Goal: Entertainment & Leisure: Consume media (video, audio)

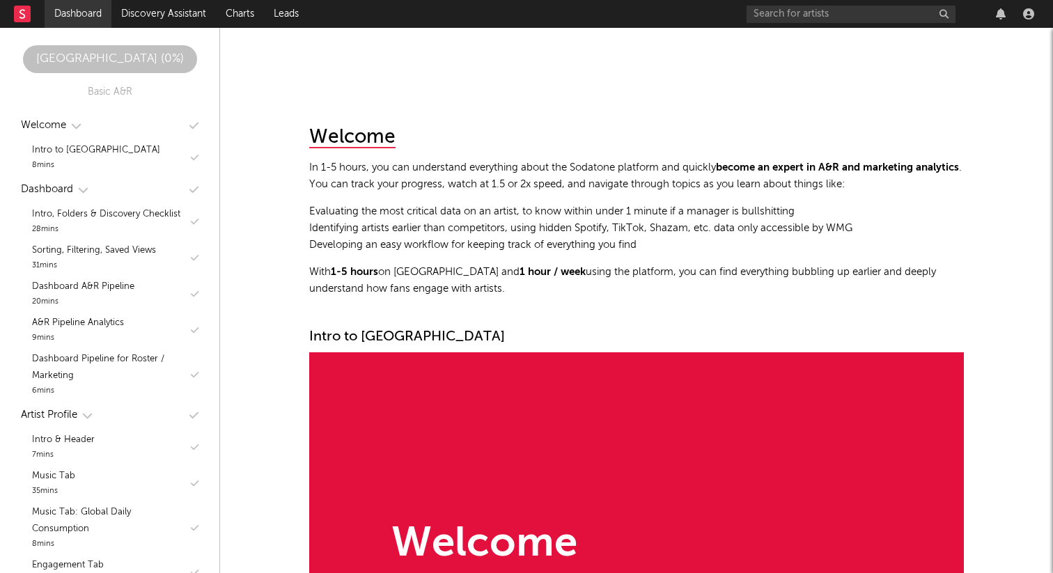
click at [77, 12] on link "Dashboard" at bounding box center [78, 14] width 67 height 28
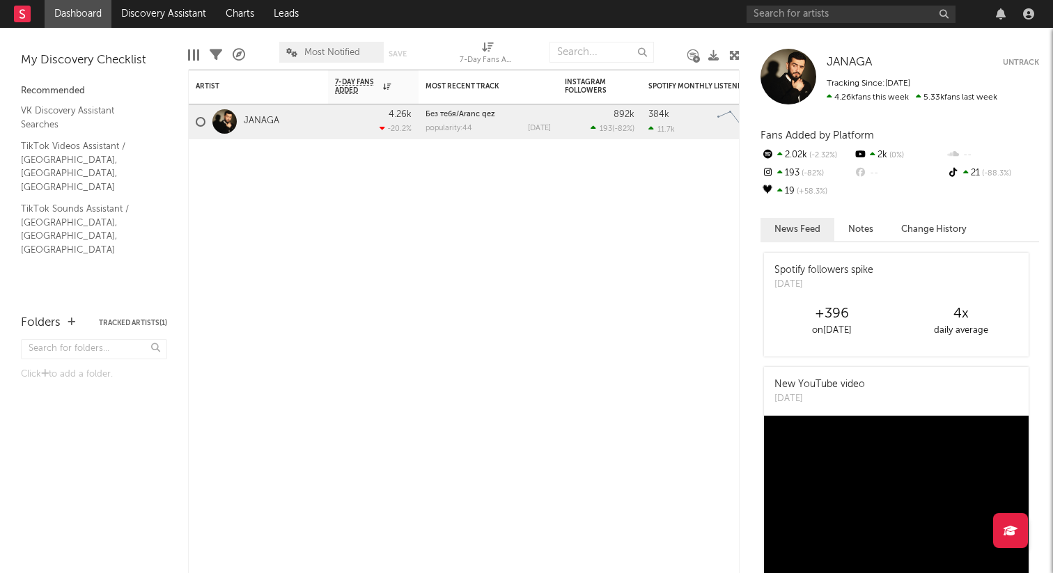
click at [77, 12] on link "Dashboard" at bounding box center [78, 14] width 67 height 28
click at [143, 17] on link "Discovery Assistant" at bounding box center [163, 14] width 105 height 28
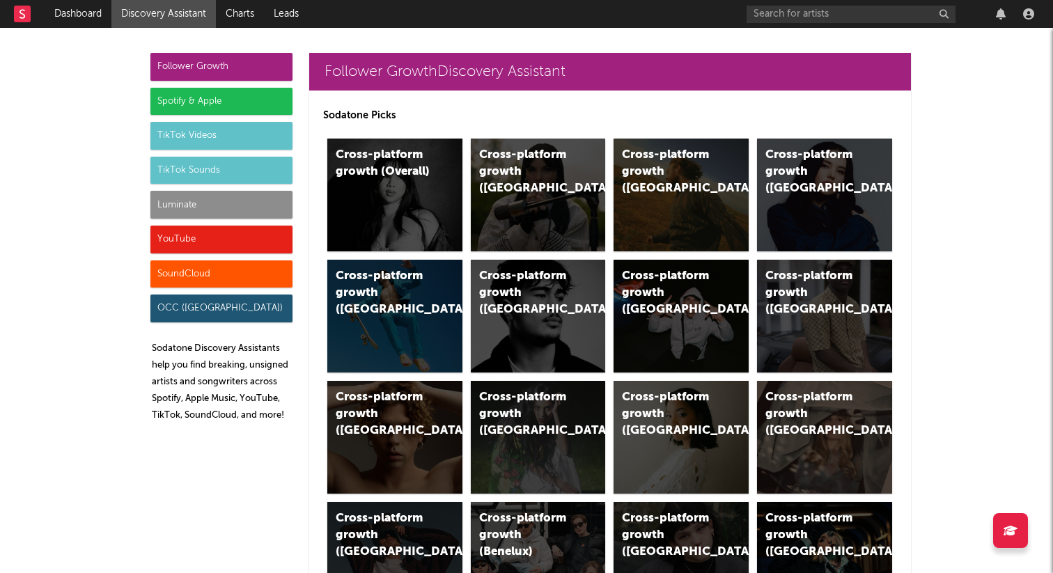
click at [215, 165] on div "TikTok Sounds" at bounding box center [221, 171] width 142 height 28
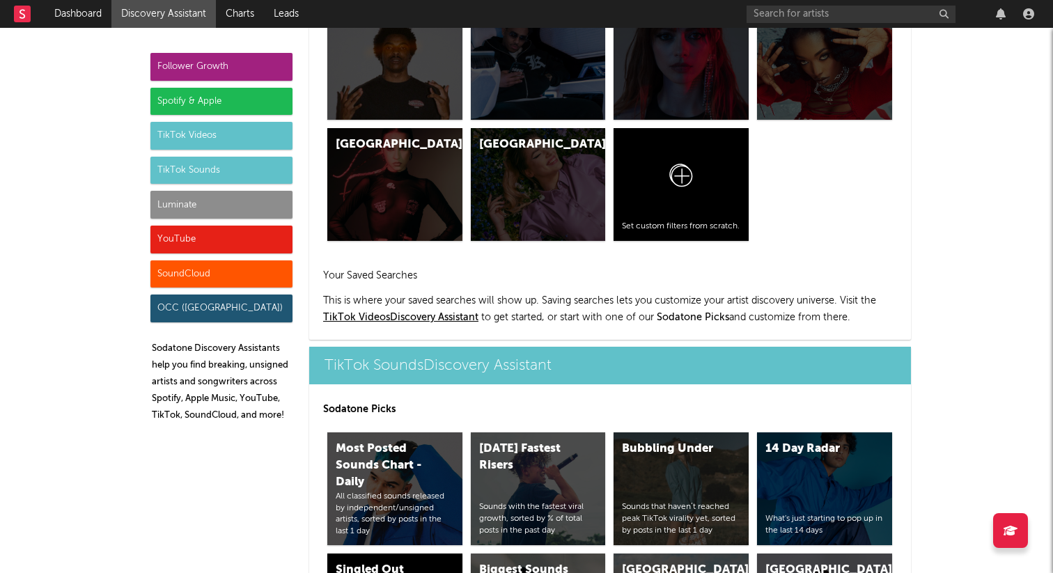
scroll to position [4655, 0]
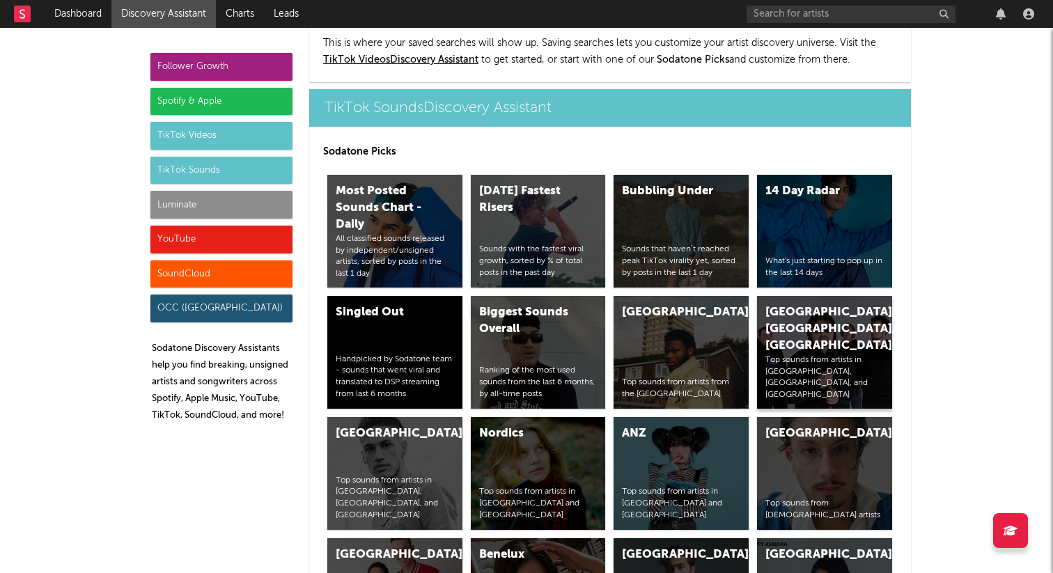
click at [769, 304] on div "[GEOGRAPHIC_DATA], [GEOGRAPHIC_DATA], [GEOGRAPHIC_DATA]" at bounding box center [813, 329] width 95 height 50
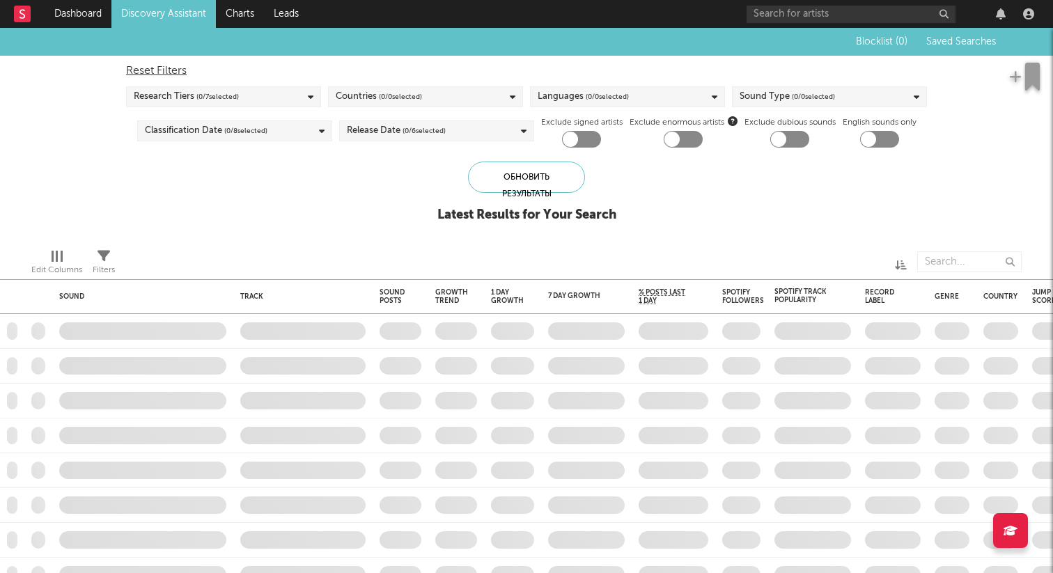
checkbox input "true"
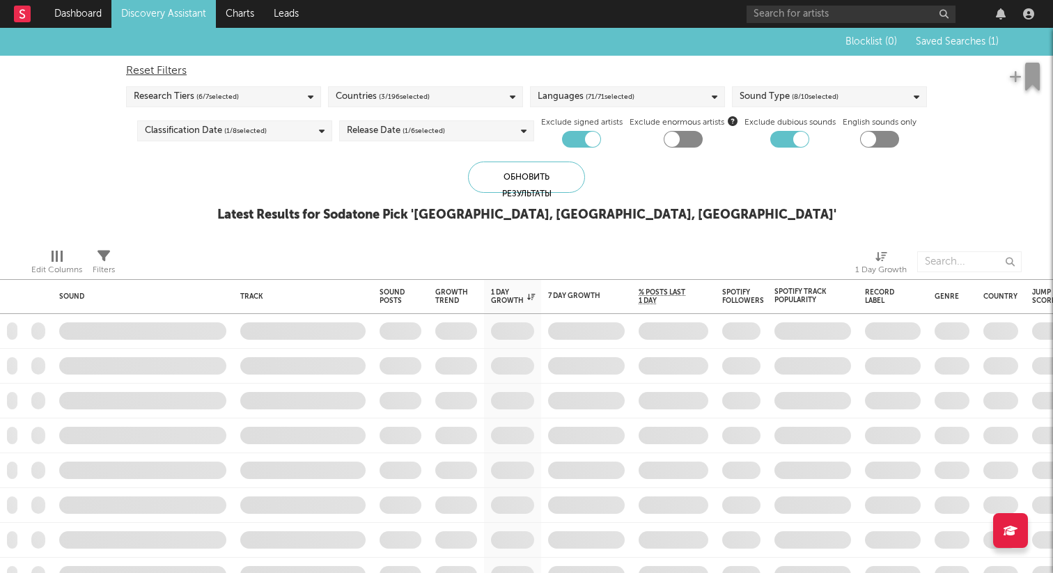
click at [970, 36] on button "Saved Searches ( 1 )" at bounding box center [955, 41] width 87 height 11
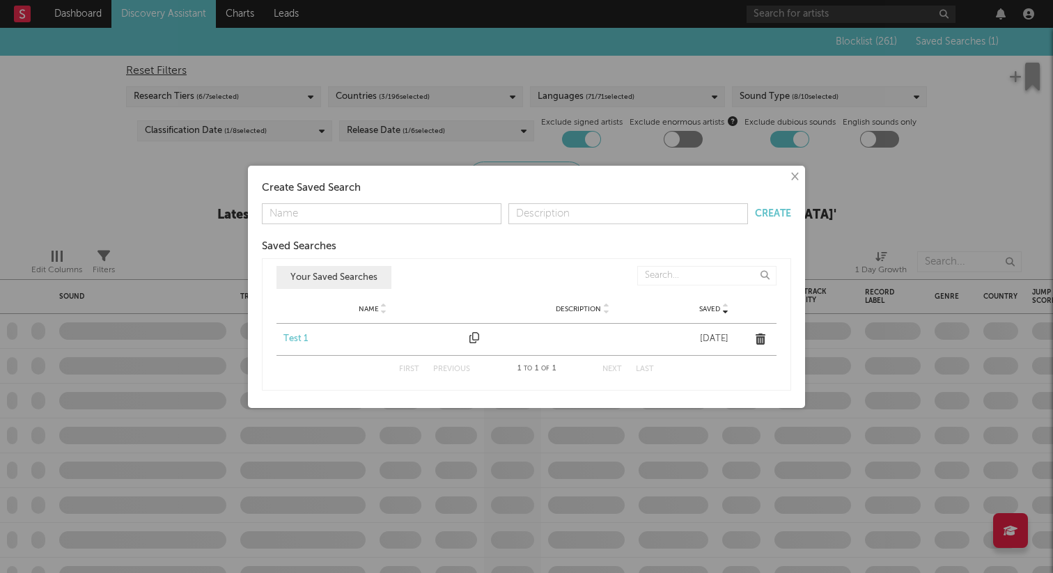
click at [304, 337] on div "Test 1" at bounding box center [373, 339] width 179 height 14
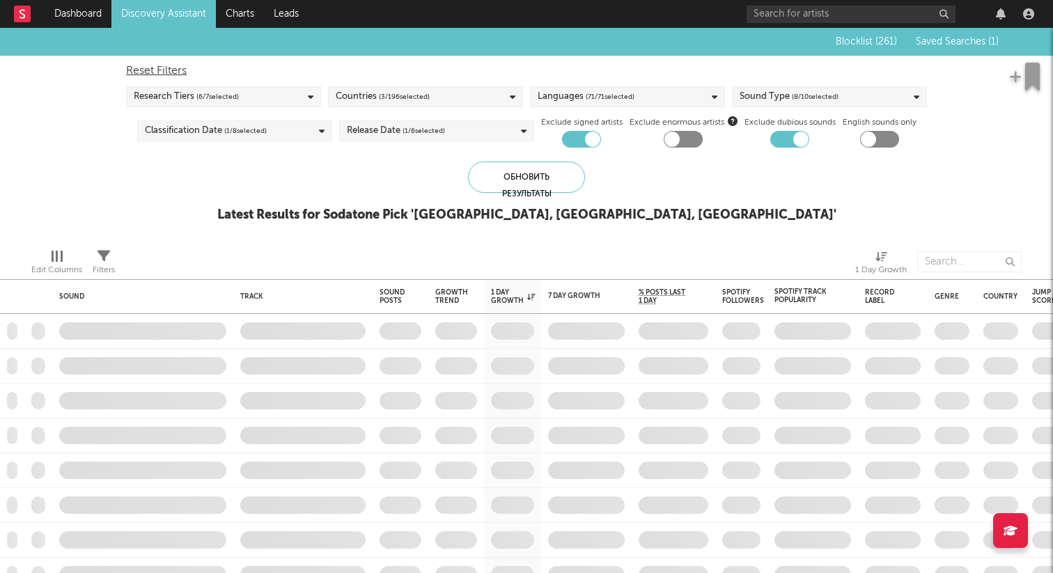
checkbox input "false"
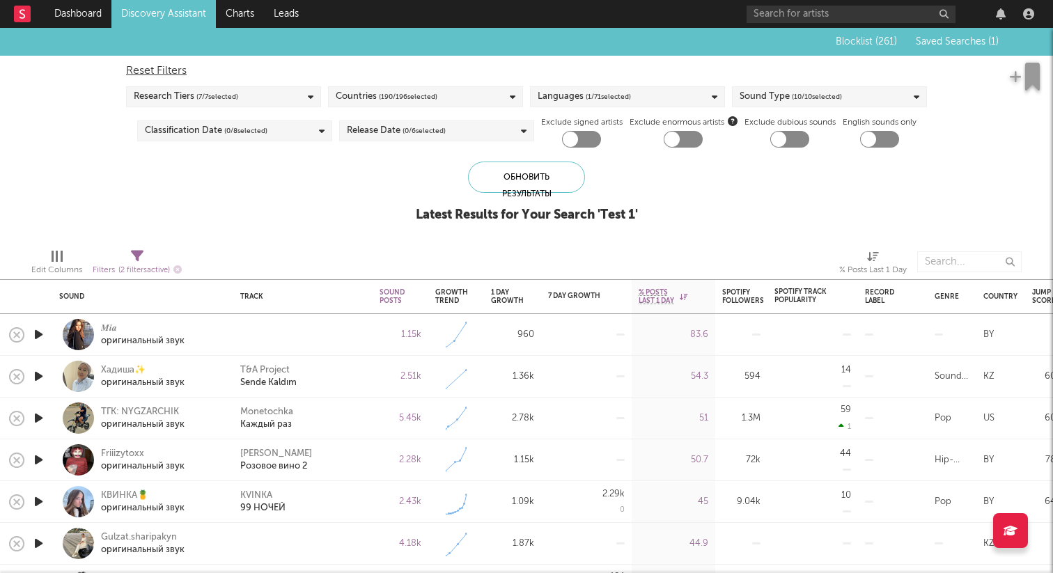
click at [938, 43] on span "Saved Searches ( 1 )" at bounding box center [957, 42] width 83 height 10
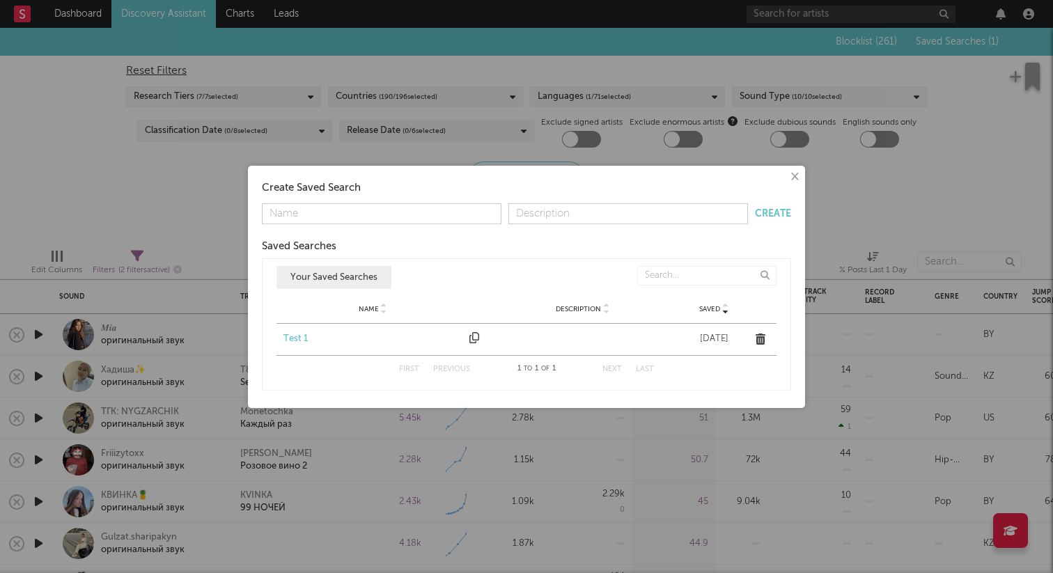
click at [668, 150] on div "× Create Saved Search Create Saved Searches Saved Name Description Saved Your S…" at bounding box center [526, 286] width 1053 height 573
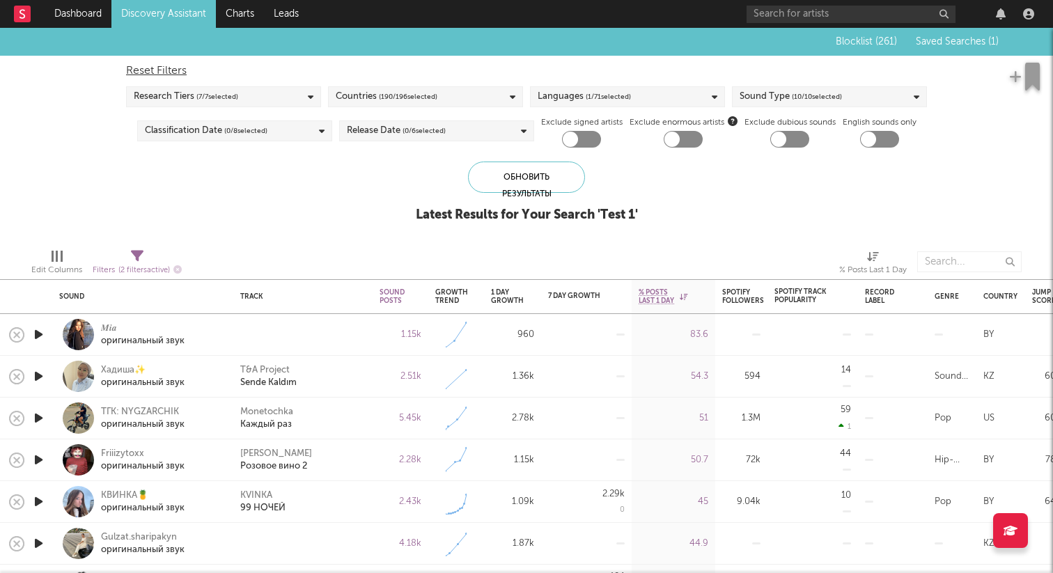
click at [42, 335] on icon "button" at bounding box center [38, 334] width 15 height 17
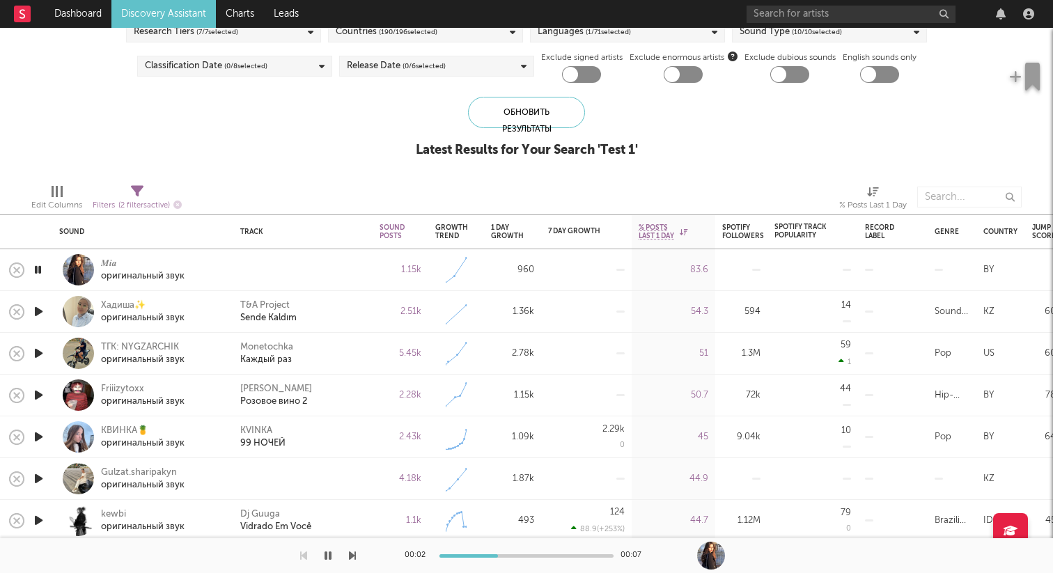
click at [33, 316] on icon "button" at bounding box center [38, 311] width 15 height 17
click at [37, 350] on icon "button" at bounding box center [38, 353] width 15 height 17
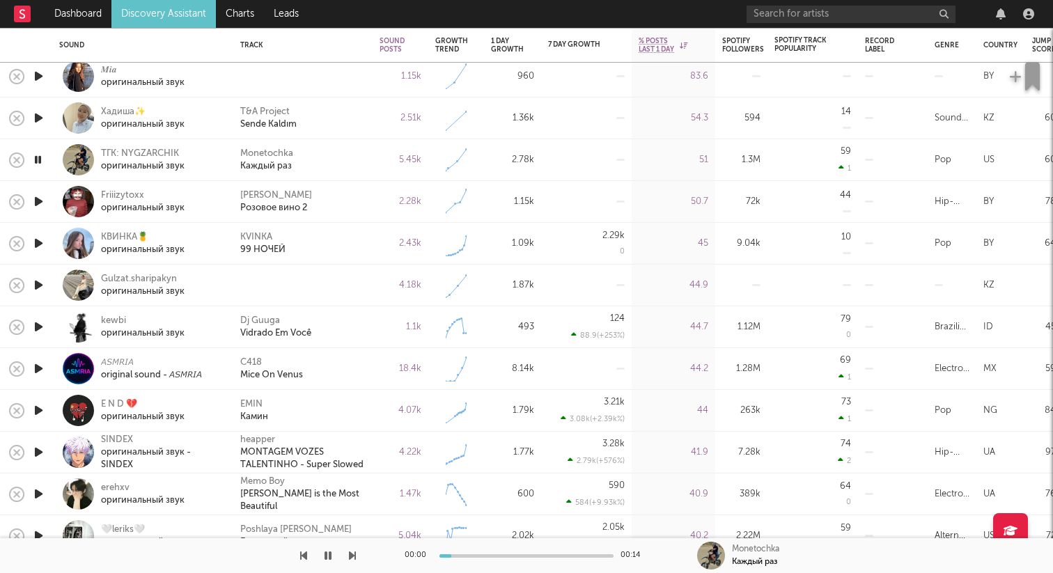
click at [44, 159] on icon "button" at bounding box center [37, 159] width 13 height 17
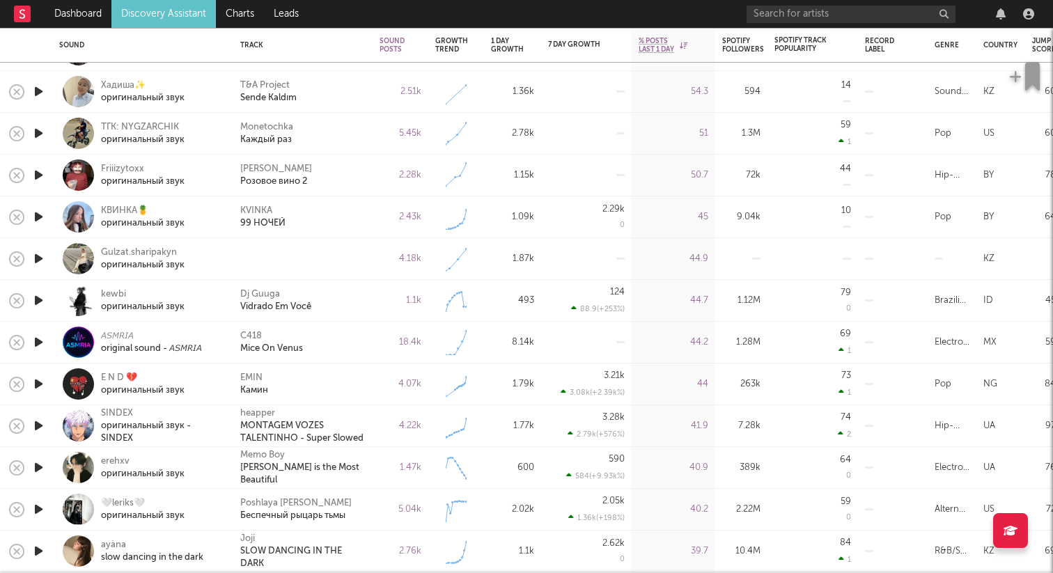
click at [40, 174] on icon "button" at bounding box center [38, 175] width 15 height 17
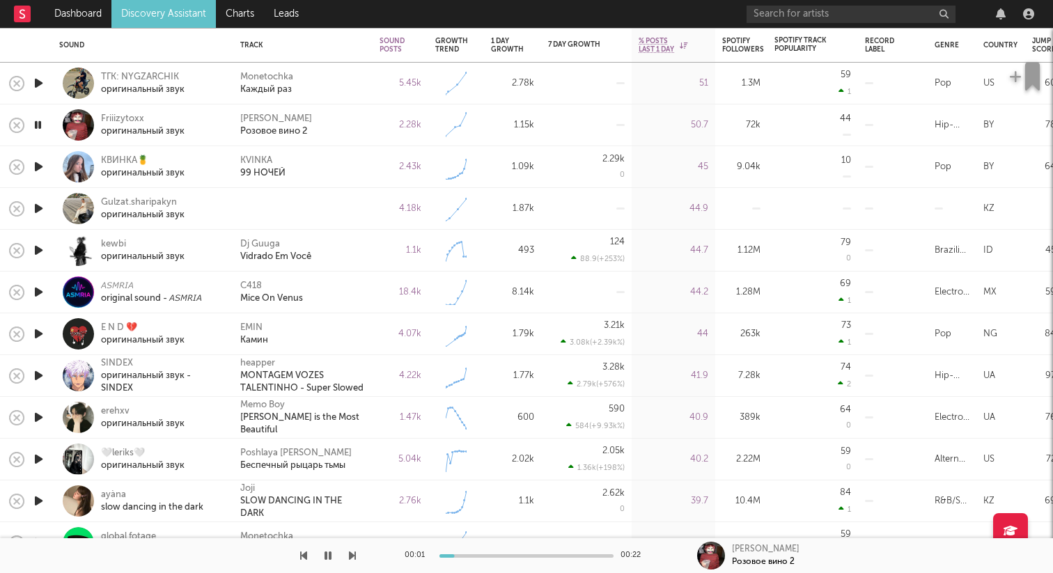
click at [38, 129] on icon "button" at bounding box center [37, 124] width 13 height 17
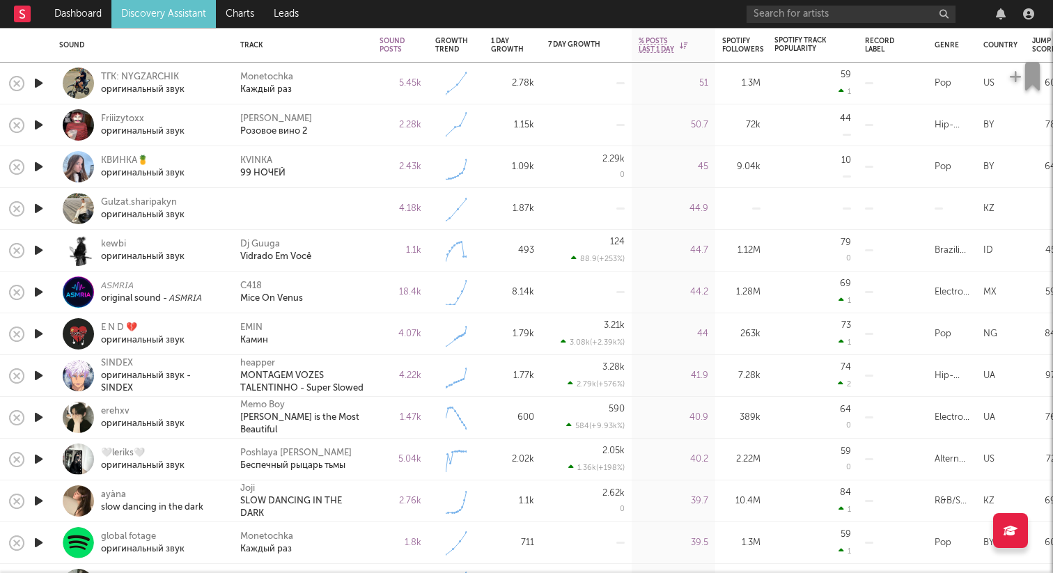
click at [39, 166] on icon "button" at bounding box center [38, 166] width 15 height 17
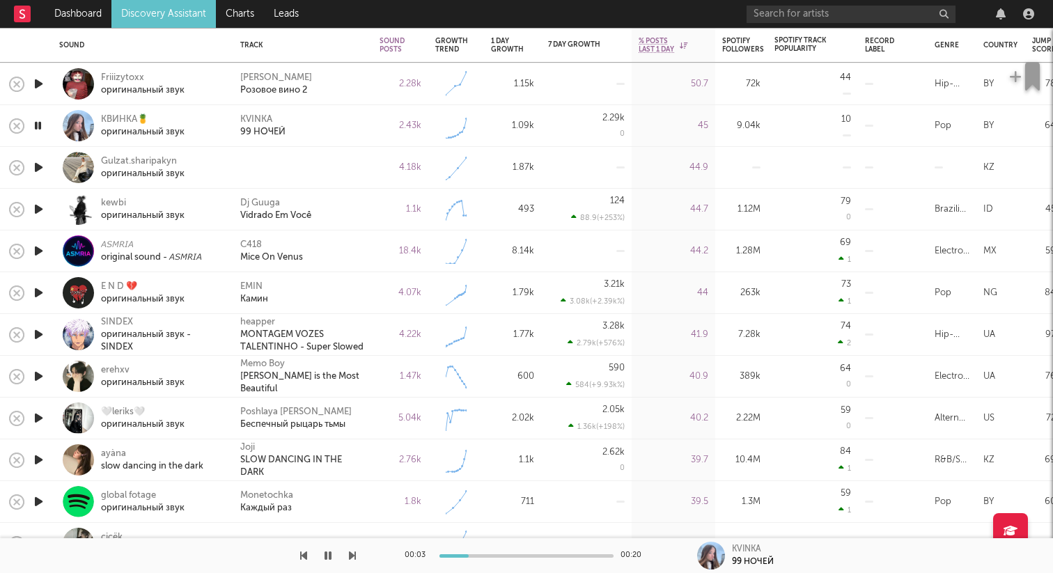
click at [41, 164] on icon "button" at bounding box center [38, 167] width 15 height 17
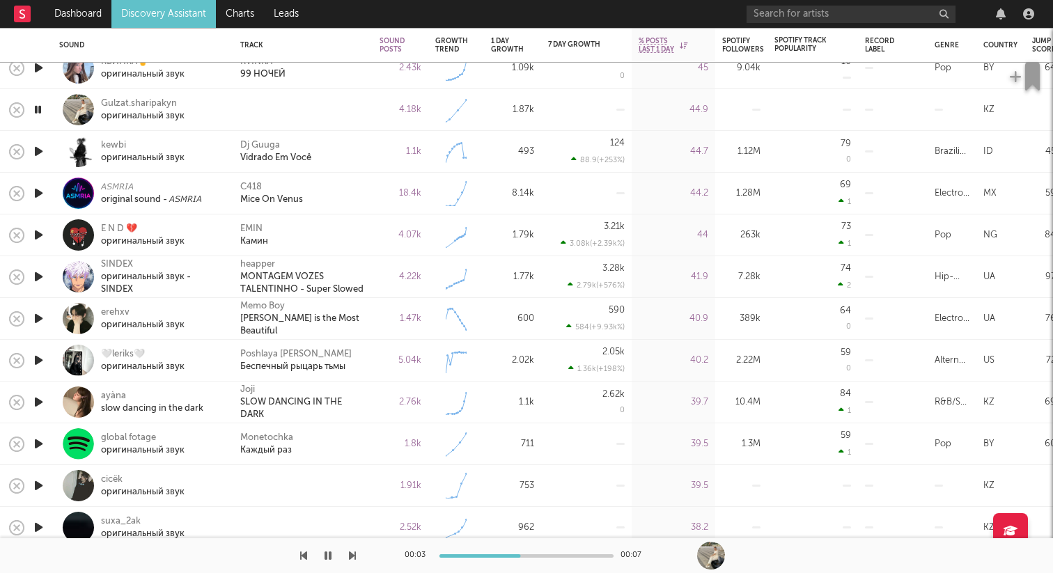
click at [40, 153] on icon "button" at bounding box center [38, 151] width 15 height 17
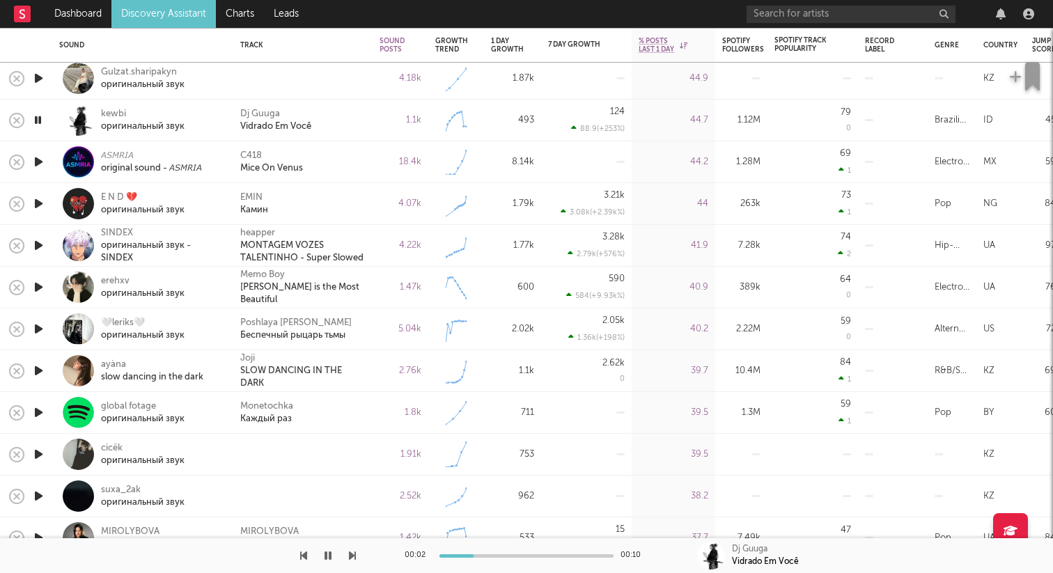
click at [38, 161] on icon "button" at bounding box center [38, 161] width 15 height 17
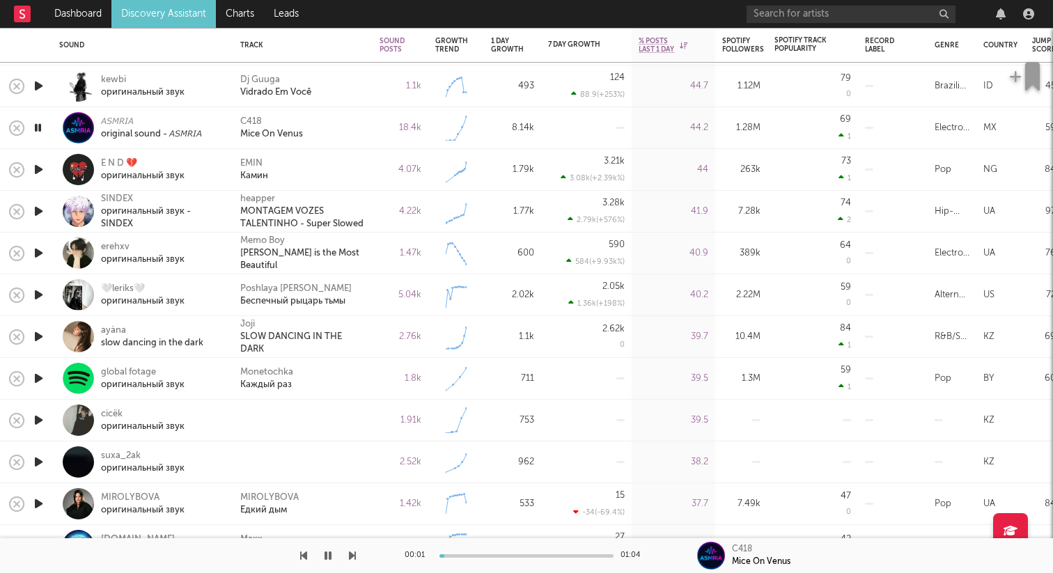
click at [38, 161] on icon "button" at bounding box center [38, 169] width 15 height 17
click at [42, 212] on icon "button" at bounding box center [38, 211] width 15 height 17
click at [40, 210] on icon "button" at bounding box center [37, 211] width 13 height 17
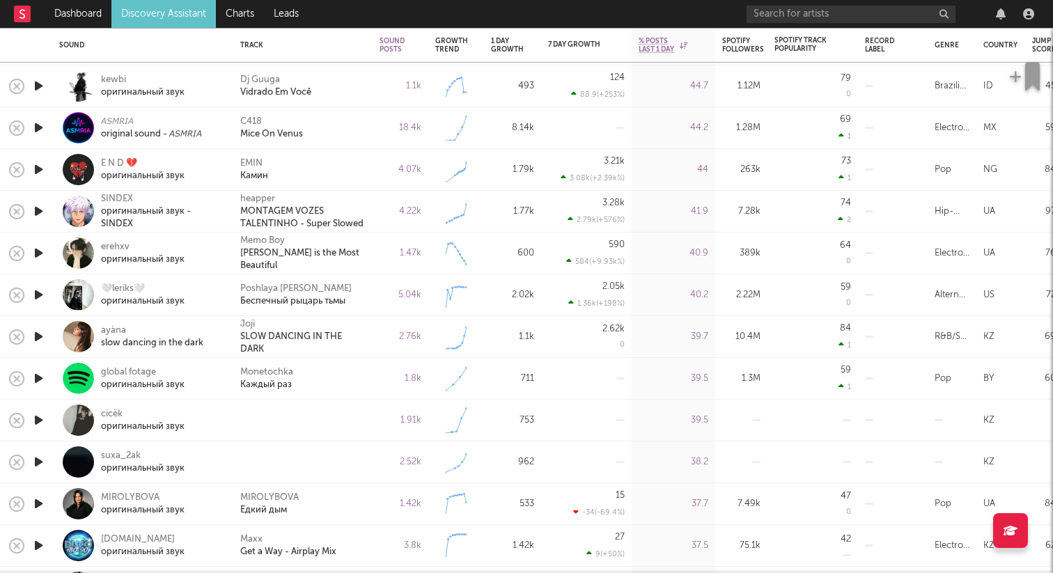
click at [40, 210] on icon "button" at bounding box center [38, 211] width 15 height 17
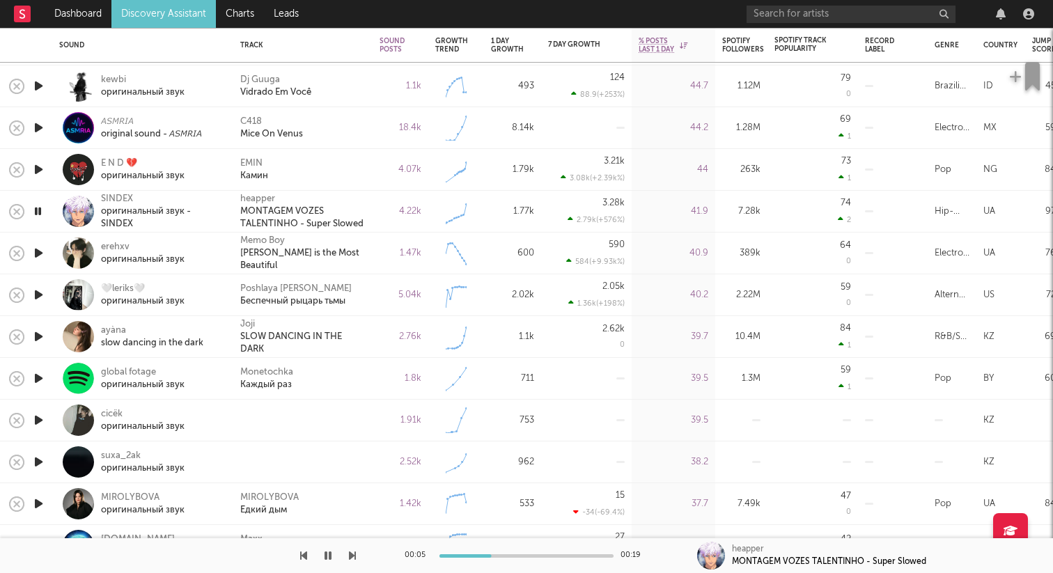
click at [40, 210] on icon "button" at bounding box center [37, 211] width 13 height 17
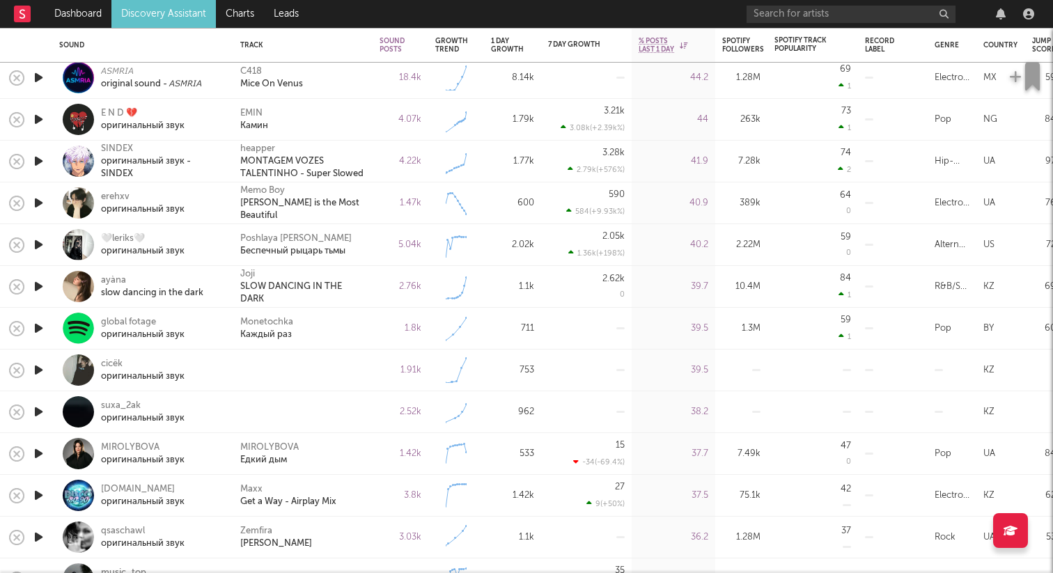
click at [38, 162] on icon "button" at bounding box center [38, 161] width 15 height 17
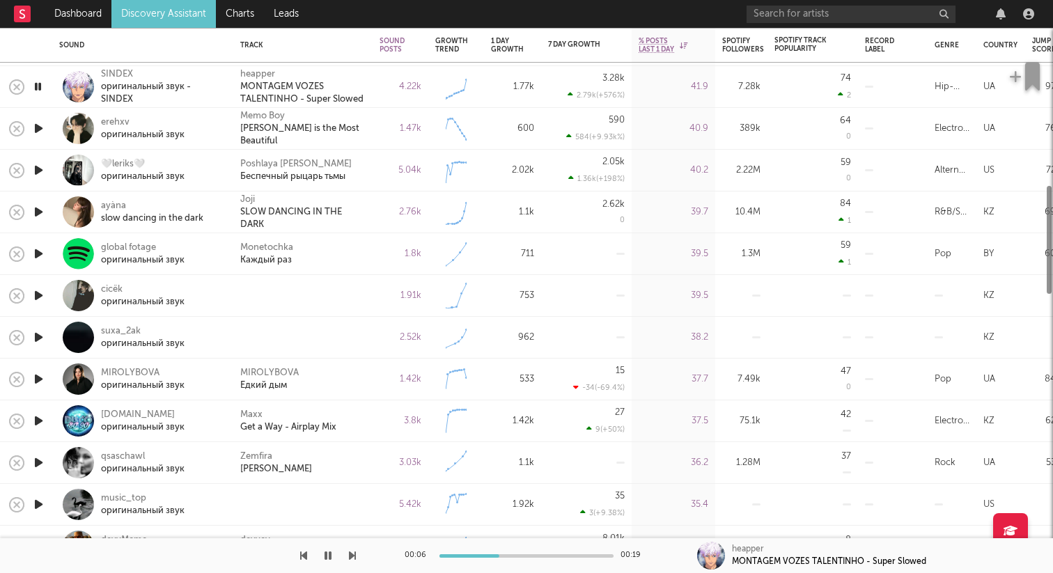
click at [40, 132] on icon "button" at bounding box center [38, 128] width 15 height 17
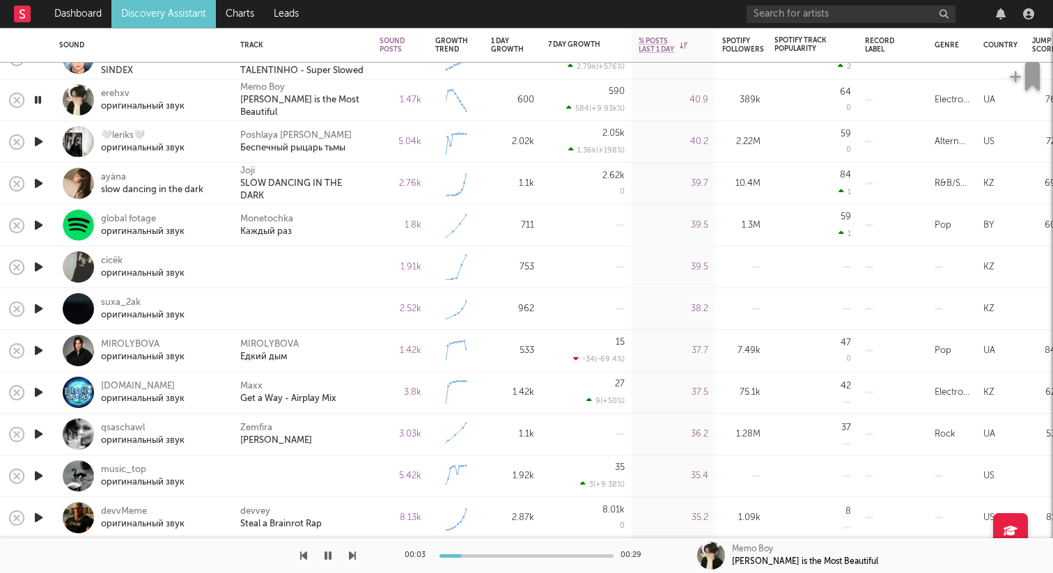
click at [39, 140] on icon "button" at bounding box center [38, 141] width 15 height 17
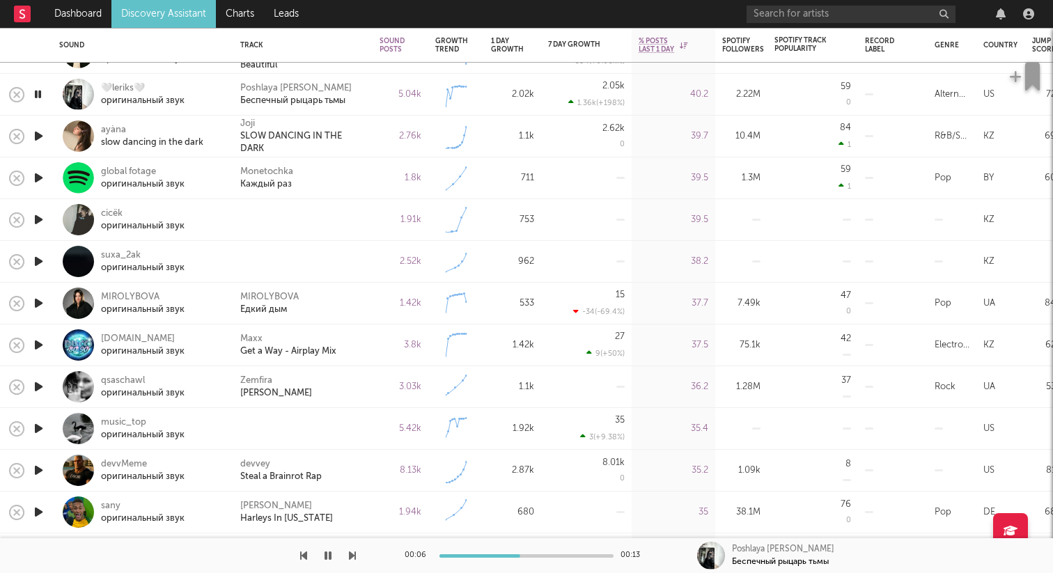
click at [39, 134] on icon "button" at bounding box center [38, 135] width 15 height 17
click at [38, 176] on icon "button" at bounding box center [38, 177] width 15 height 17
click at [38, 219] on icon "button" at bounding box center [38, 219] width 15 height 17
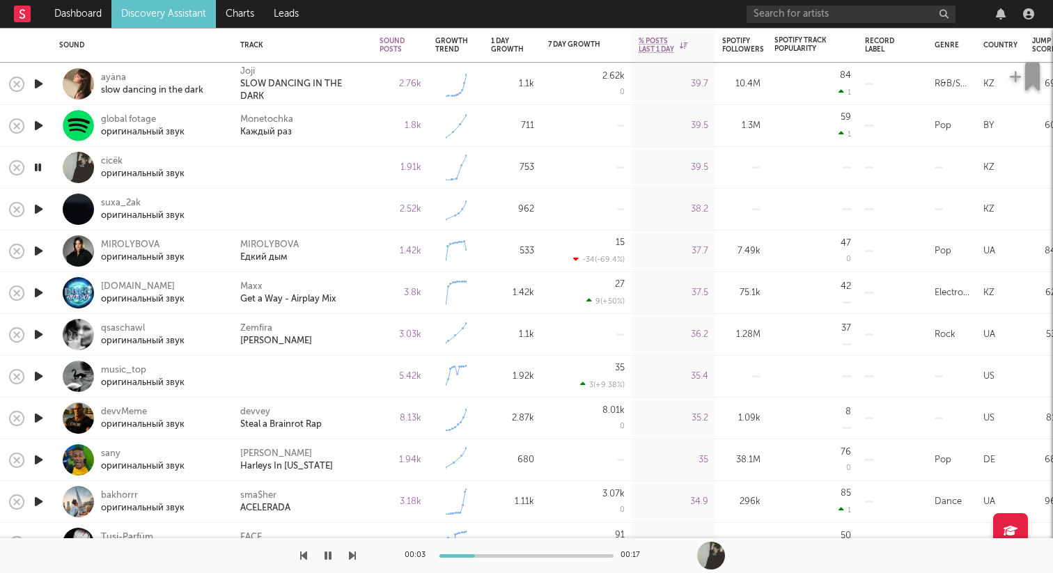
click at [40, 212] on icon "button" at bounding box center [38, 209] width 15 height 17
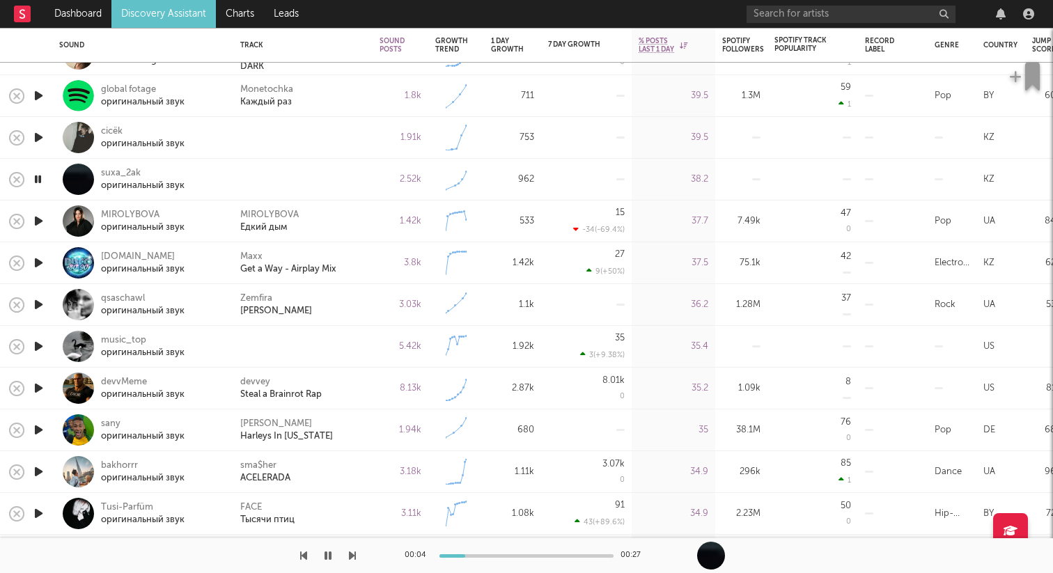
click at [35, 264] on icon "button" at bounding box center [38, 262] width 15 height 17
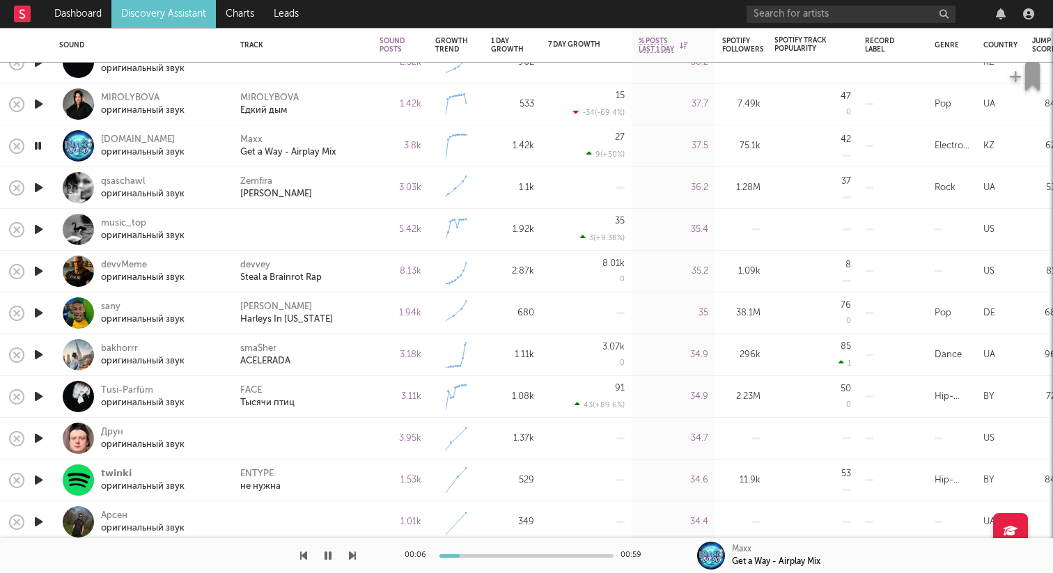
click at [38, 145] on icon "button" at bounding box center [37, 145] width 13 height 17
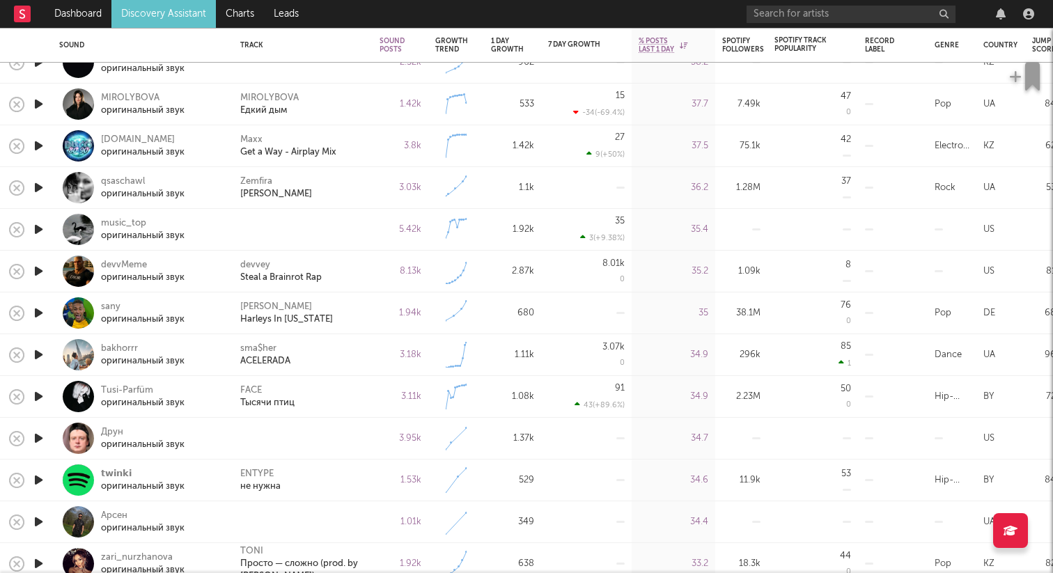
click at [36, 147] on icon "button" at bounding box center [38, 145] width 15 height 17
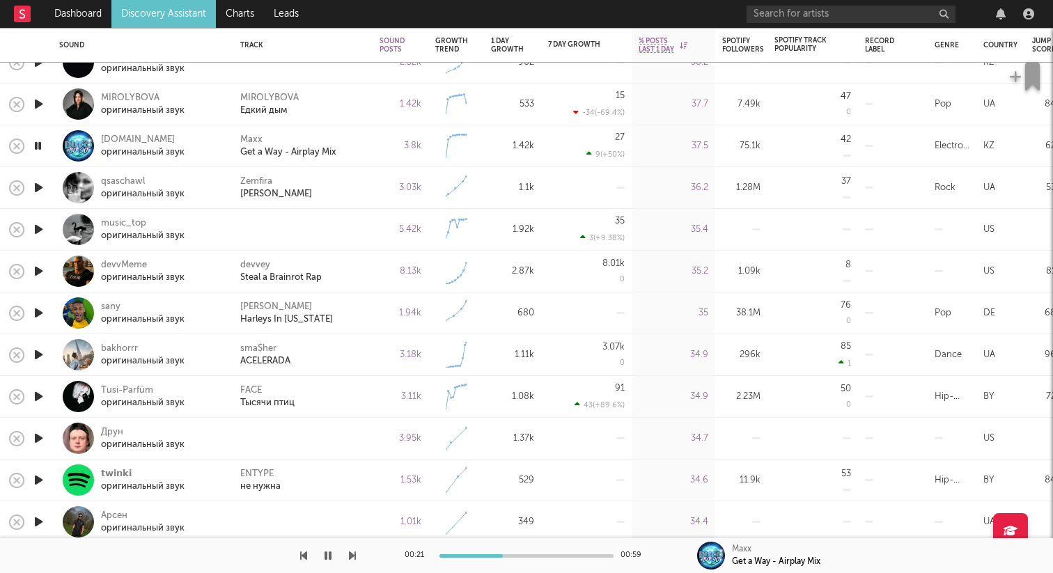
click at [36, 147] on icon "button" at bounding box center [37, 145] width 13 height 17
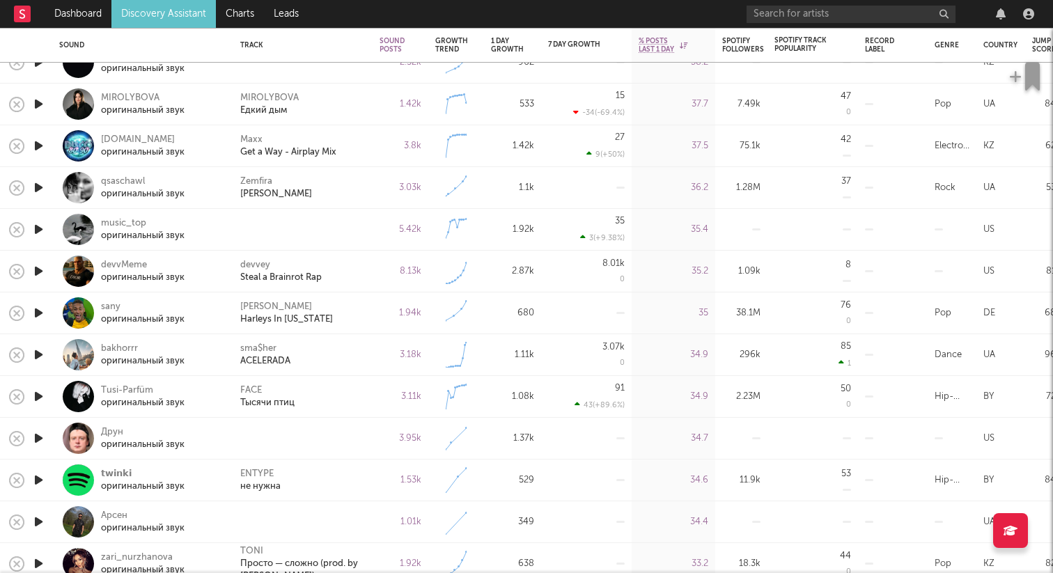
click at [40, 185] on icon "button" at bounding box center [38, 187] width 15 height 17
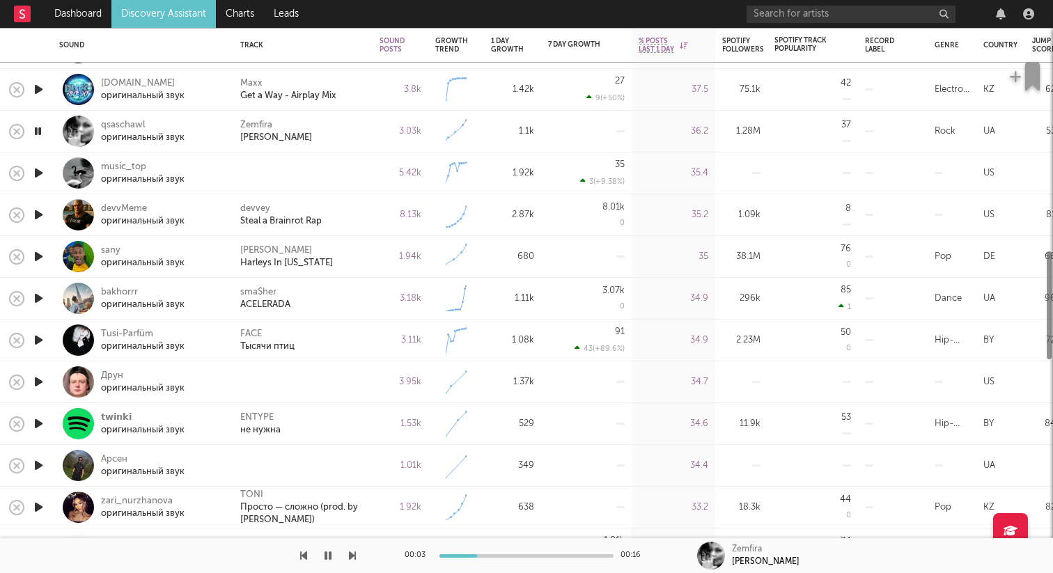
click at [40, 173] on icon "button" at bounding box center [38, 172] width 15 height 17
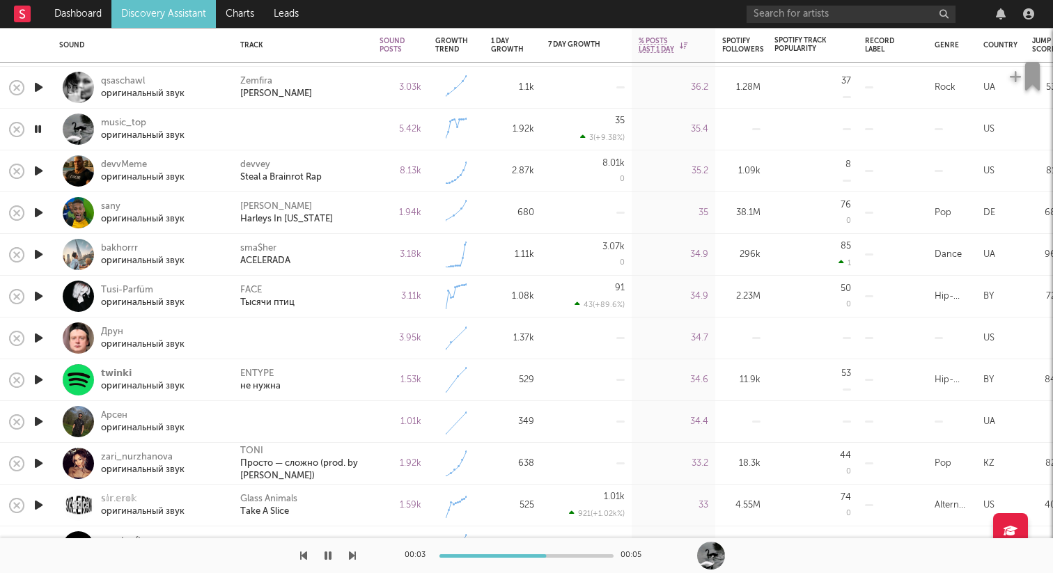
click at [36, 171] on icon "button" at bounding box center [38, 170] width 15 height 17
click at [38, 215] on icon "button" at bounding box center [38, 212] width 15 height 17
click at [40, 256] on icon "button" at bounding box center [38, 254] width 15 height 17
click at [40, 256] on icon "button" at bounding box center [37, 254] width 13 height 17
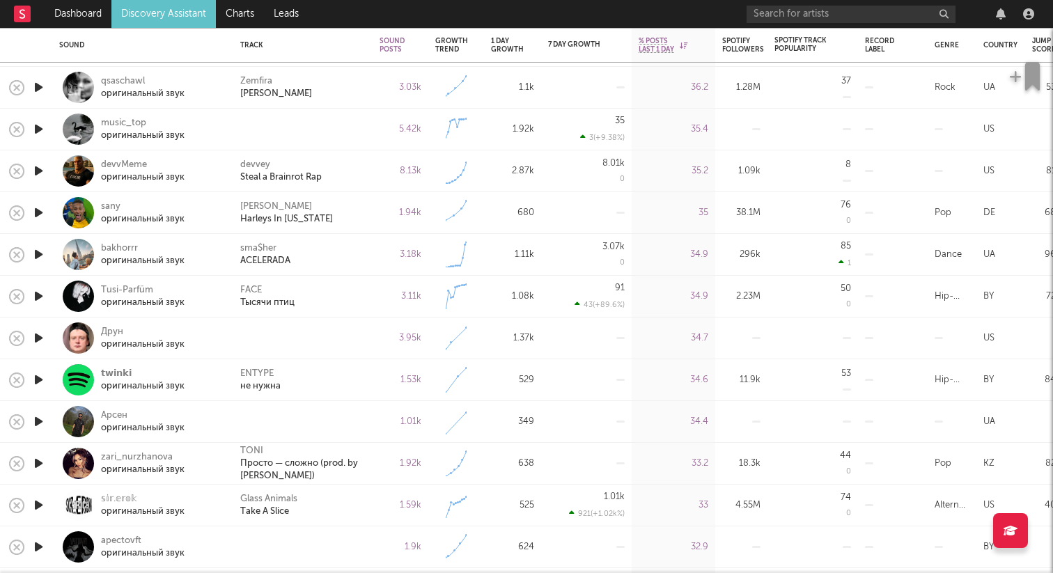
click at [40, 256] on icon "button" at bounding box center [38, 254] width 15 height 17
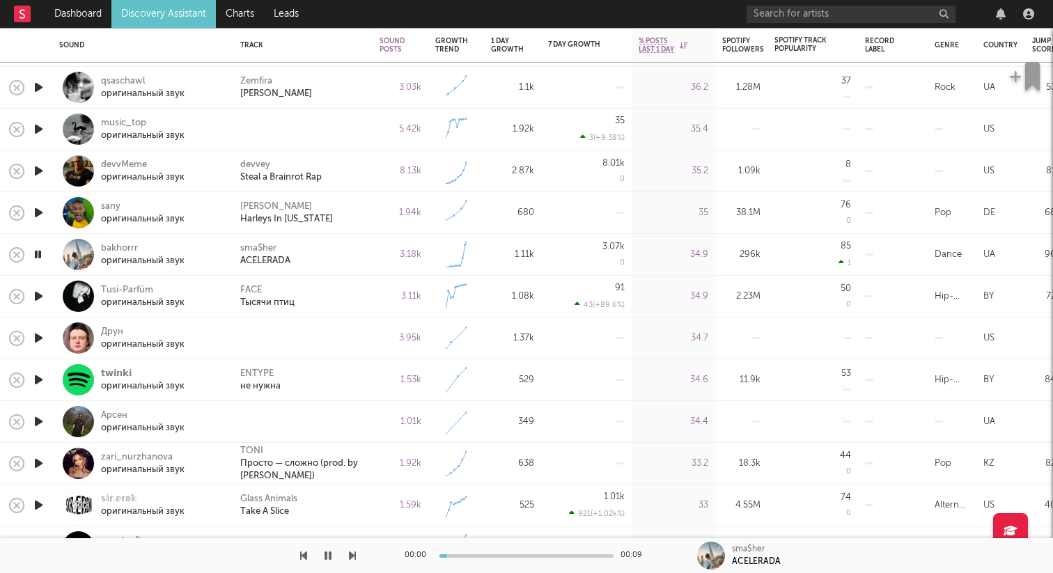
click at [40, 256] on icon "button" at bounding box center [37, 254] width 13 height 17
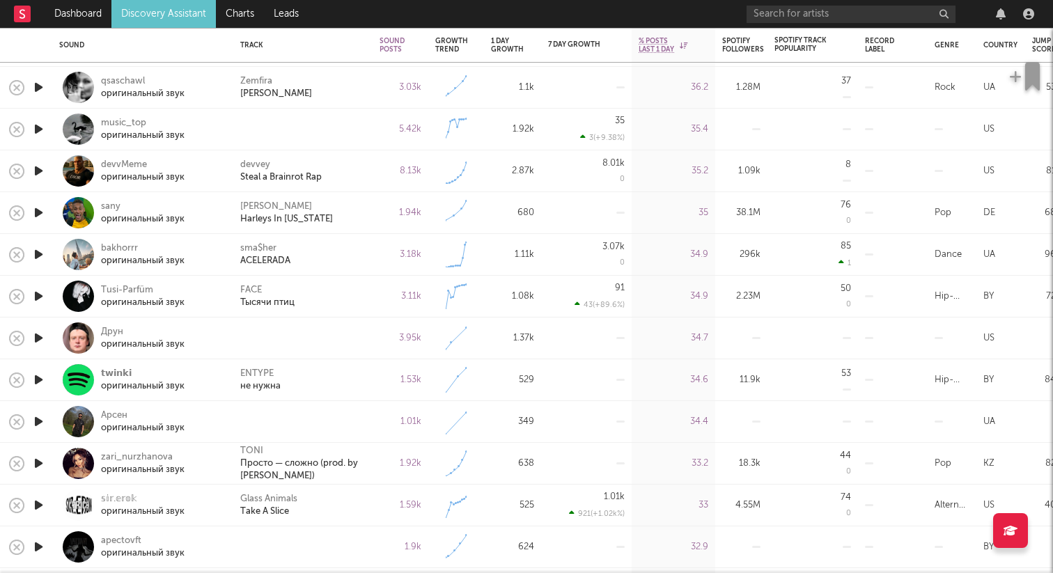
click at [41, 253] on icon "button" at bounding box center [38, 254] width 15 height 17
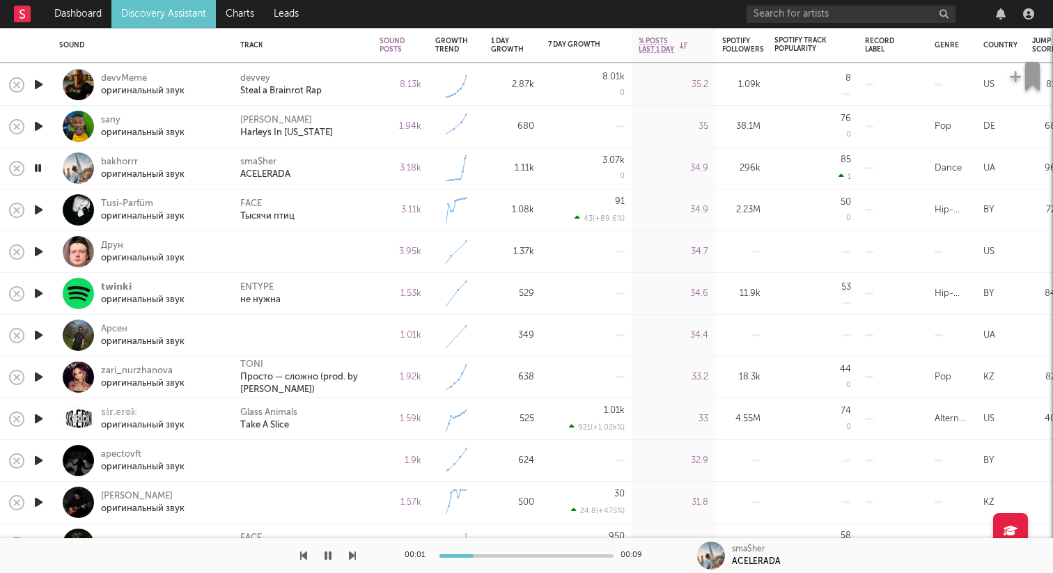
click at [38, 249] on icon "button" at bounding box center [38, 251] width 15 height 17
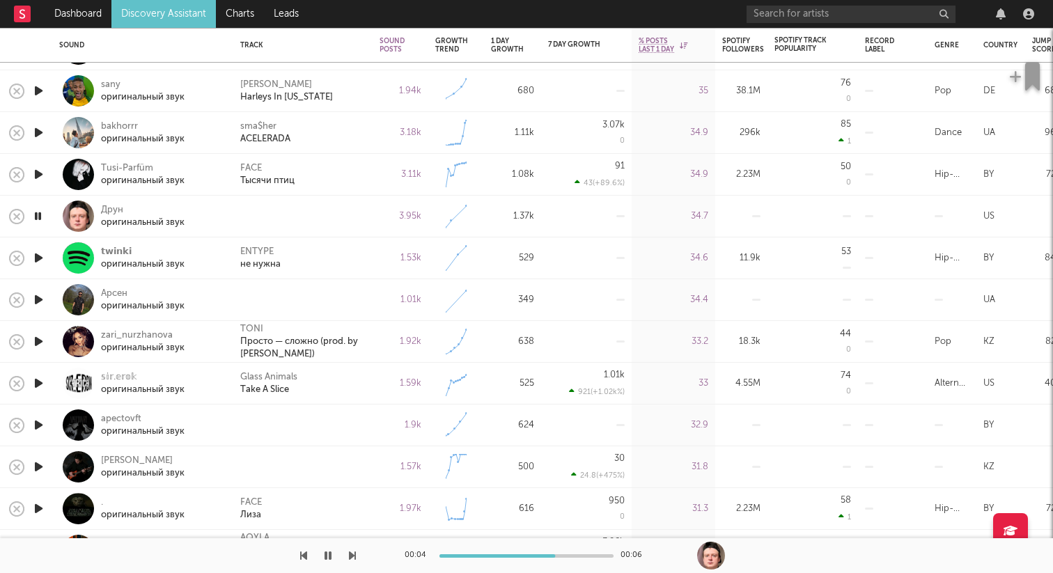
click at [41, 218] on icon "button" at bounding box center [37, 216] width 13 height 17
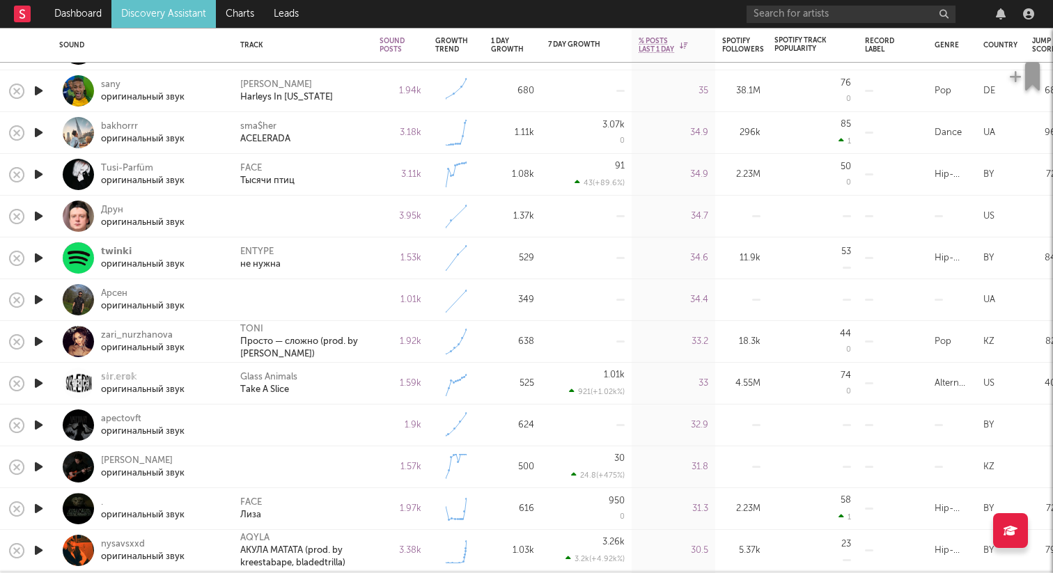
click at [38, 218] on icon "button" at bounding box center [38, 216] width 15 height 17
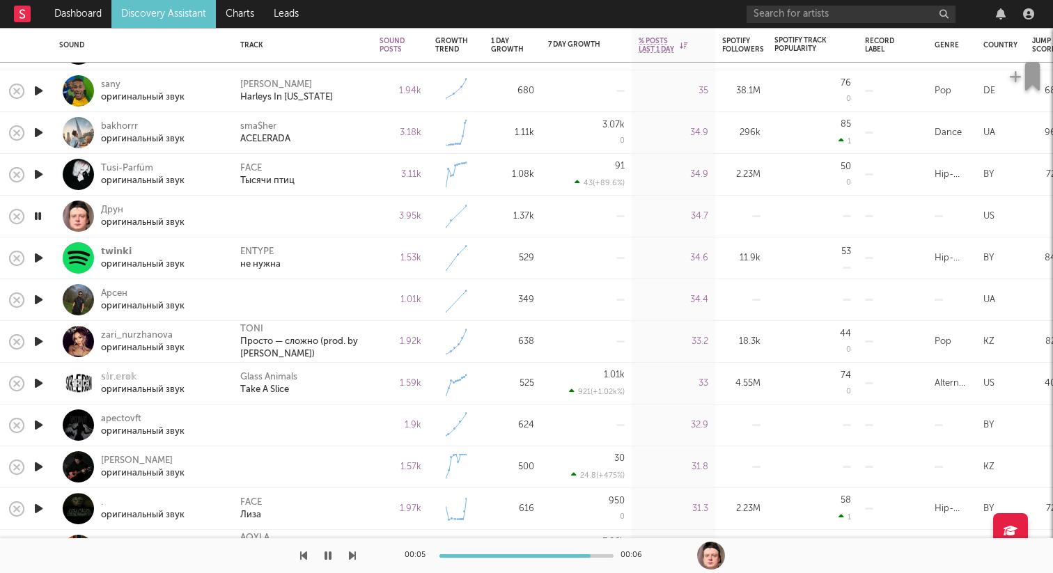
click at [38, 218] on icon "button" at bounding box center [37, 216] width 13 height 17
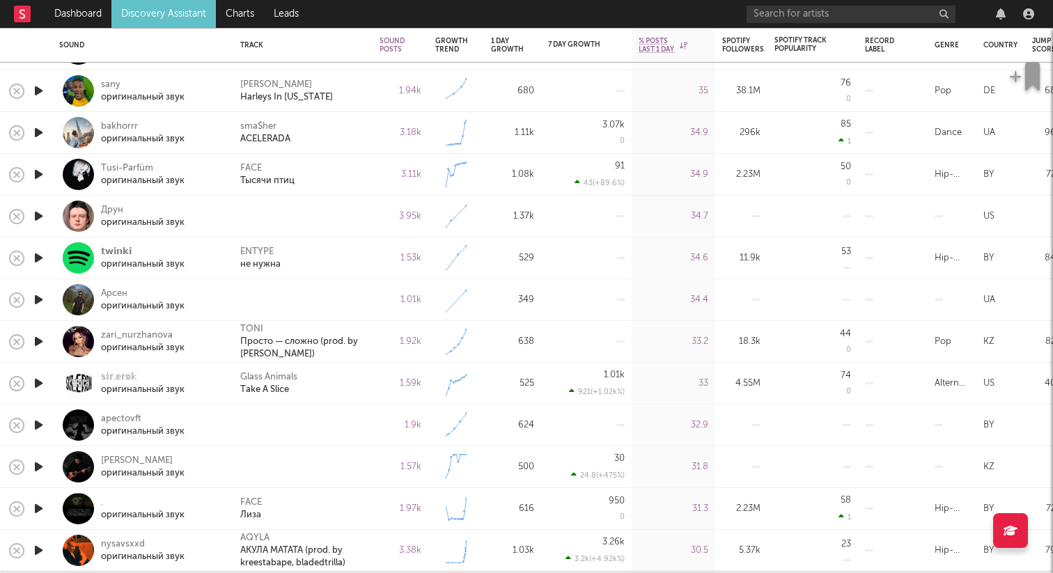
click at [38, 218] on icon "button" at bounding box center [38, 216] width 15 height 17
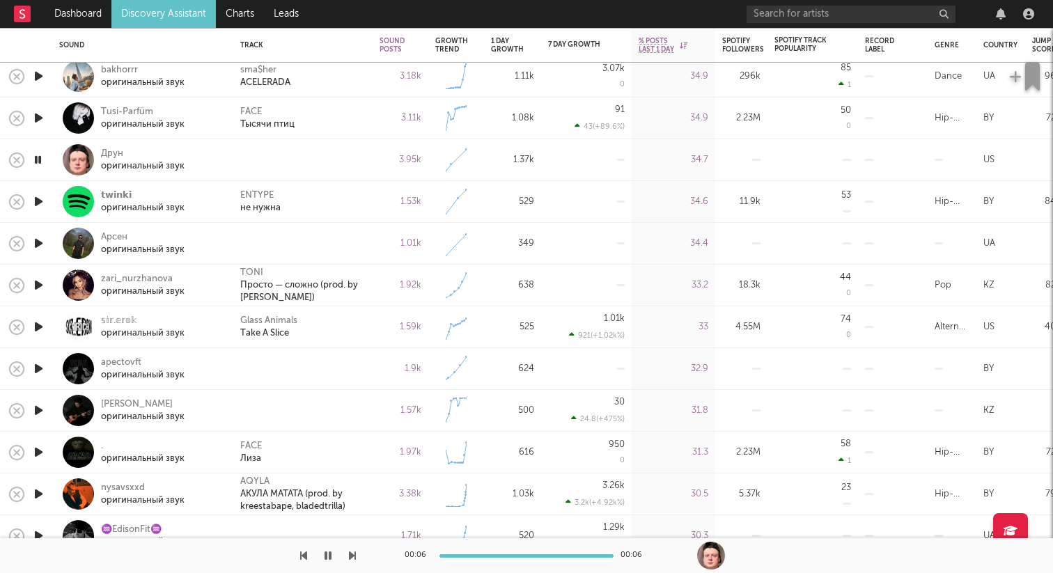
click at [42, 159] on icon "button" at bounding box center [37, 159] width 13 height 17
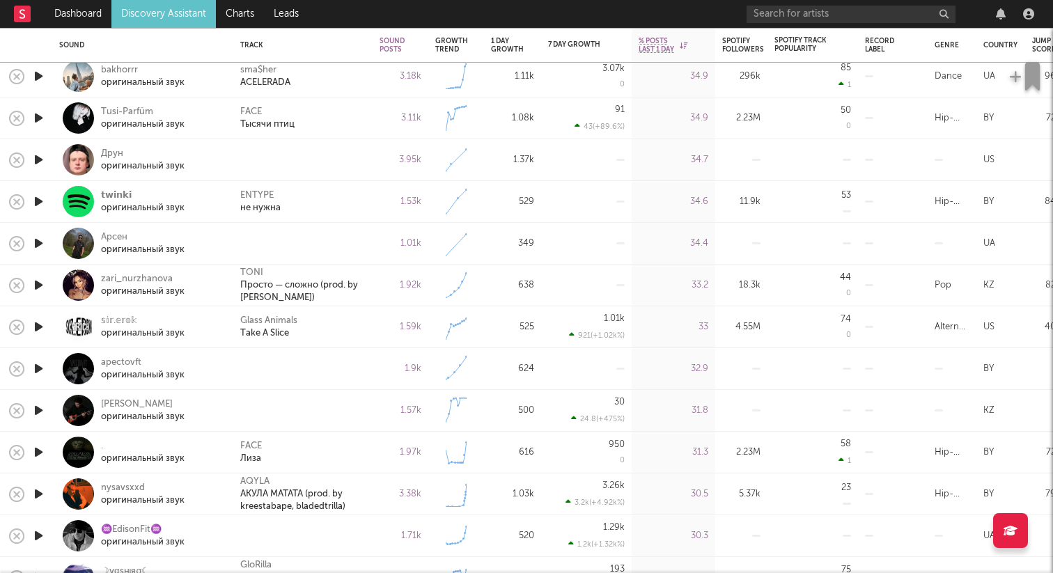
click at [39, 159] on icon "button" at bounding box center [38, 159] width 15 height 17
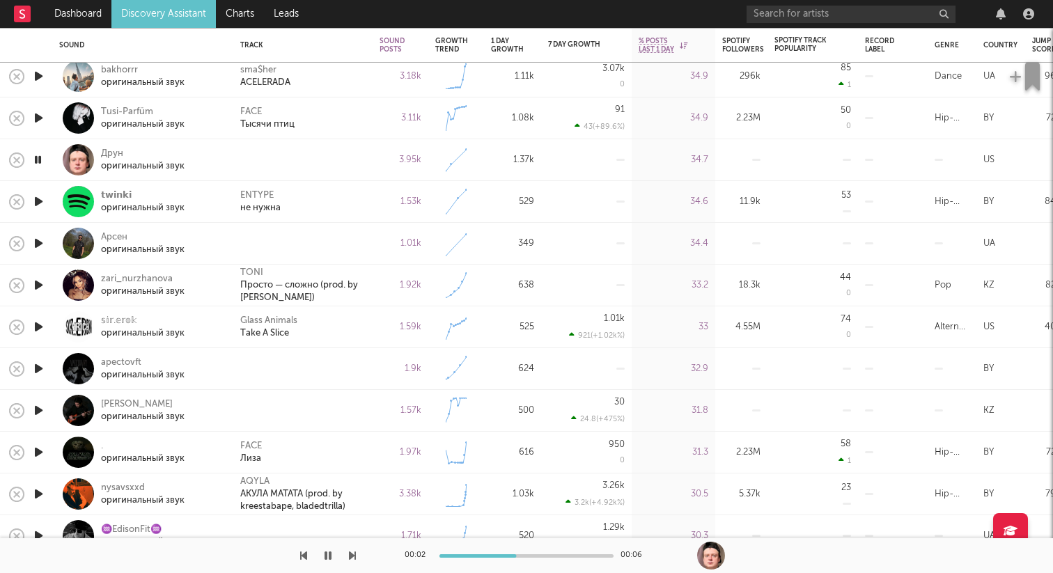
click at [40, 156] on icon "button" at bounding box center [37, 159] width 13 height 17
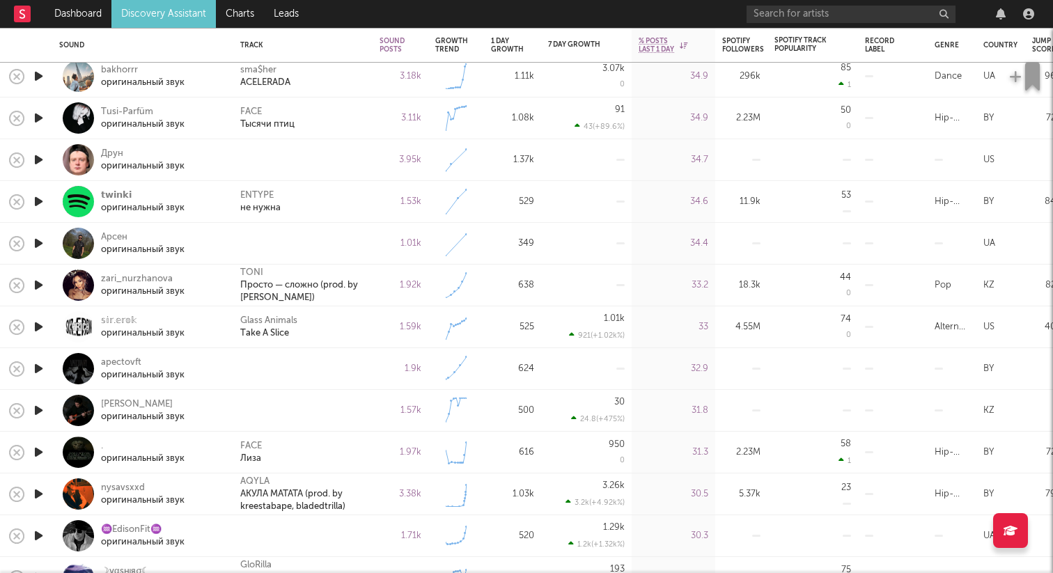
click at [38, 196] on icon "button" at bounding box center [38, 201] width 15 height 17
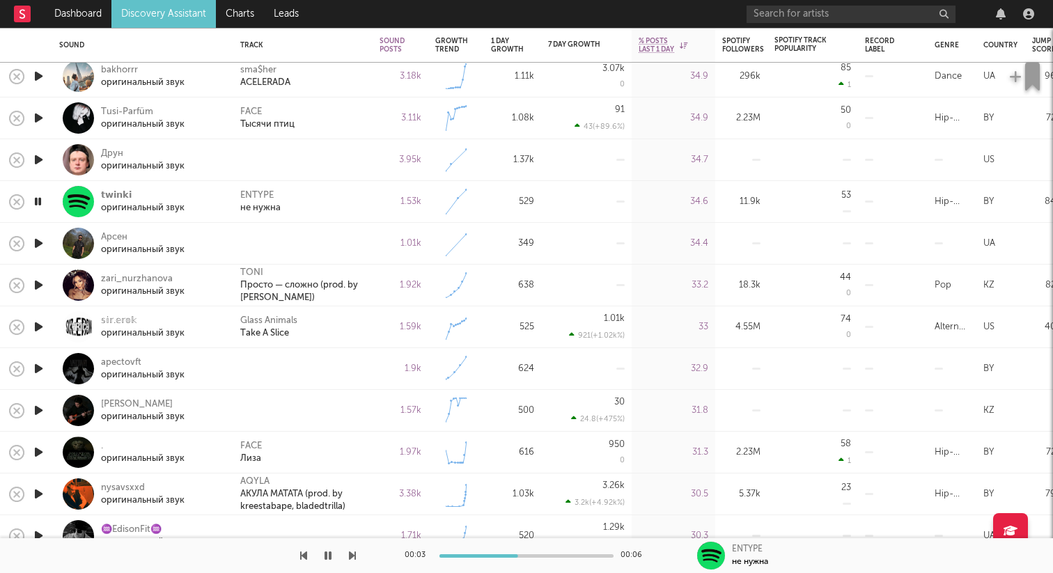
click at [38, 196] on icon "button" at bounding box center [37, 201] width 13 height 17
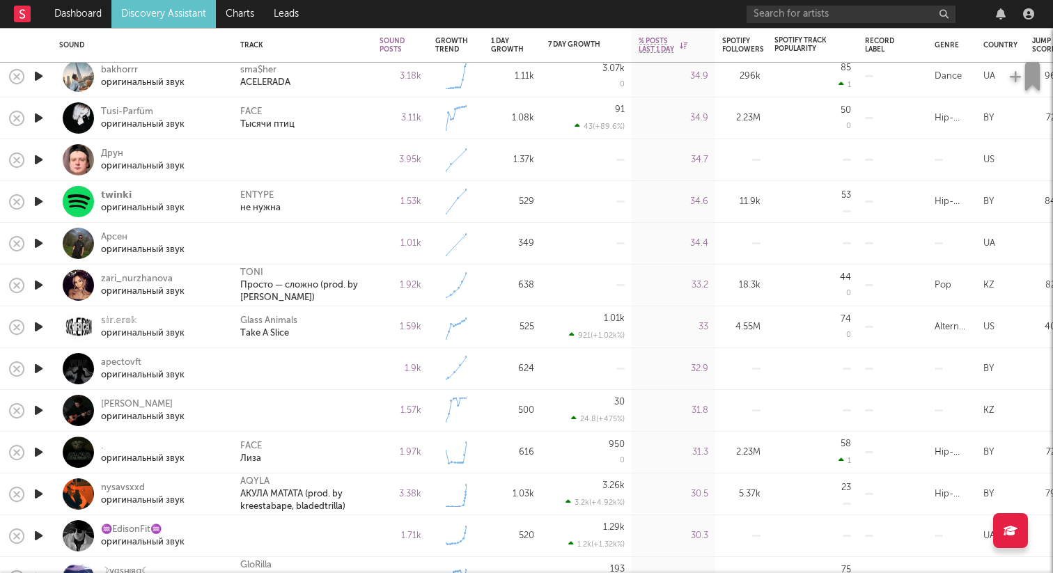
click at [38, 74] on icon "button" at bounding box center [38, 76] width 15 height 17
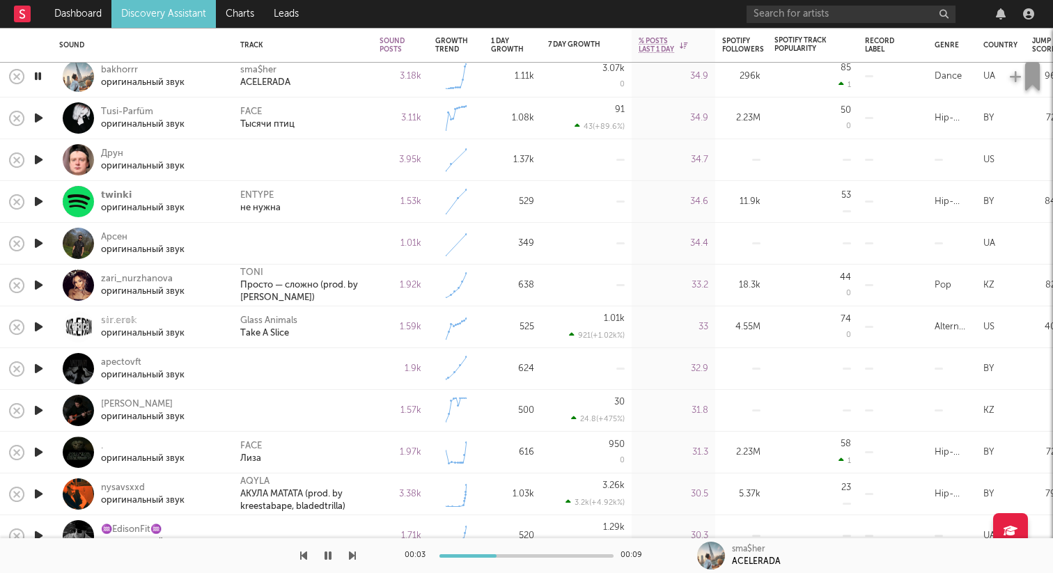
click at [36, 116] on icon "button" at bounding box center [38, 117] width 15 height 17
click at [41, 162] on icon "button" at bounding box center [38, 159] width 15 height 17
click at [41, 162] on icon "button" at bounding box center [37, 159] width 13 height 17
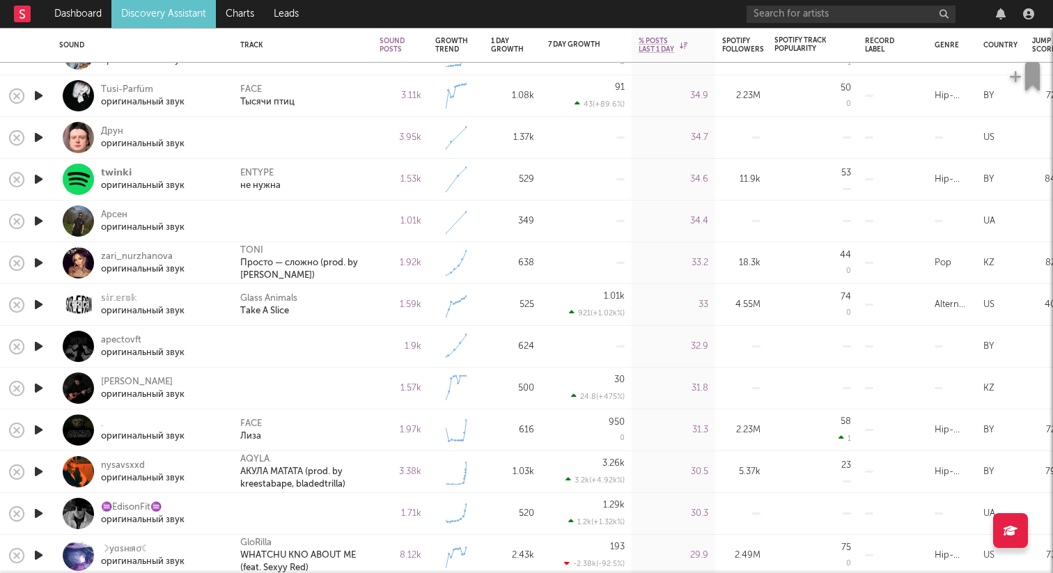
click at [36, 183] on icon "button" at bounding box center [38, 179] width 15 height 17
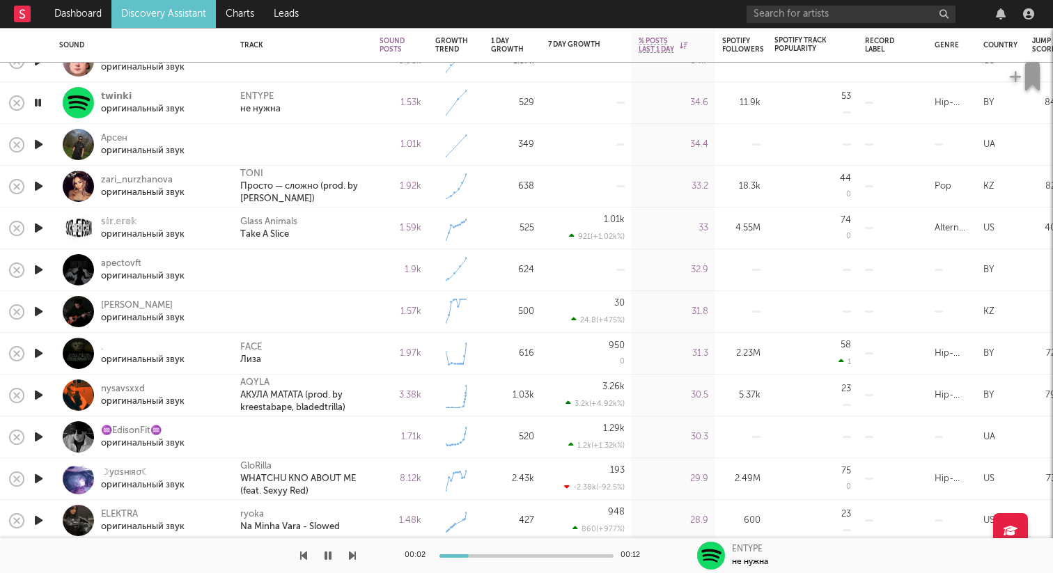
click at [39, 149] on icon "button" at bounding box center [38, 144] width 15 height 17
click at [39, 193] on icon "button" at bounding box center [38, 186] width 15 height 17
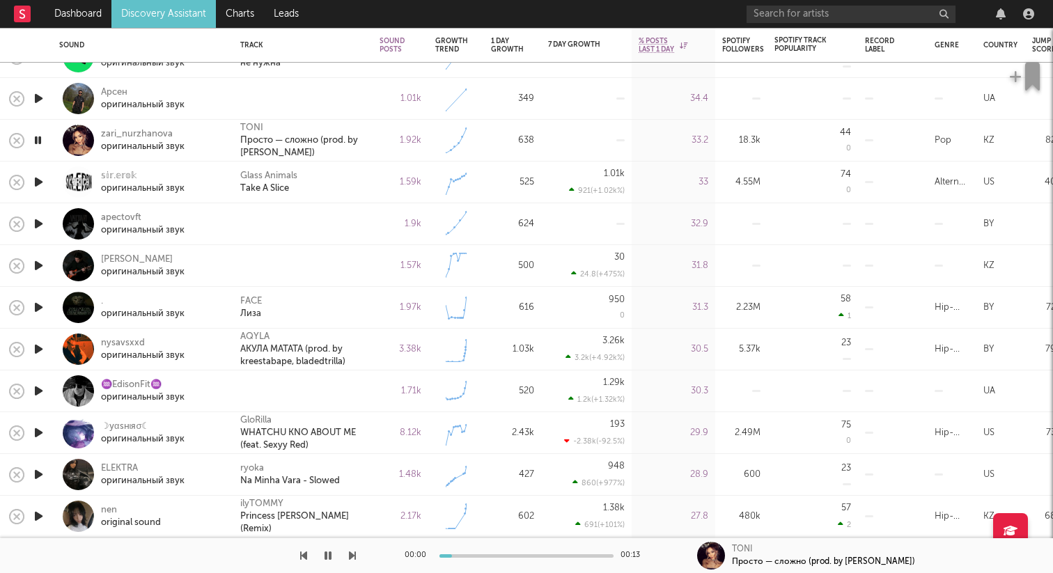
click at [40, 181] on icon "button" at bounding box center [38, 181] width 15 height 17
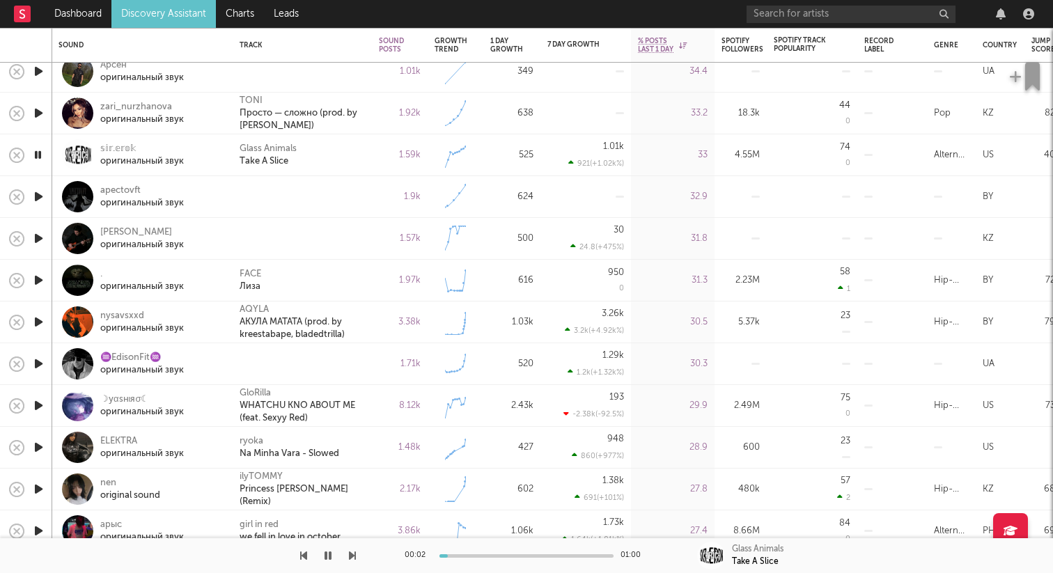
click at [36, 197] on icon "button" at bounding box center [38, 196] width 15 height 17
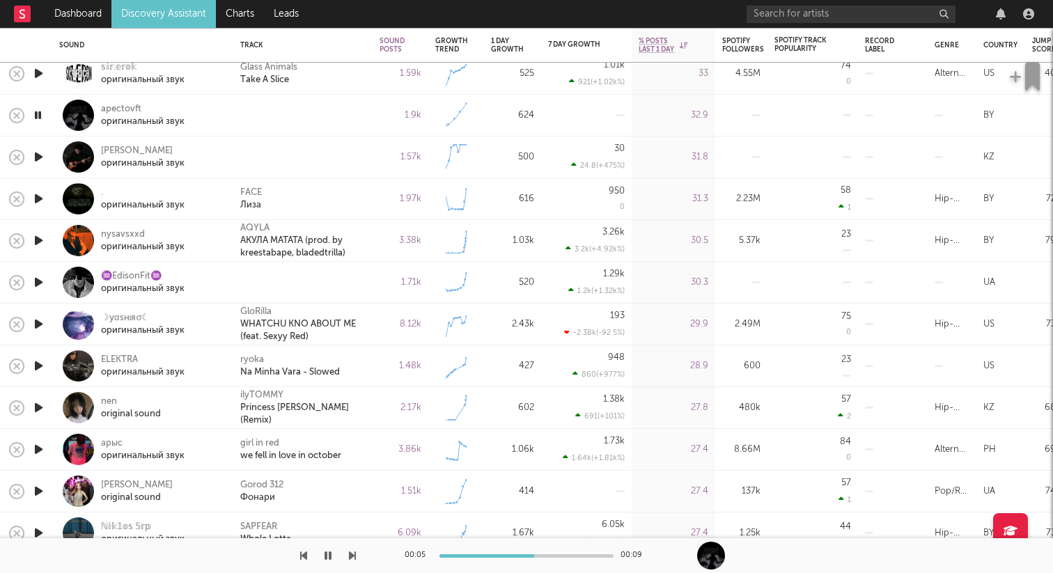
click at [37, 160] on icon "button" at bounding box center [38, 156] width 15 height 17
click at [34, 197] on icon "button" at bounding box center [38, 198] width 15 height 17
click at [36, 195] on icon "button" at bounding box center [37, 198] width 13 height 17
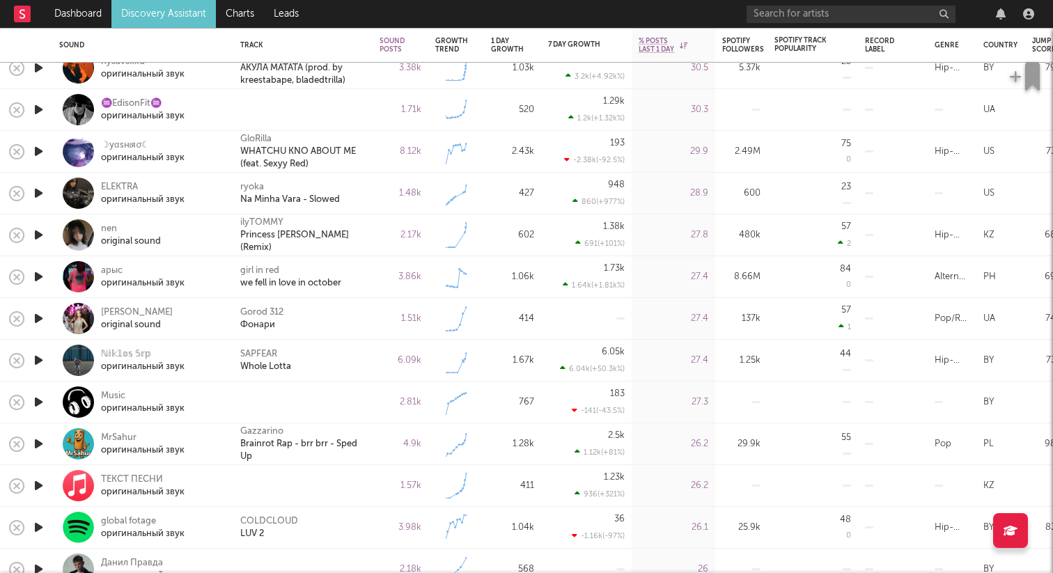
click at [44, 401] on icon "button" at bounding box center [38, 402] width 15 height 17
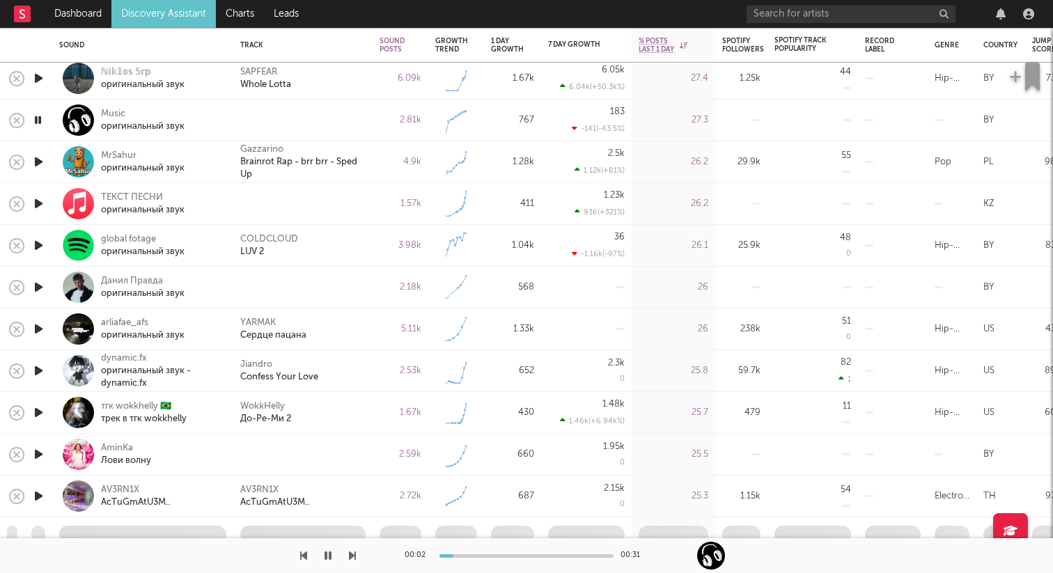
click at [41, 289] on icon "button" at bounding box center [38, 287] width 15 height 17
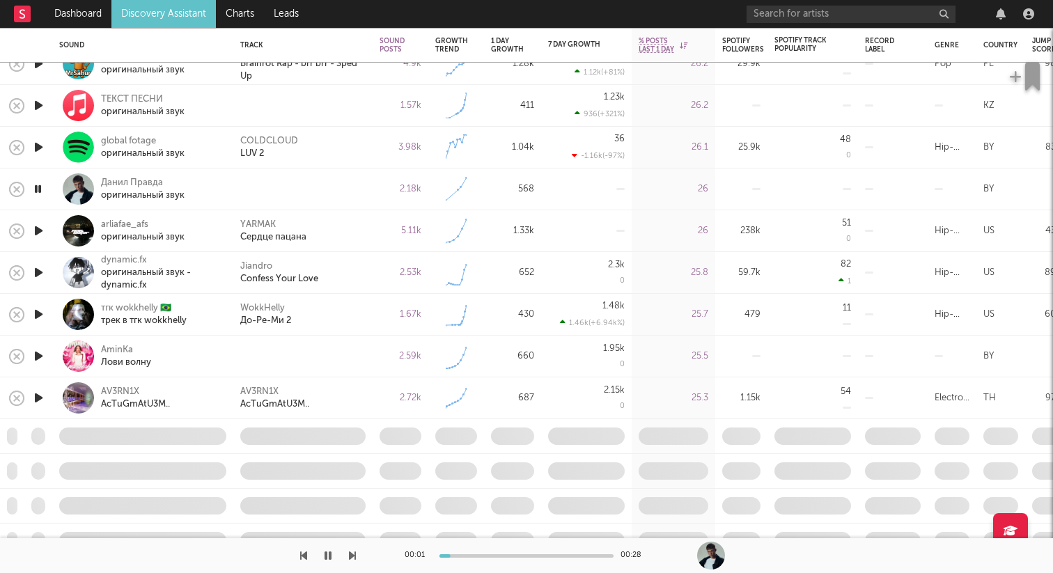
click at [42, 312] on icon "button" at bounding box center [38, 314] width 15 height 17
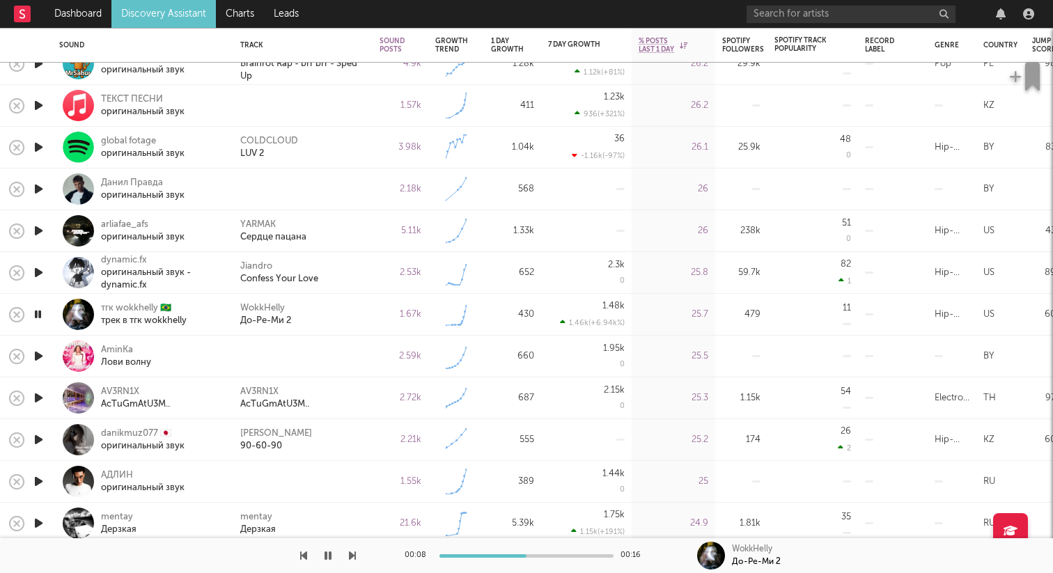
click at [38, 311] on icon "button" at bounding box center [37, 314] width 13 height 17
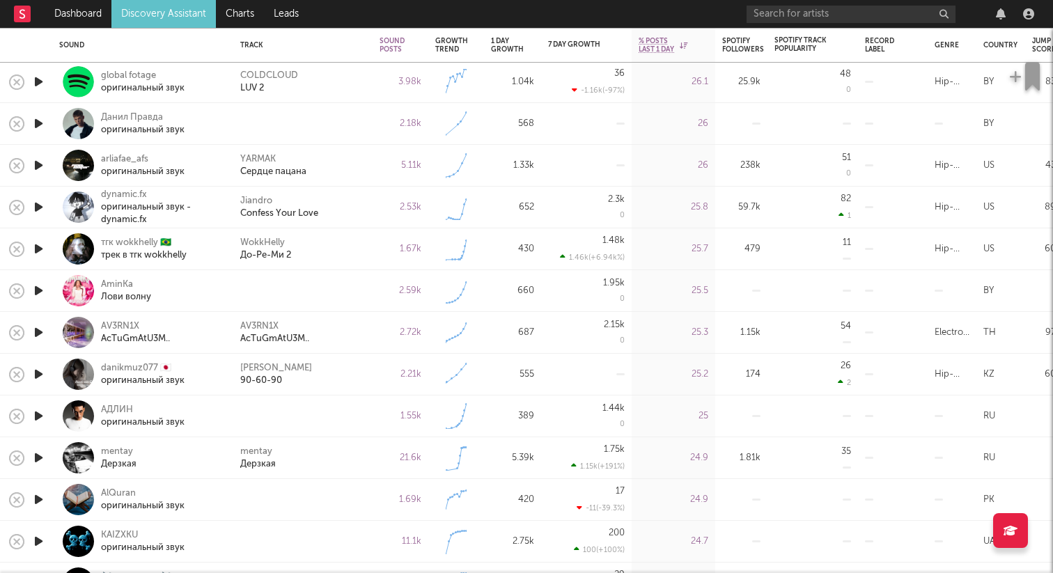
click at [39, 295] on icon "button" at bounding box center [38, 290] width 15 height 17
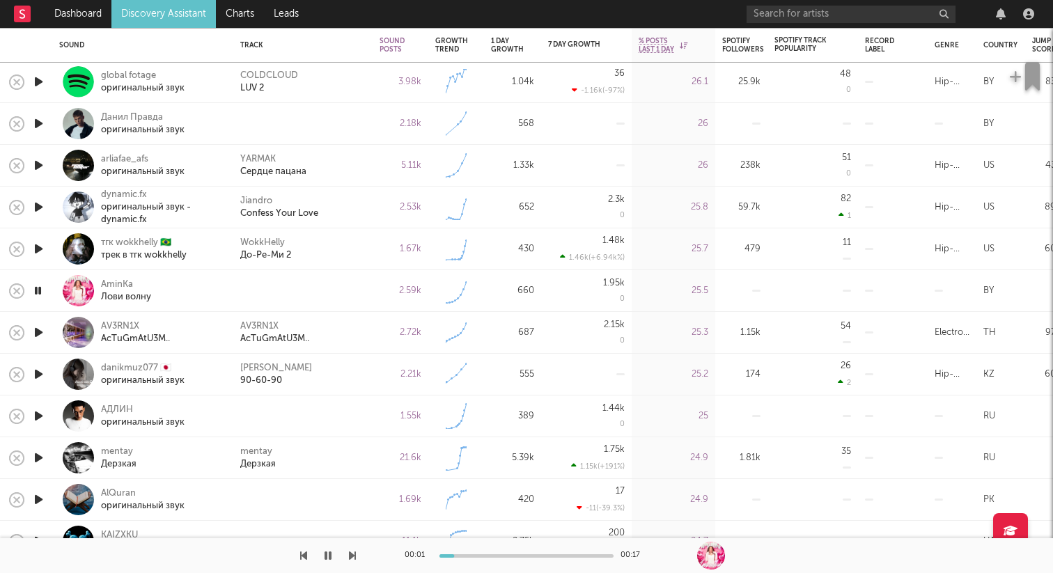
click at [39, 288] on icon "button" at bounding box center [37, 290] width 13 height 17
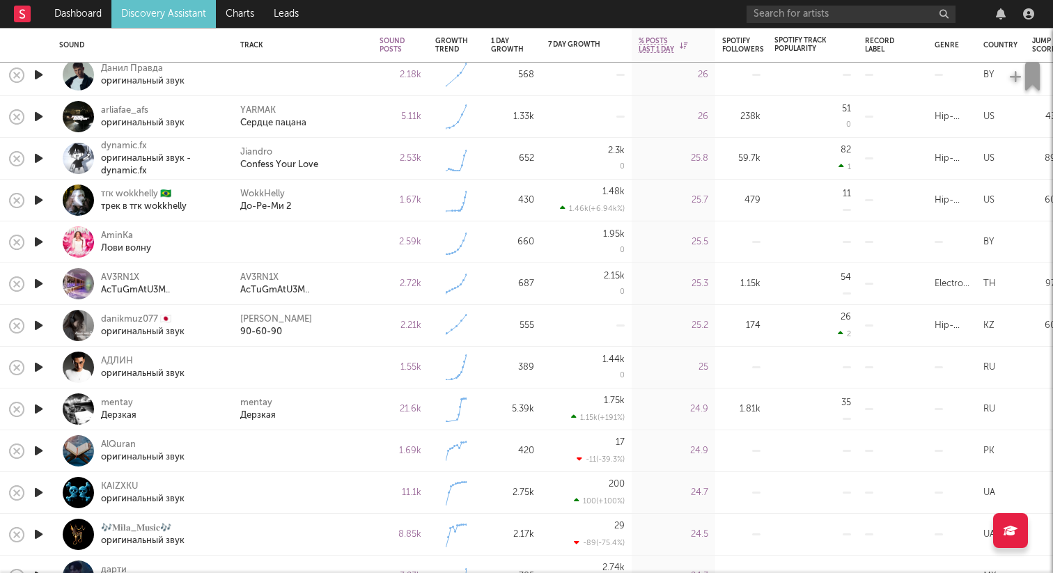
click at [36, 371] on icon "button" at bounding box center [38, 367] width 15 height 17
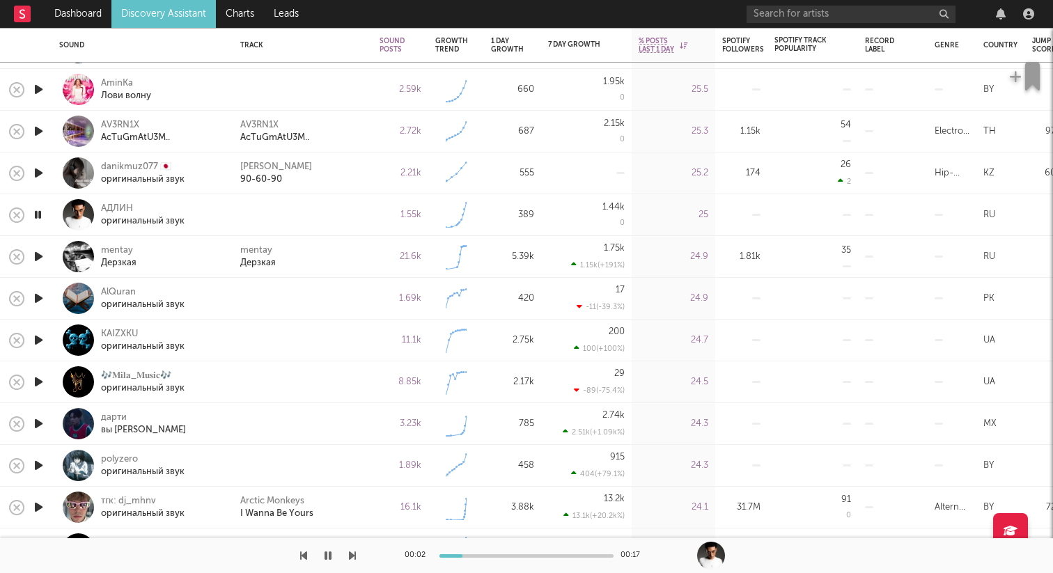
click at [39, 298] on icon "button" at bounding box center [38, 298] width 15 height 17
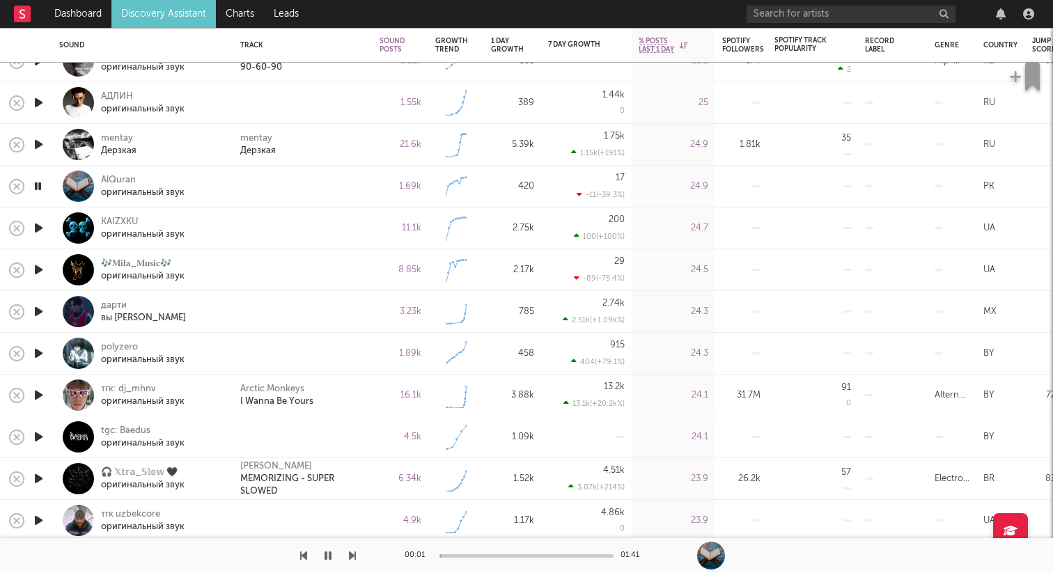
click at [38, 229] on icon "button" at bounding box center [38, 227] width 15 height 17
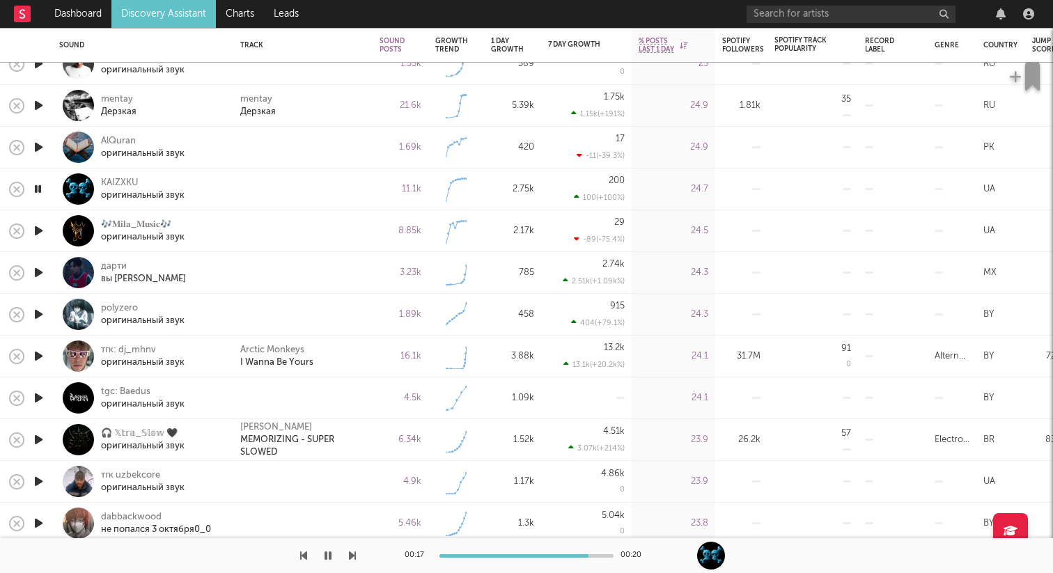
click at [42, 187] on icon "button" at bounding box center [37, 188] width 13 height 17
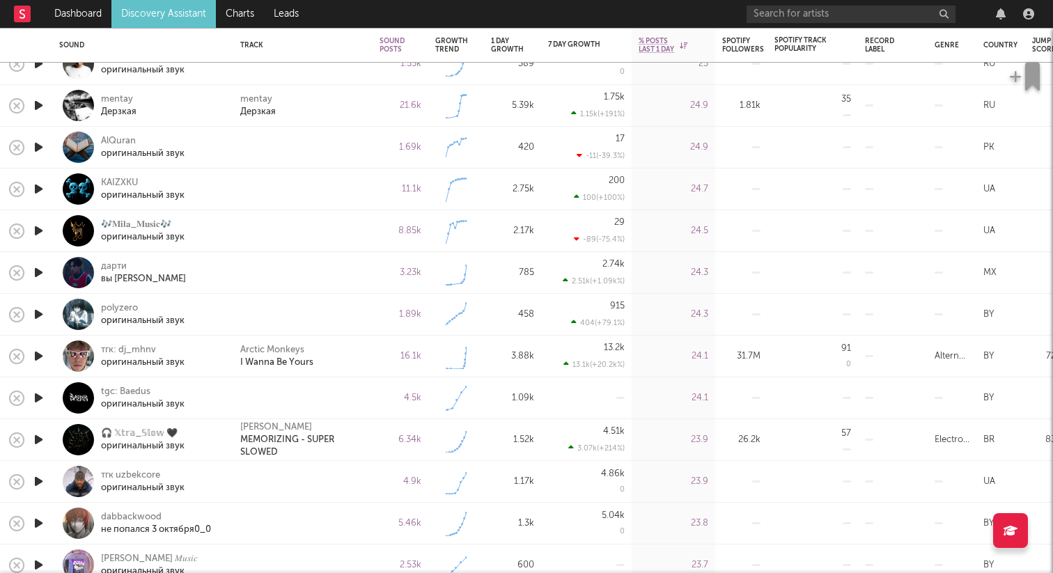
click at [40, 273] on icon "button" at bounding box center [38, 272] width 15 height 17
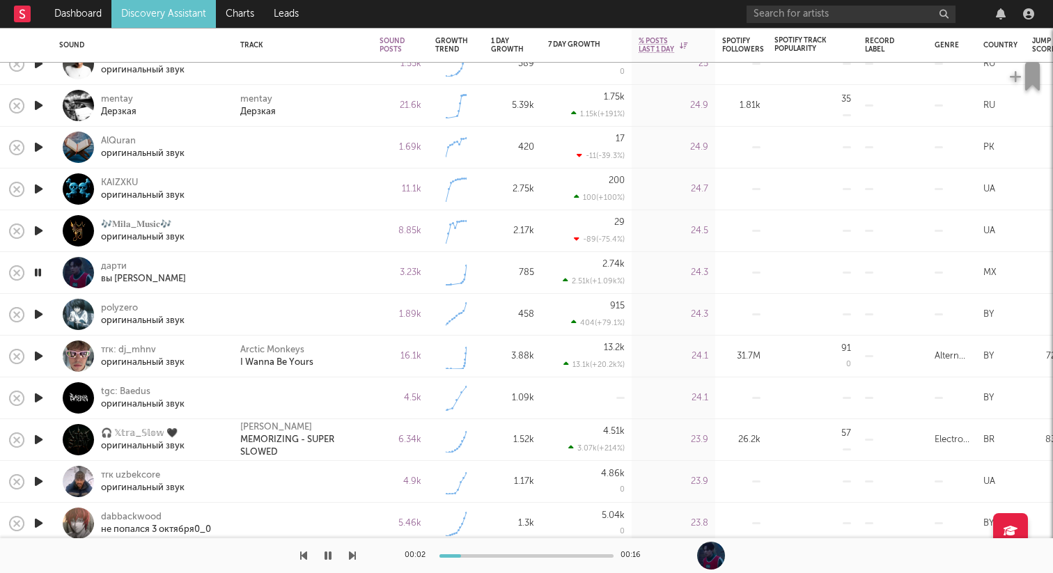
click at [42, 312] on icon "button" at bounding box center [38, 314] width 15 height 17
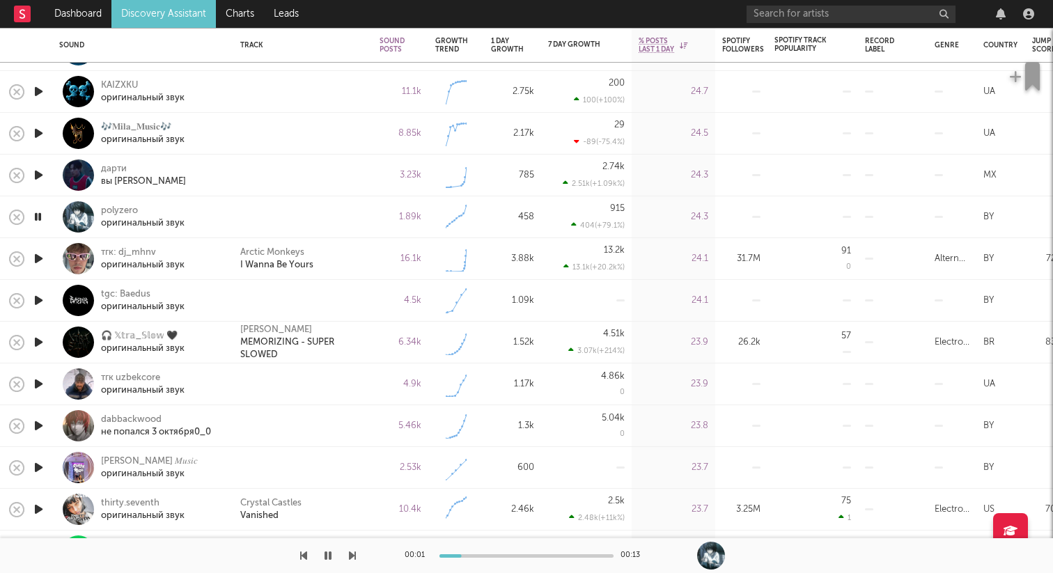
click at [40, 263] on icon "button" at bounding box center [38, 258] width 15 height 17
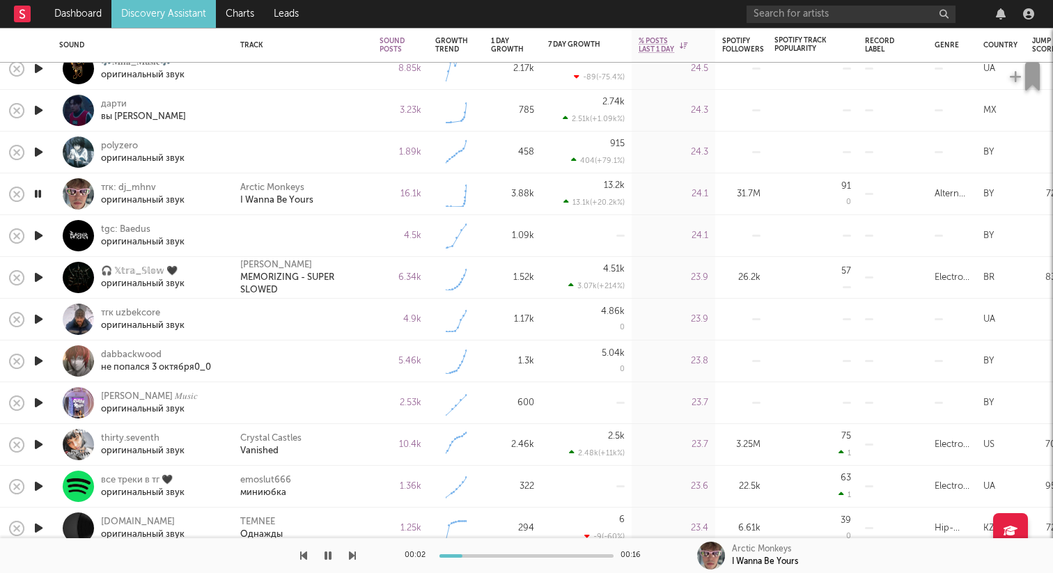
click at [35, 233] on icon "button" at bounding box center [38, 235] width 15 height 17
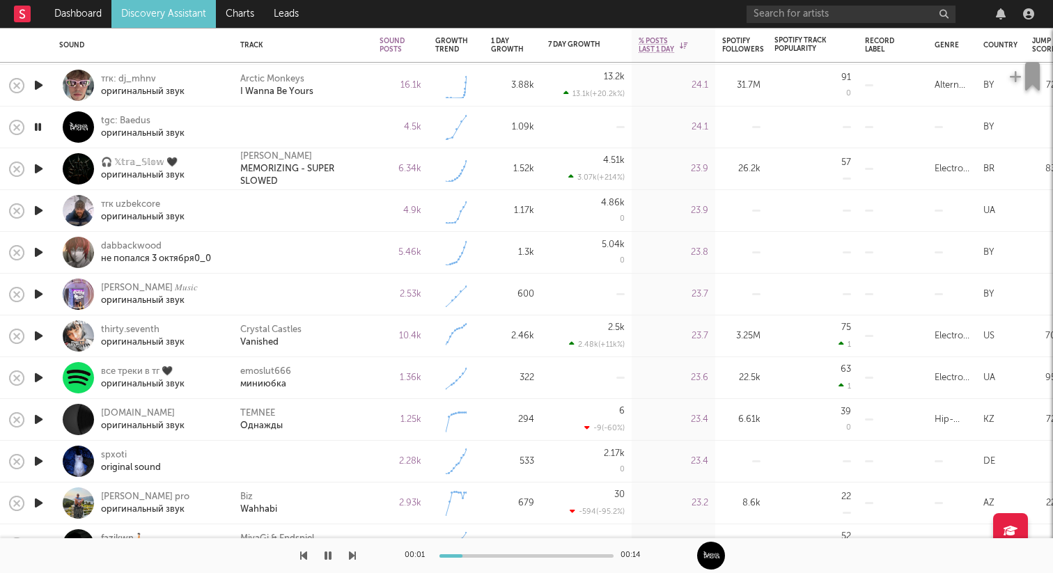
click at [38, 209] on icon "button" at bounding box center [38, 210] width 15 height 17
click at [34, 298] on icon "button" at bounding box center [38, 294] width 15 height 17
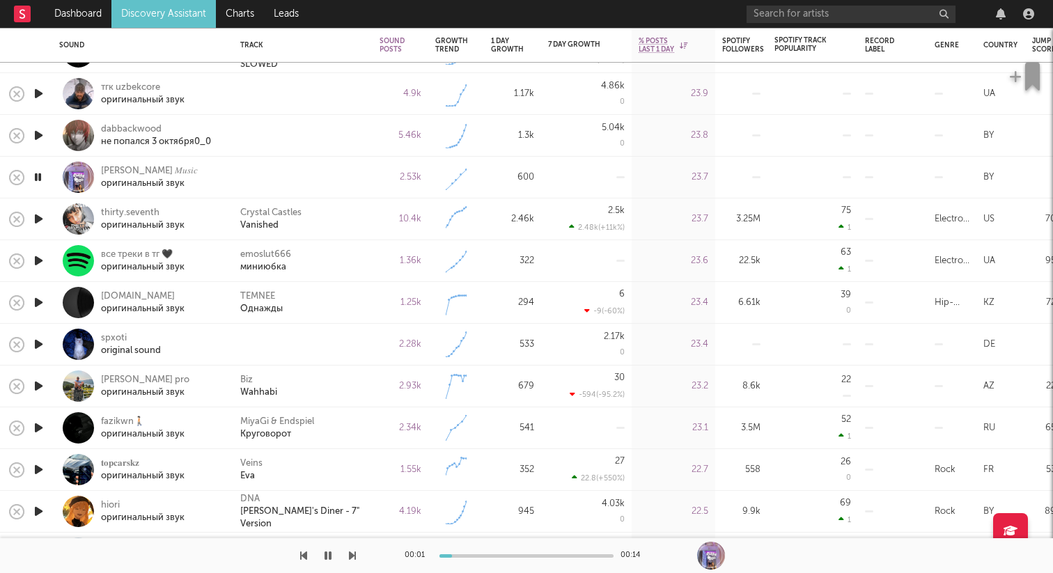
click at [42, 217] on icon "button" at bounding box center [38, 218] width 15 height 17
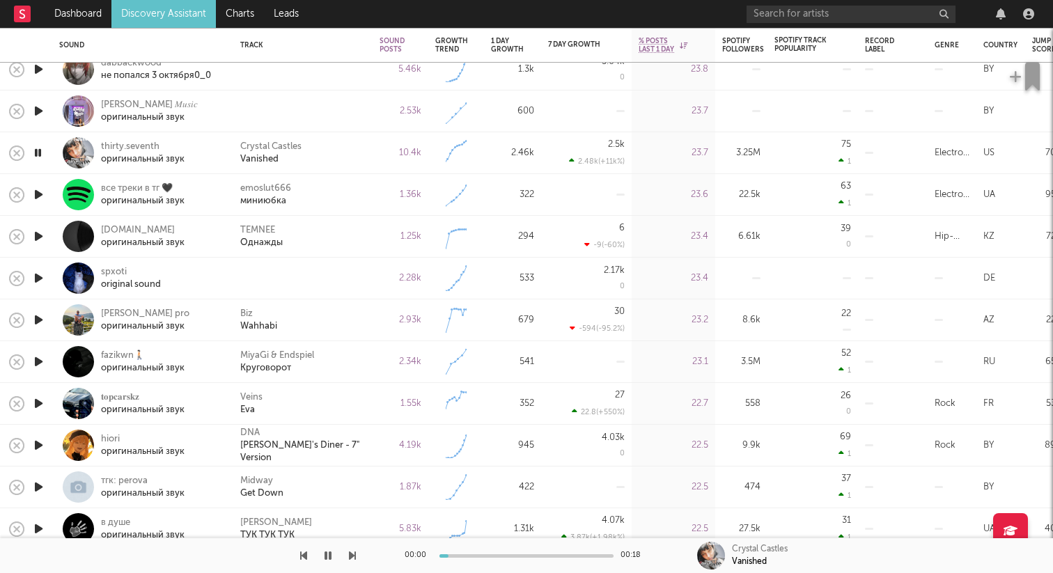
click at [42, 236] on icon "button" at bounding box center [38, 236] width 15 height 17
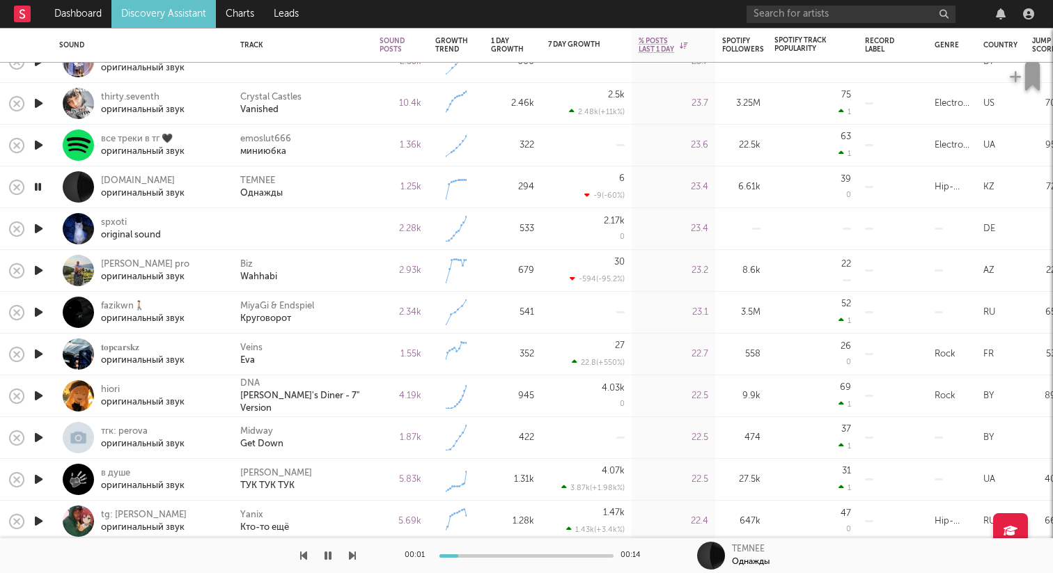
click at [38, 223] on icon "button" at bounding box center [38, 228] width 15 height 17
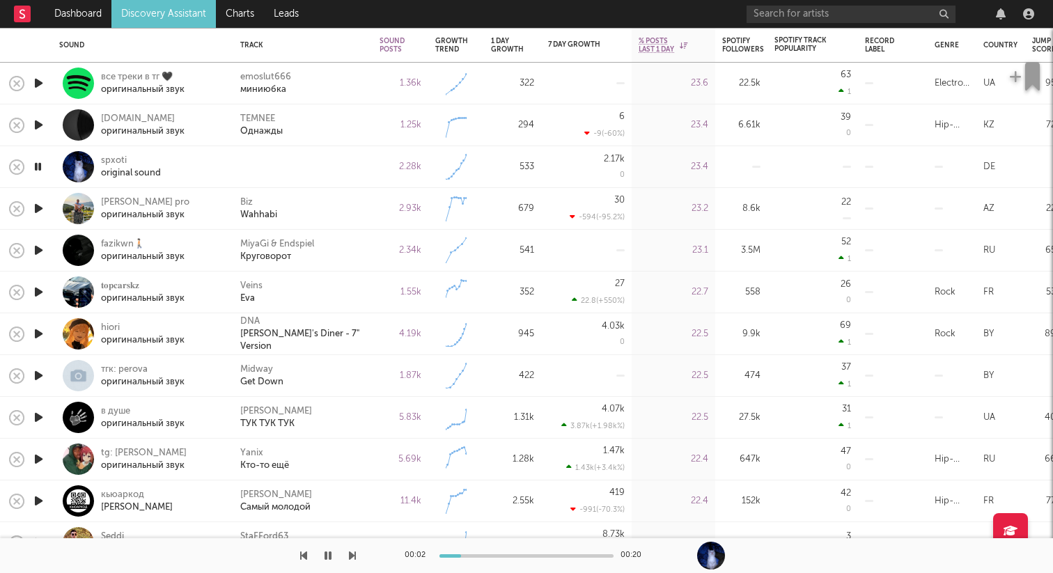
click at [40, 210] on icon "button" at bounding box center [38, 208] width 15 height 17
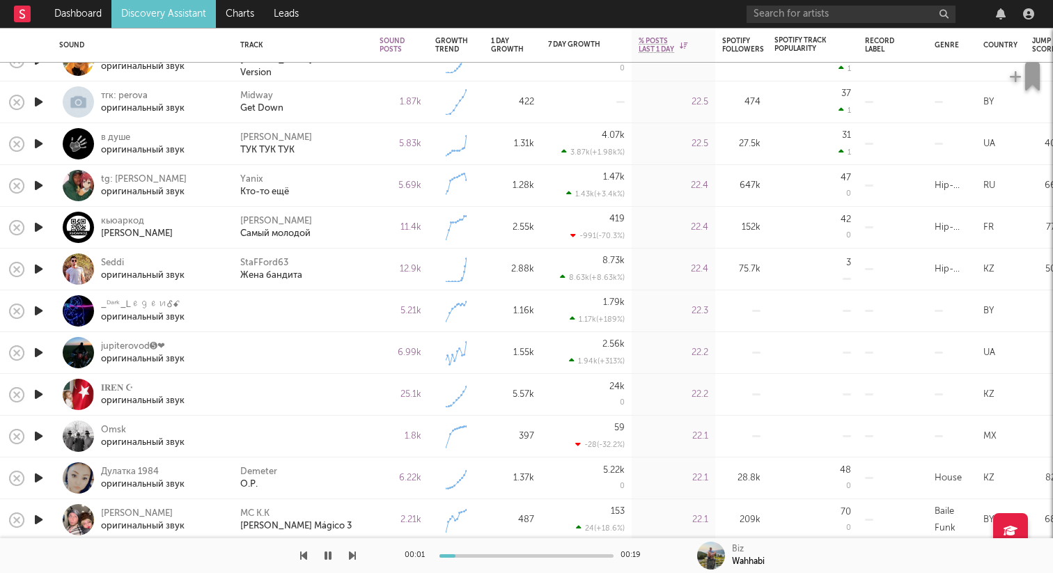
click at [36, 304] on icon "button" at bounding box center [38, 310] width 15 height 17
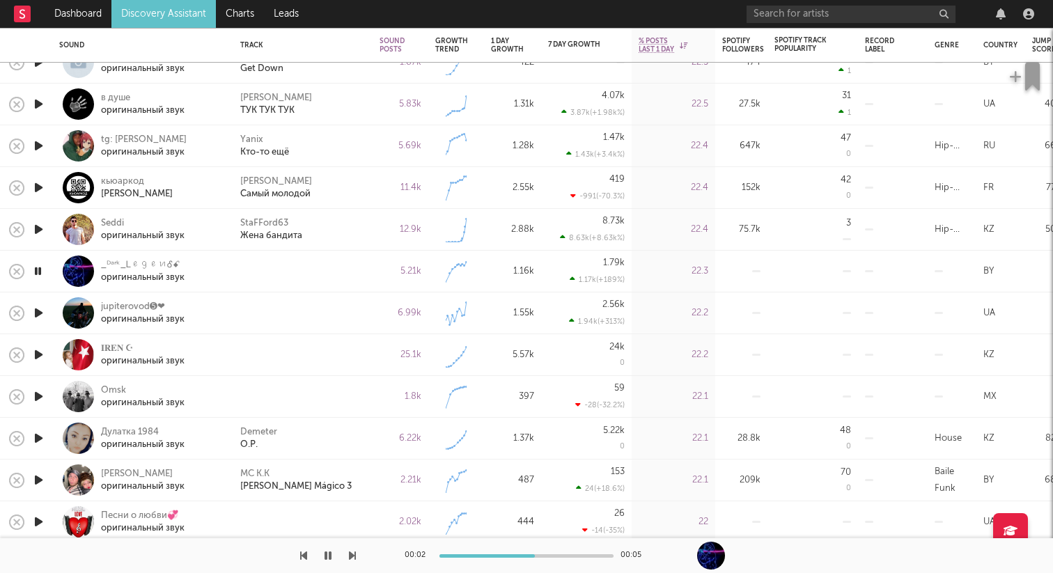
click at [38, 311] on icon "button" at bounding box center [38, 312] width 15 height 17
click at [38, 311] on icon "button" at bounding box center [37, 312] width 13 height 17
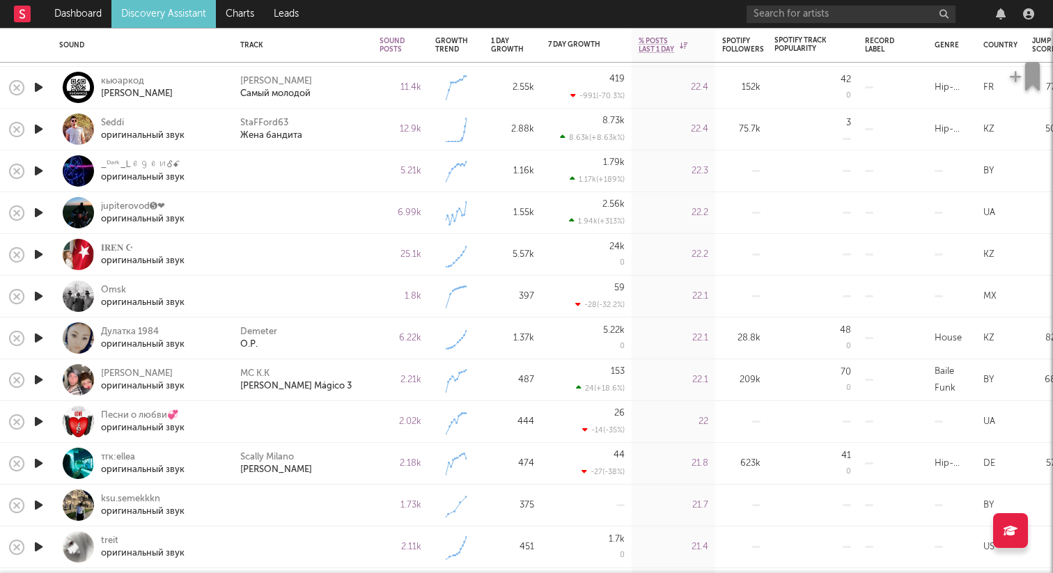
click at [42, 254] on icon "button" at bounding box center [38, 254] width 15 height 17
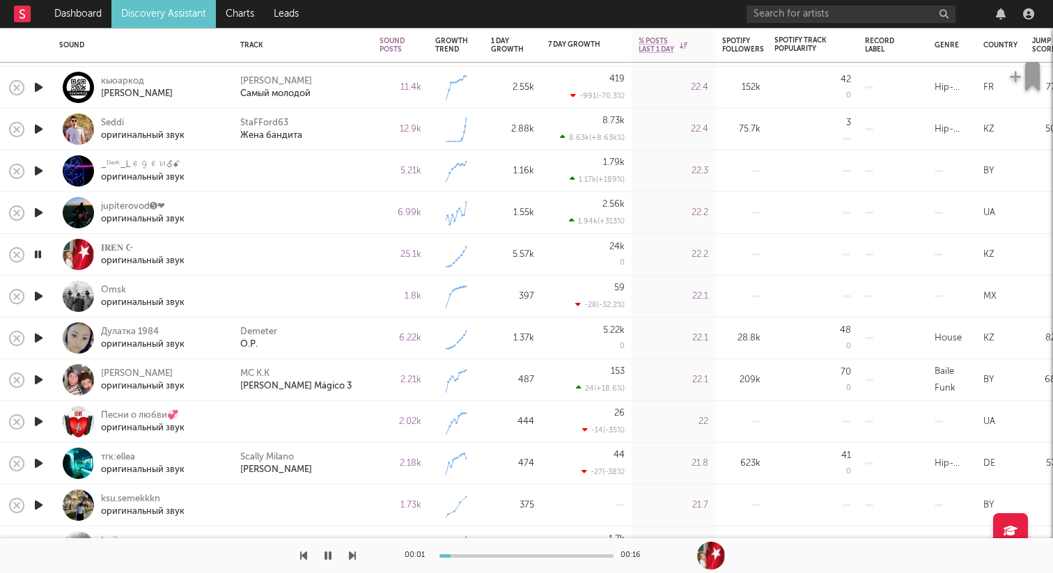
click at [40, 248] on icon "button" at bounding box center [37, 254] width 13 height 17
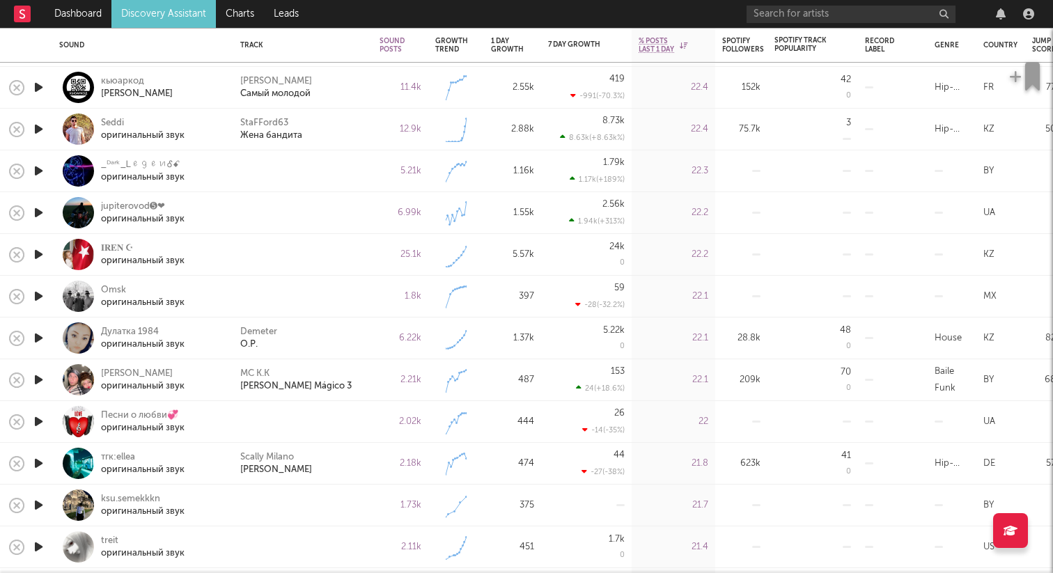
click at [40, 301] on icon "button" at bounding box center [38, 296] width 15 height 17
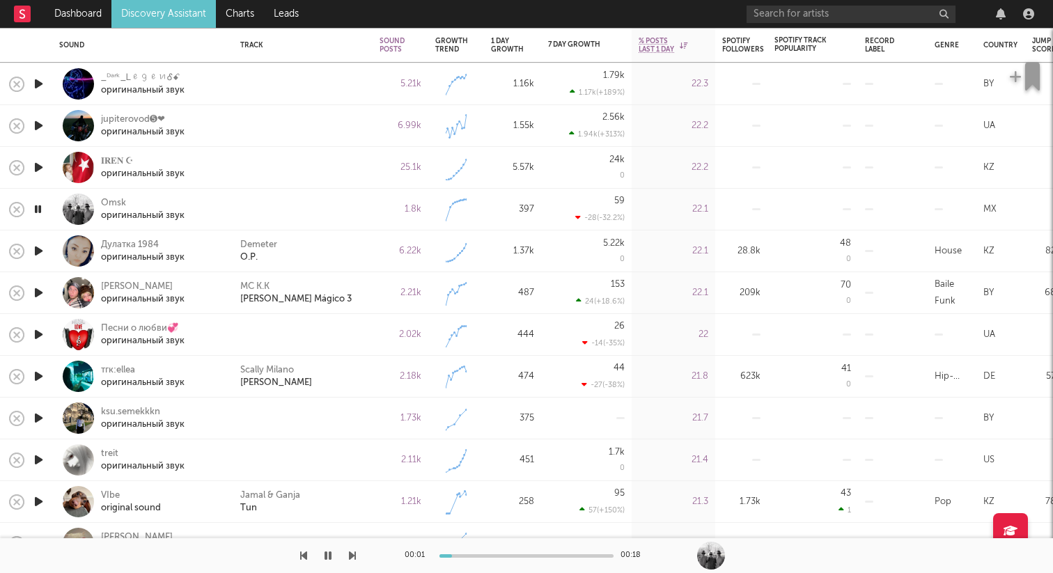
click at [40, 337] on icon "button" at bounding box center [38, 334] width 15 height 17
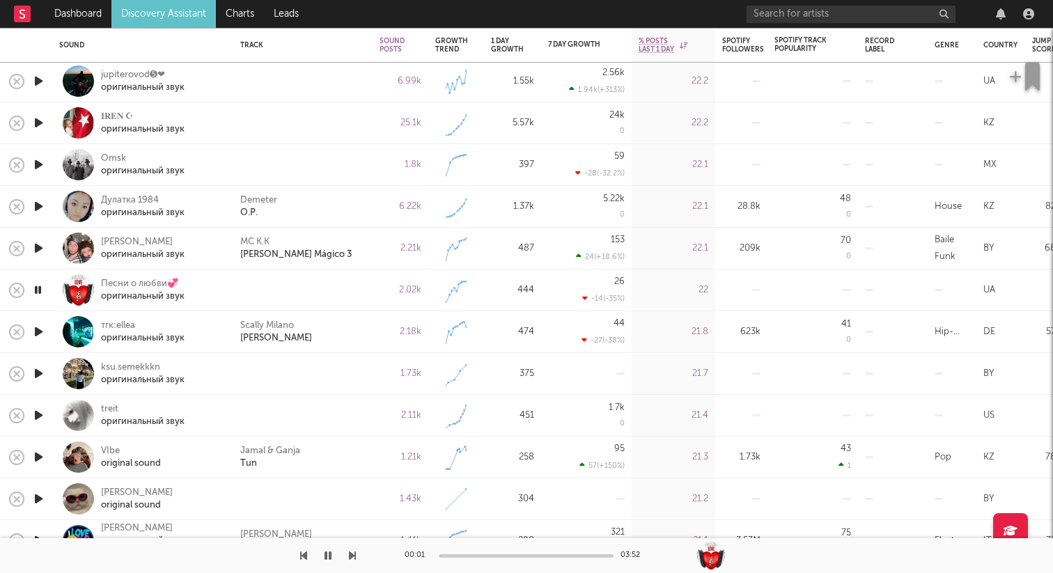
click at [39, 368] on icon "button" at bounding box center [38, 373] width 15 height 17
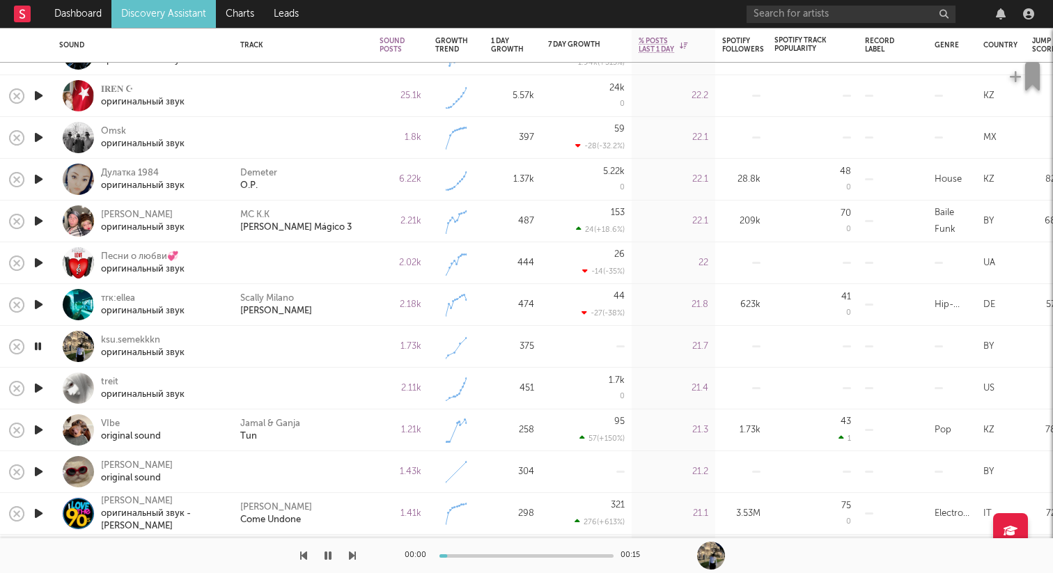
click at [39, 385] on icon "button" at bounding box center [38, 388] width 15 height 17
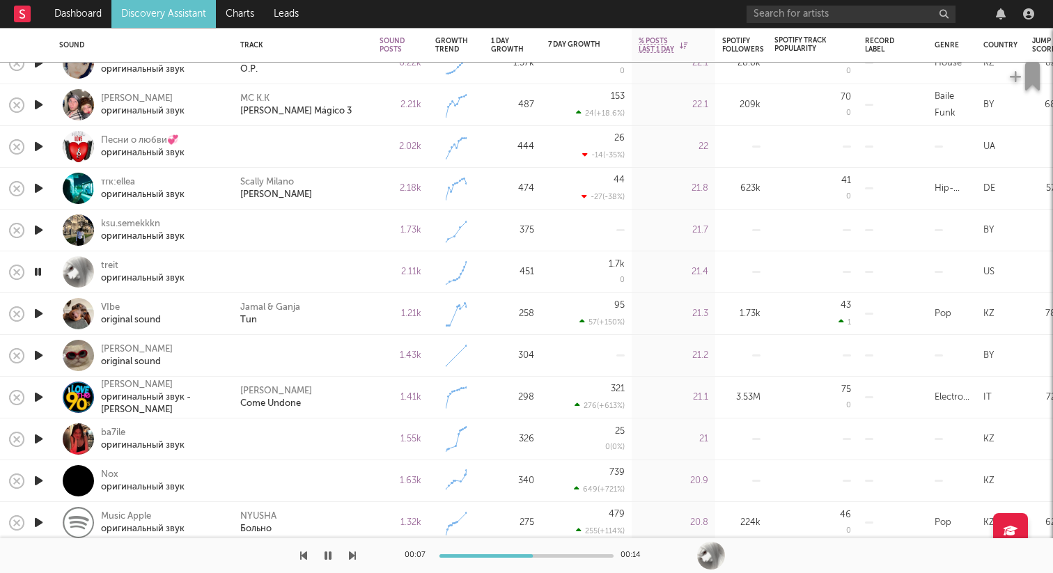
click at [34, 351] on icon "button" at bounding box center [38, 355] width 15 height 17
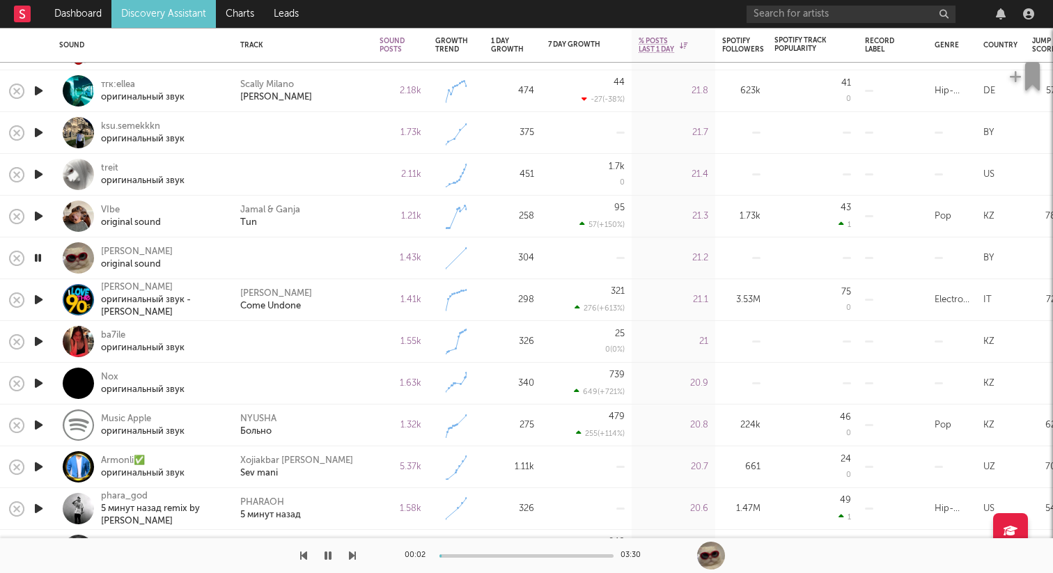
click at [36, 339] on icon "button" at bounding box center [38, 341] width 15 height 17
click at [35, 376] on icon "button" at bounding box center [38, 383] width 15 height 17
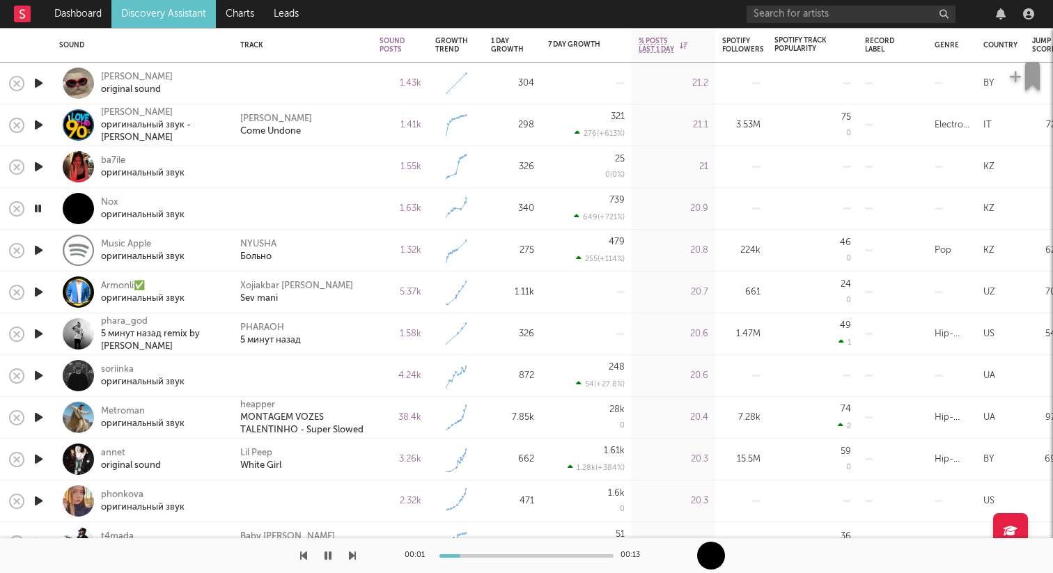
click at [45, 371] on icon "button" at bounding box center [38, 375] width 15 height 17
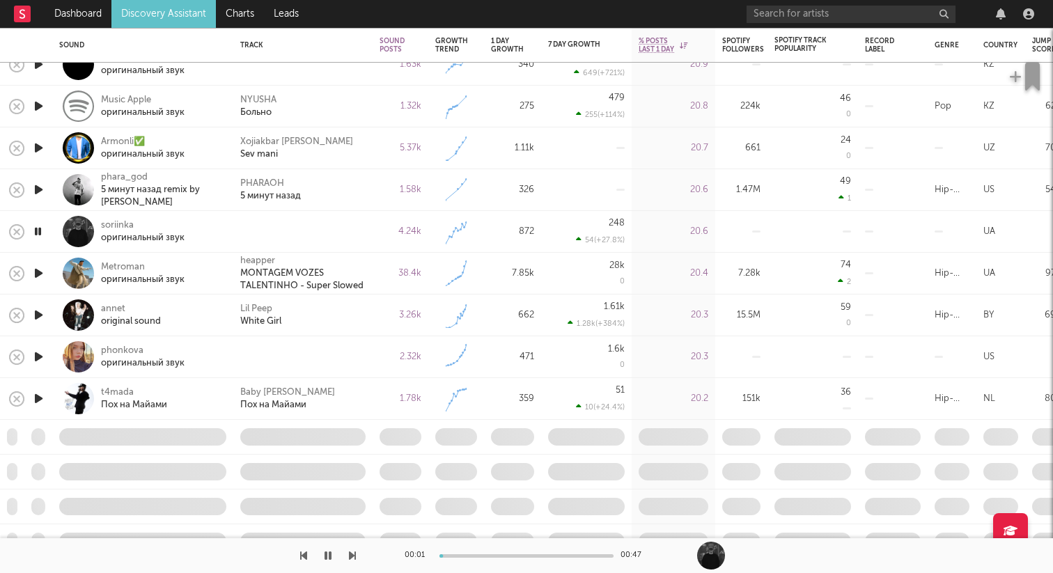
click at [41, 356] on icon "button" at bounding box center [38, 356] width 15 height 17
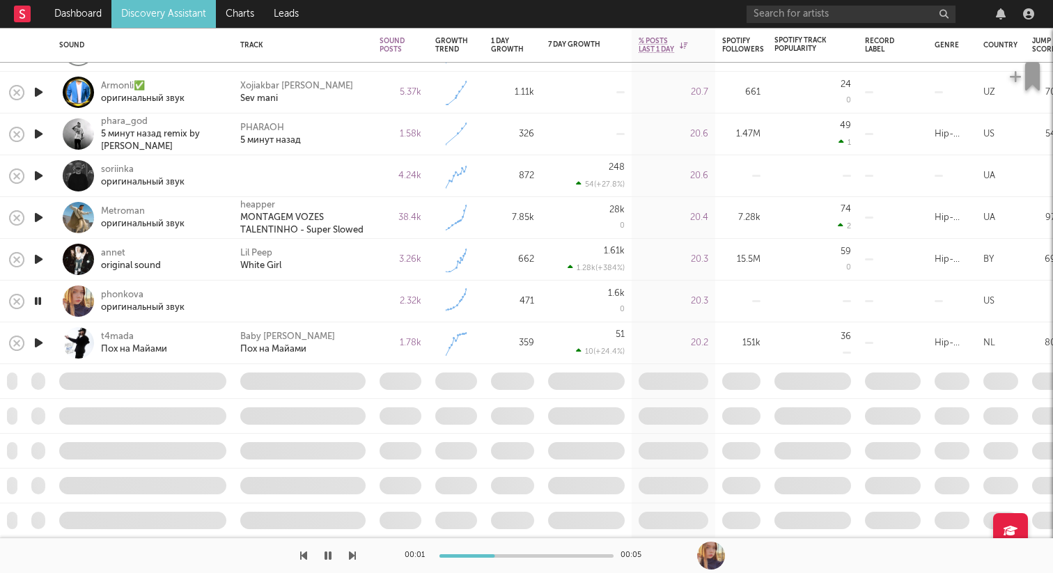
click at [36, 299] on icon "button" at bounding box center [37, 301] width 13 height 17
click at [39, 349] on icon "button" at bounding box center [38, 342] width 15 height 17
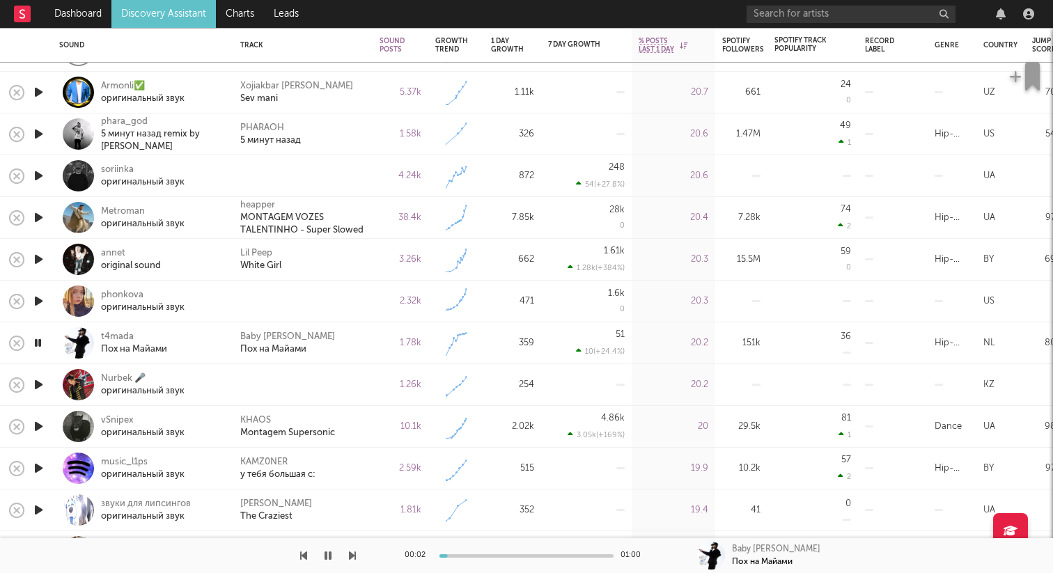
click at [41, 384] on icon "button" at bounding box center [38, 384] width 15 height 17
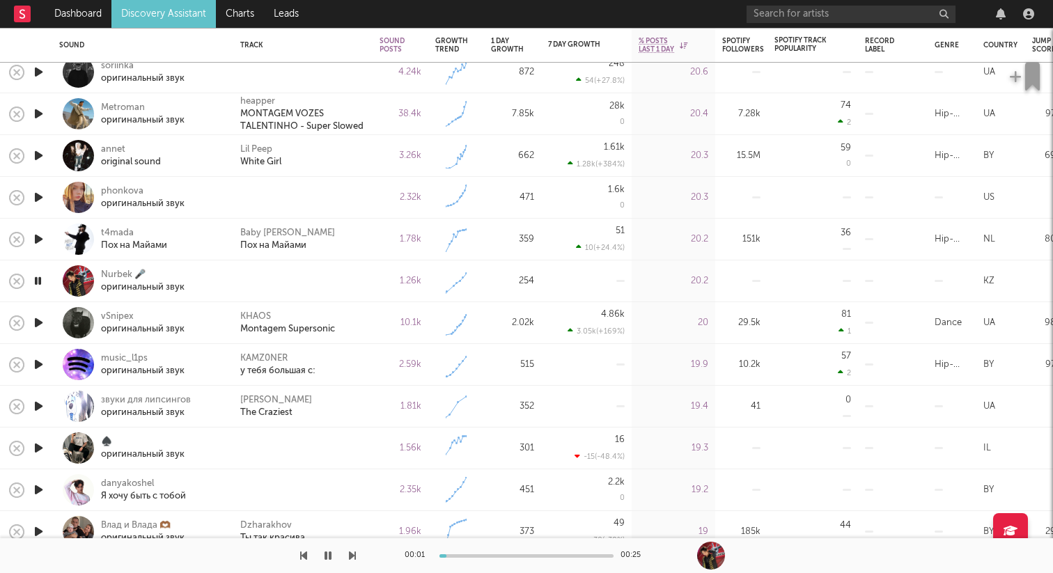
click at [36, 451] on icon "button" at bounding box center [38, 448] width 15 height 17
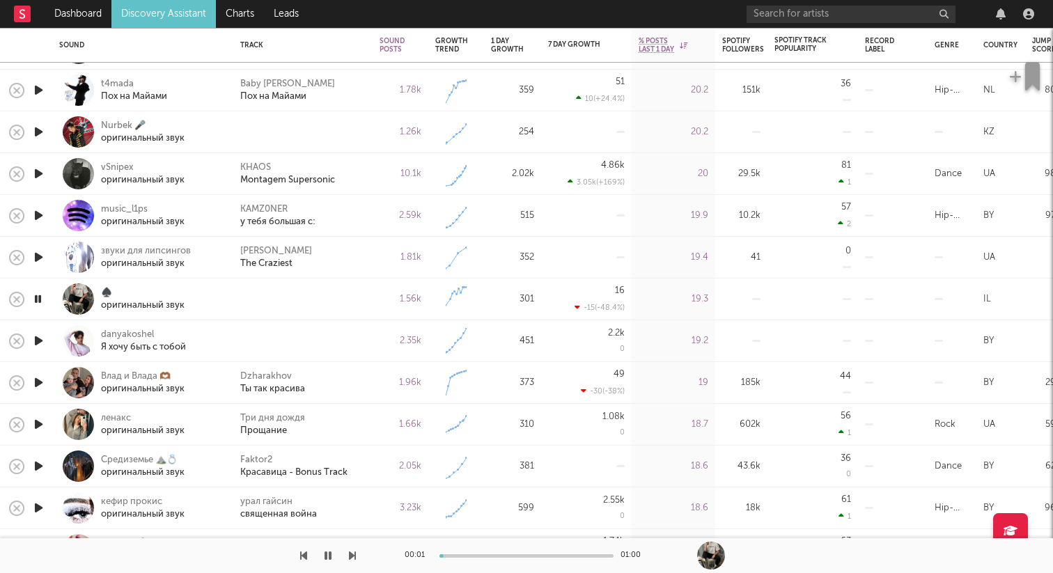
click at [40, 341] on icon "button" at bounding box center [38, 340] width 15 height 17
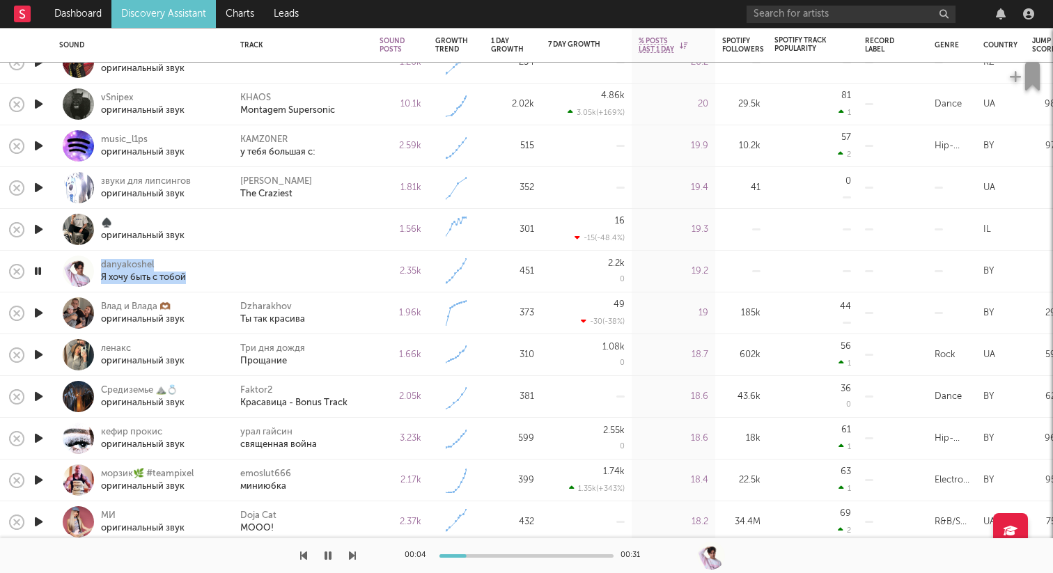
click at [37, 270] on icon "button" at bounding box center [37, 271] width 13 height 17
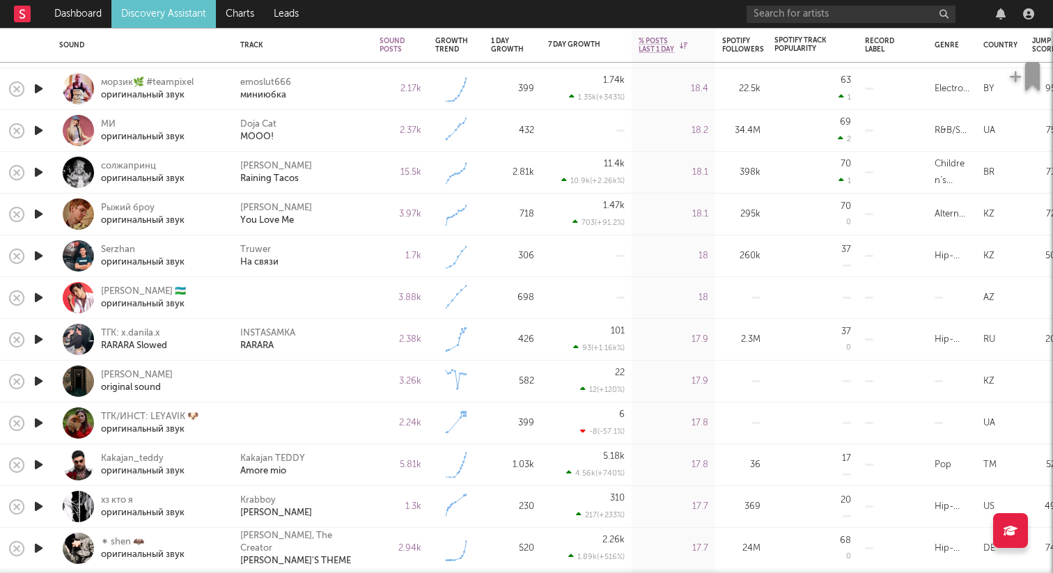
click at [45, 375] on icon "button" at bounding box center [38, 381] width 15 height 17
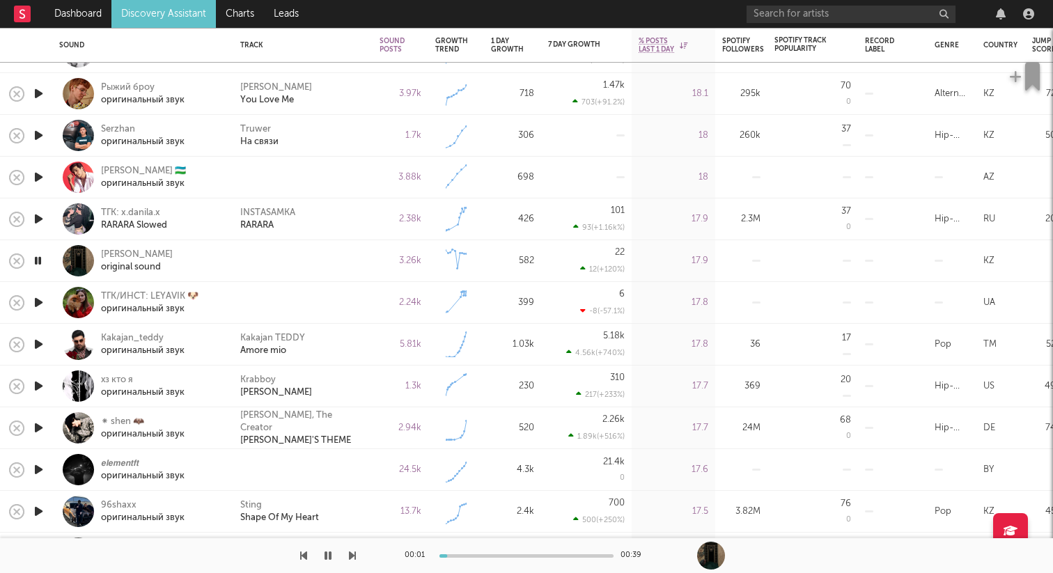
click at [43, 304] on icon "button" at bounding box center [38, 302] width 15 height 17
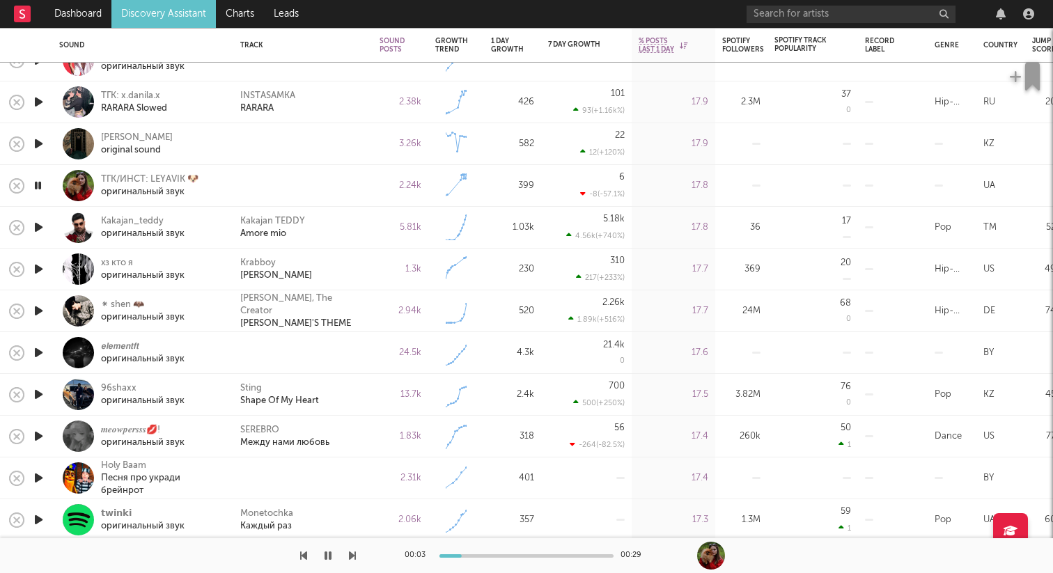
click at [35, 349] on icon "button" at bounding box center [38, 352] width 15 height 17
click at [47, 478] on div at bounding box center [38, 479] width 28 height 42
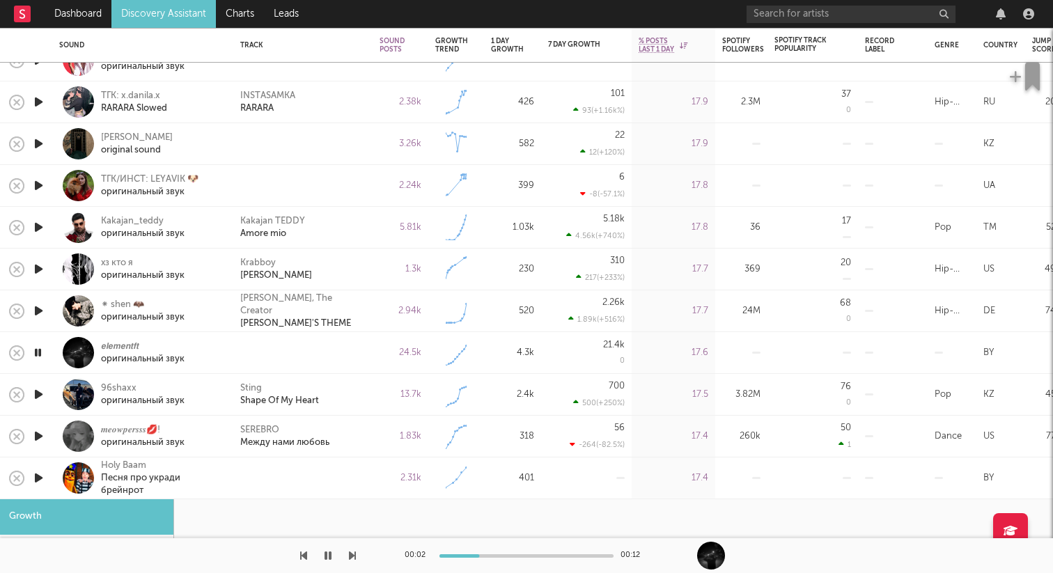
click at [79, 477] on div at bounding box center [78, 478] width 31 height 31
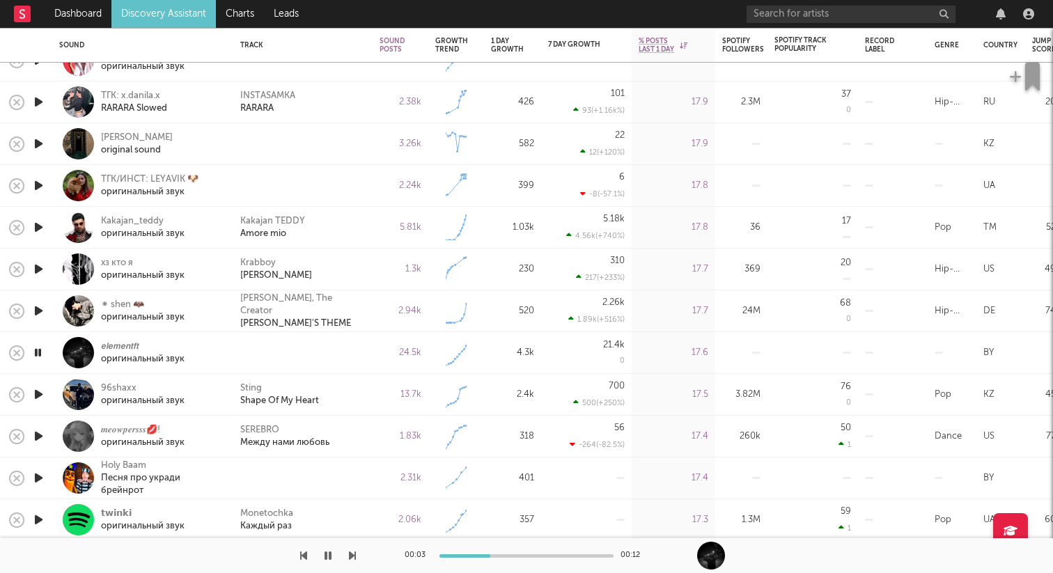
click at [36, 477] on icon "button" at bounding box center [38, 478] width 15 height 17
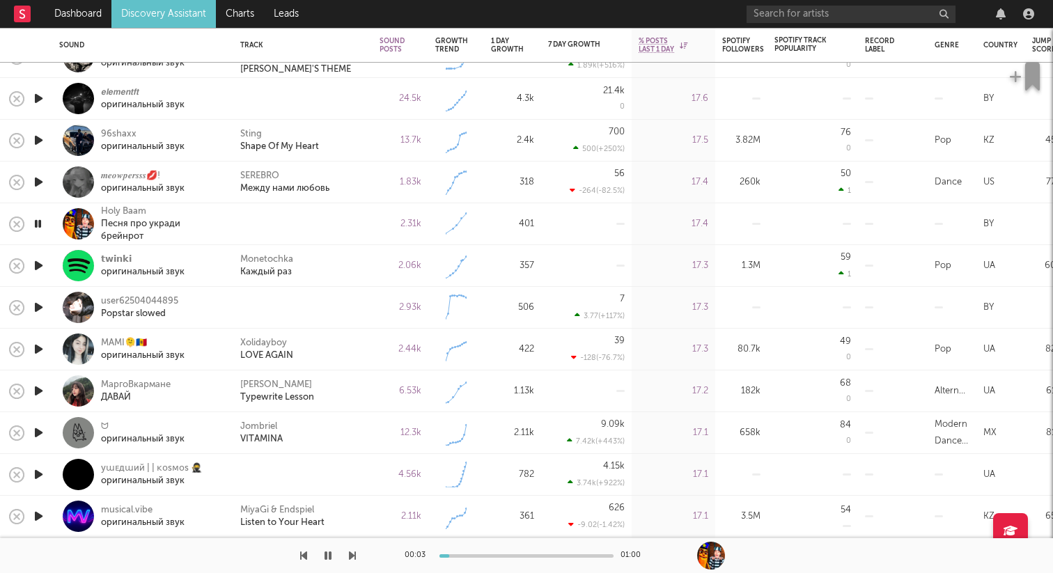
click at [42, 306] on icon "button" at bounding box center [38, 307] width 15 height 17
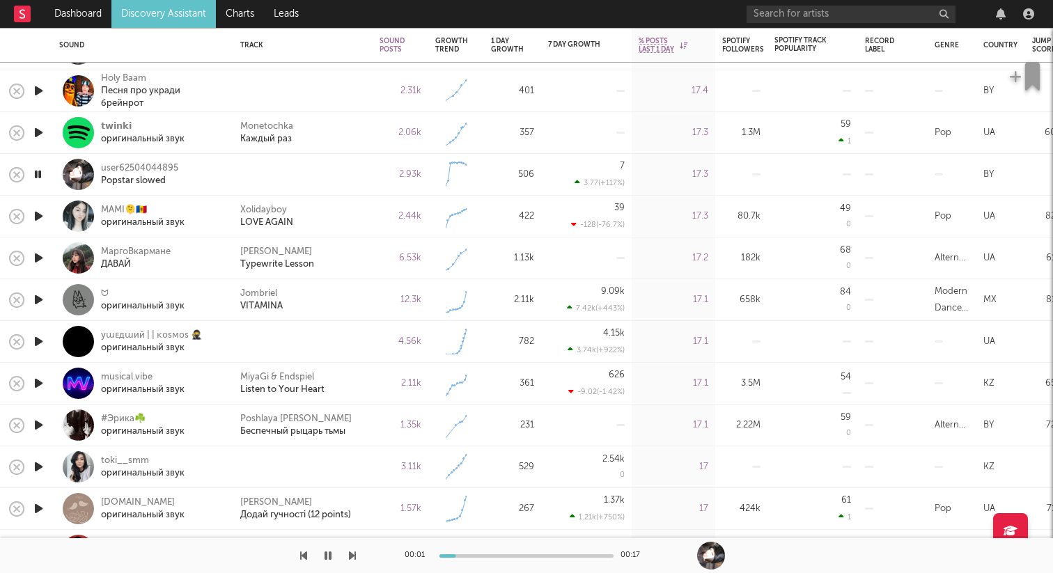
click at [39, 343] on icon "button" at bounding box center [38, 341] width 15 height 17
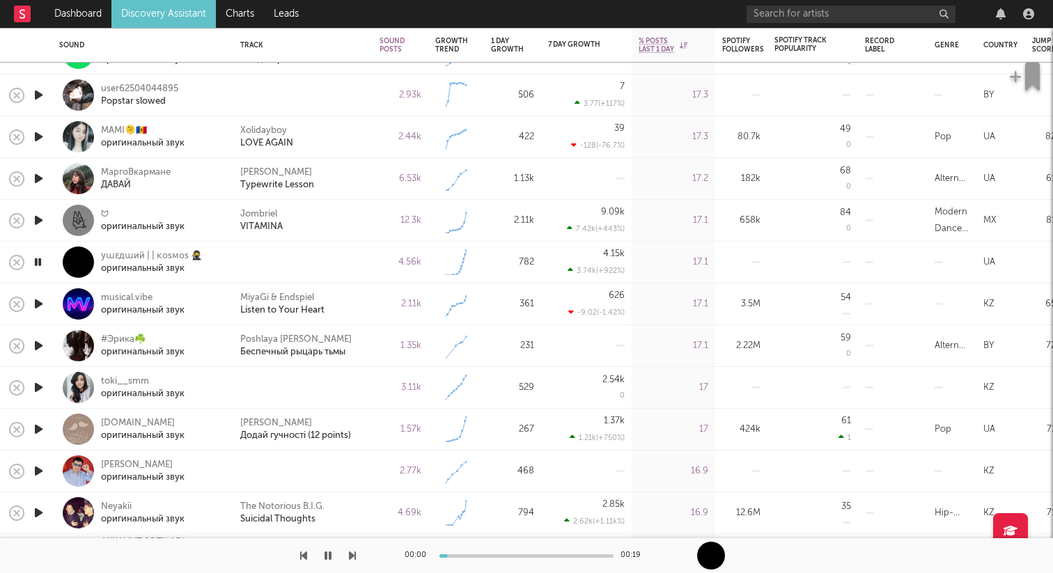
click at [40, 385] on icon "button" at bounding box center [38, 387] width 15 height 17
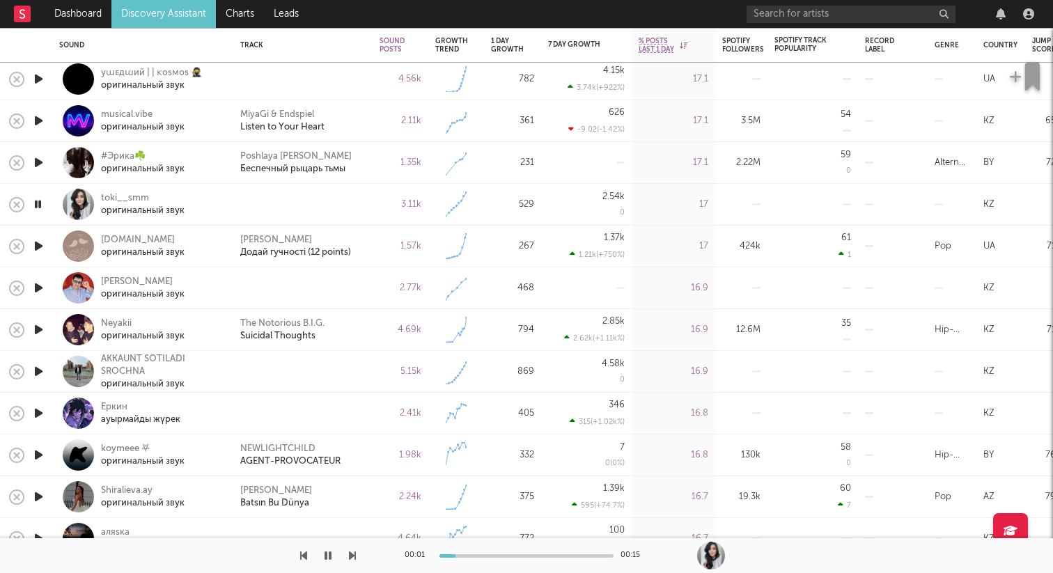
click at [38, 286] on icon "button" at bounding box center [38, 287] width 15 height 17
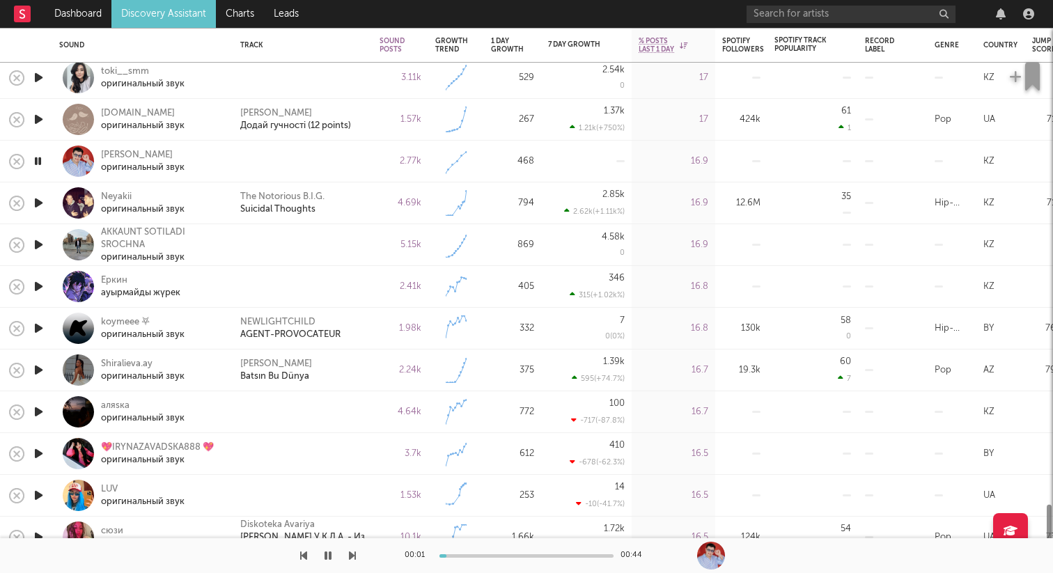
click at [36, 247] on icon "button" at bounding box center [38, 244] width 15 height 17
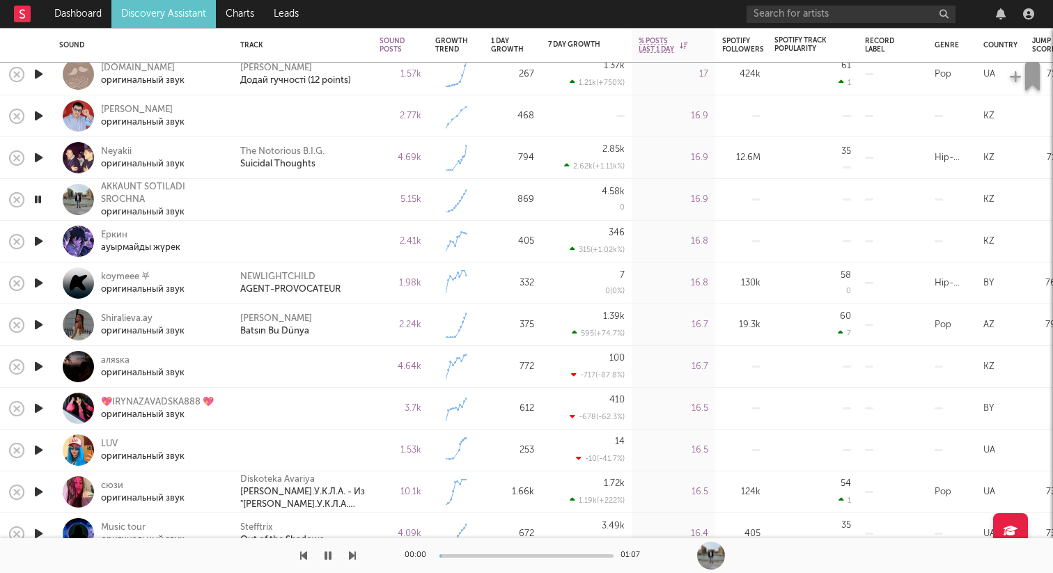
click at [40, 242] on icon "button" at bounding box center [38, 241] width 15 height 17
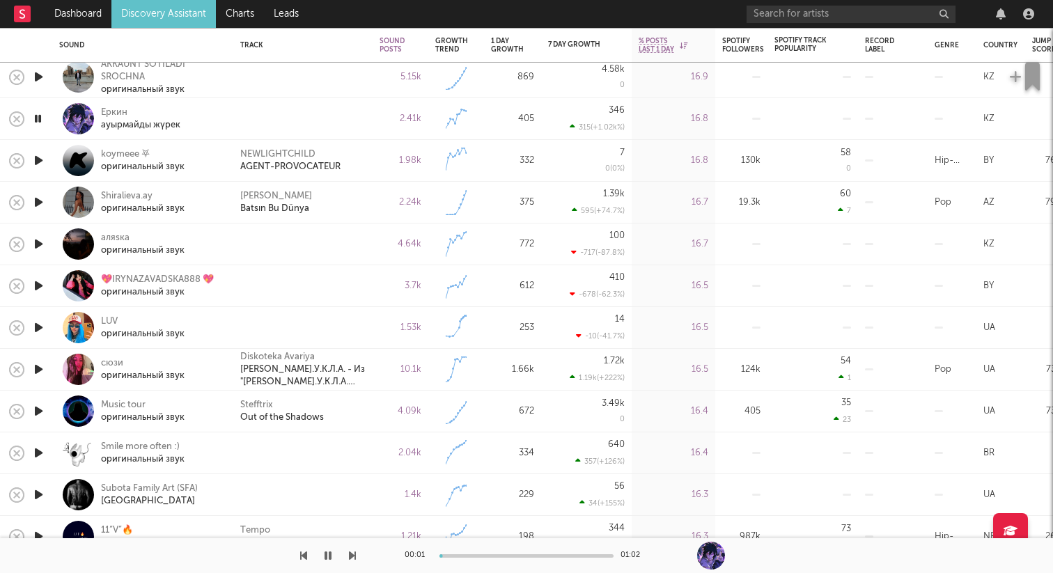
click at [38, 245] on icon "button" at bounding box center [38, 243] width 15 height 17
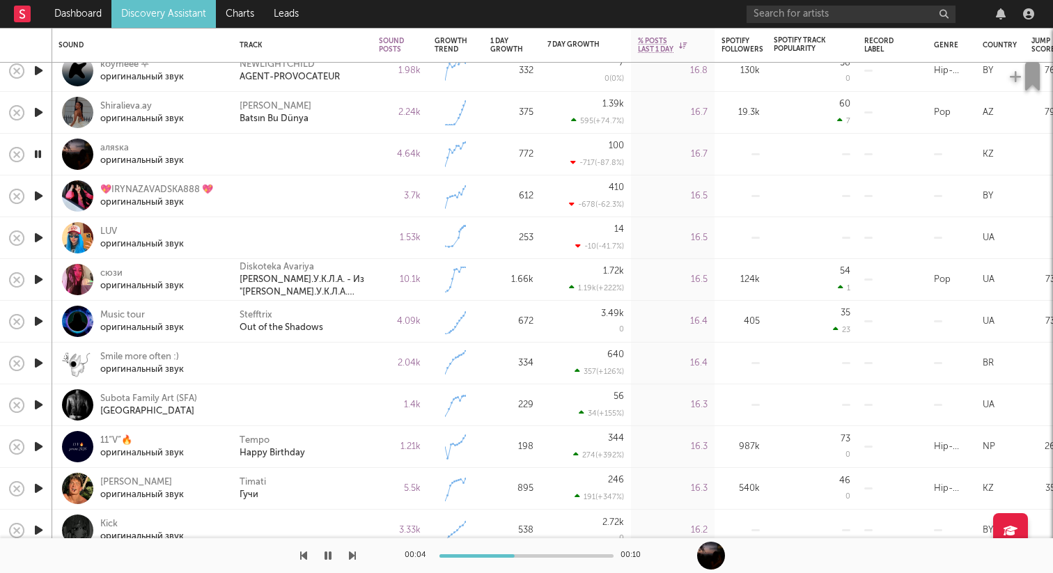
click at [36, 238] on icon "button" at bounding box center [38, 237] width 15 height 17
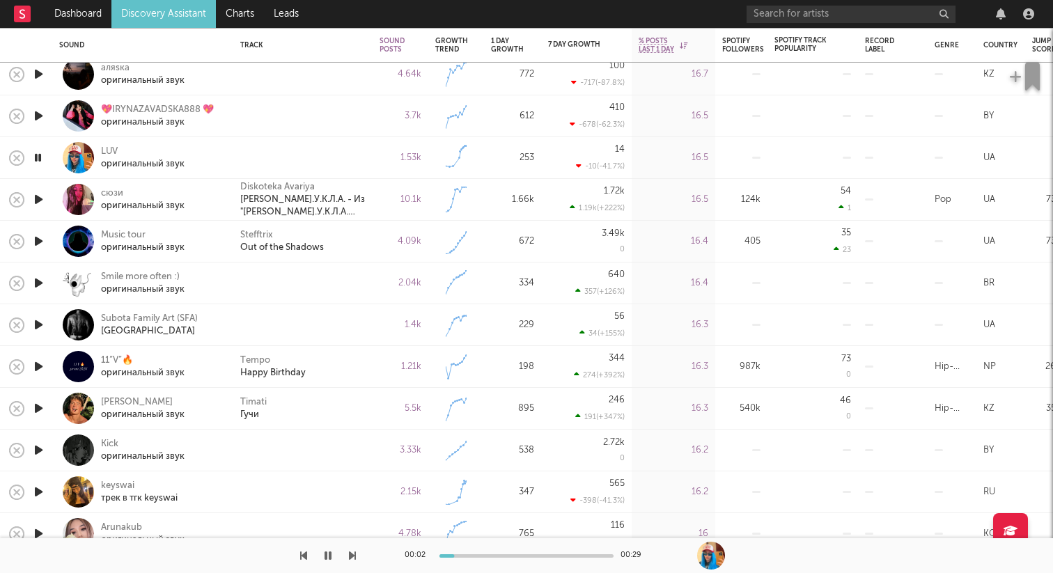
click at [38, 281] on icon "button" at bounding box center [38, 282] width 15 height 17
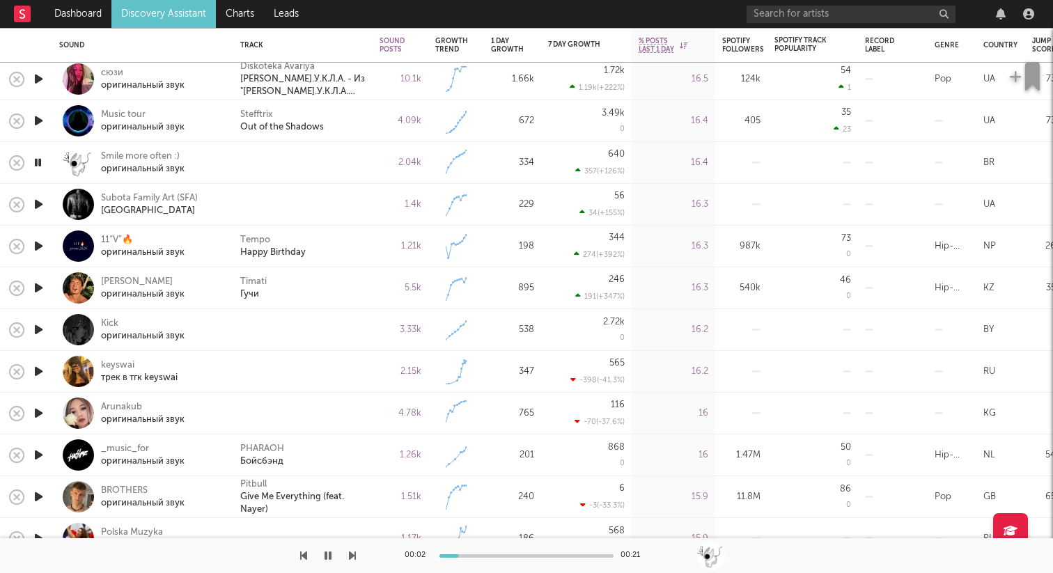
click at [37, 332] on icon "button" at bounding box center [38, 329] width 15 height 17
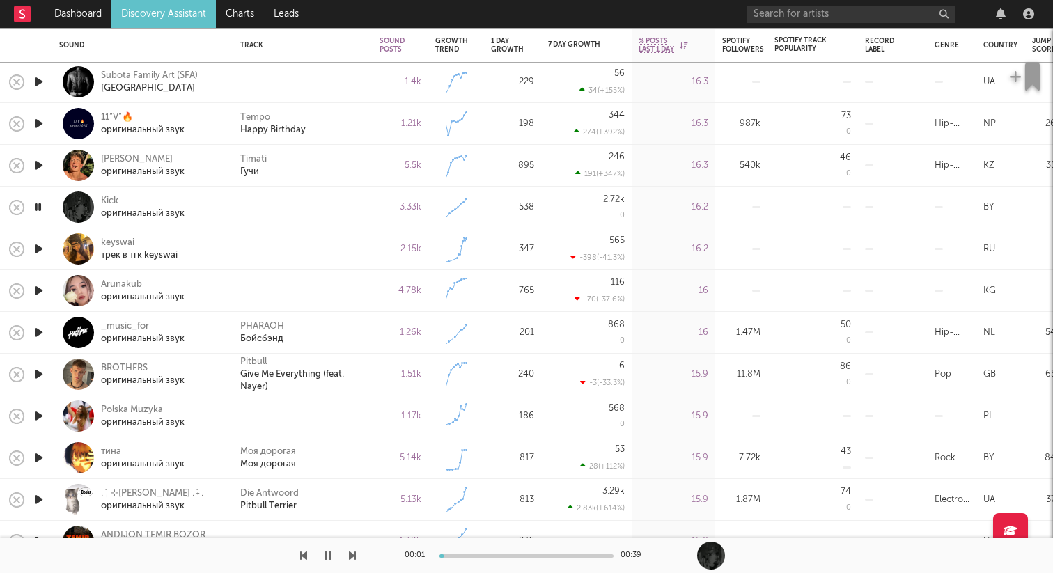
click at [46, 252] on div at bounding box center [38, 250] width 28 height 42
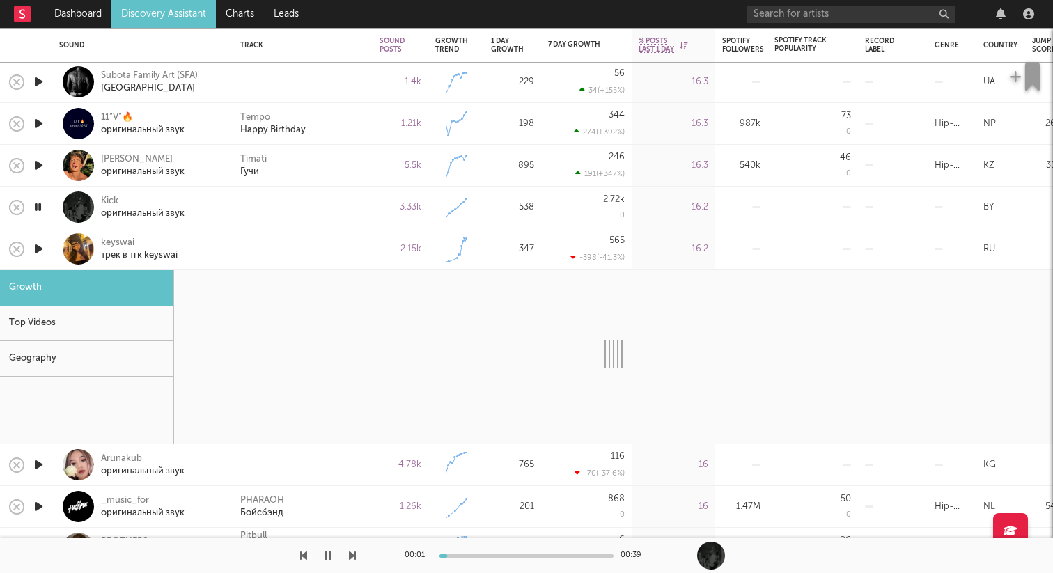
drag, startPoint x: 69, startPoint y: 249, endPoint x: 61, endPoint y: 249, distance: 7.7
click at [69, 249] on div at bounding box center [78, 248] width 31 height 31
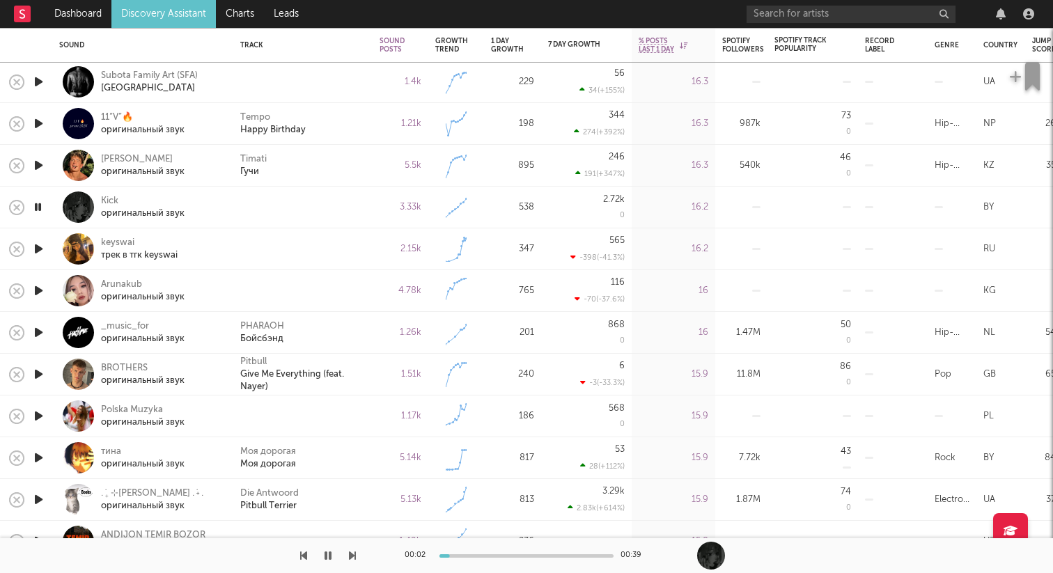
click at [42, 249] on icon "button" at bounding box center [38, 248] width 15 height 17
click at [39, 249] on icon "button" at bounding box center [37, 248] width 13 height 17
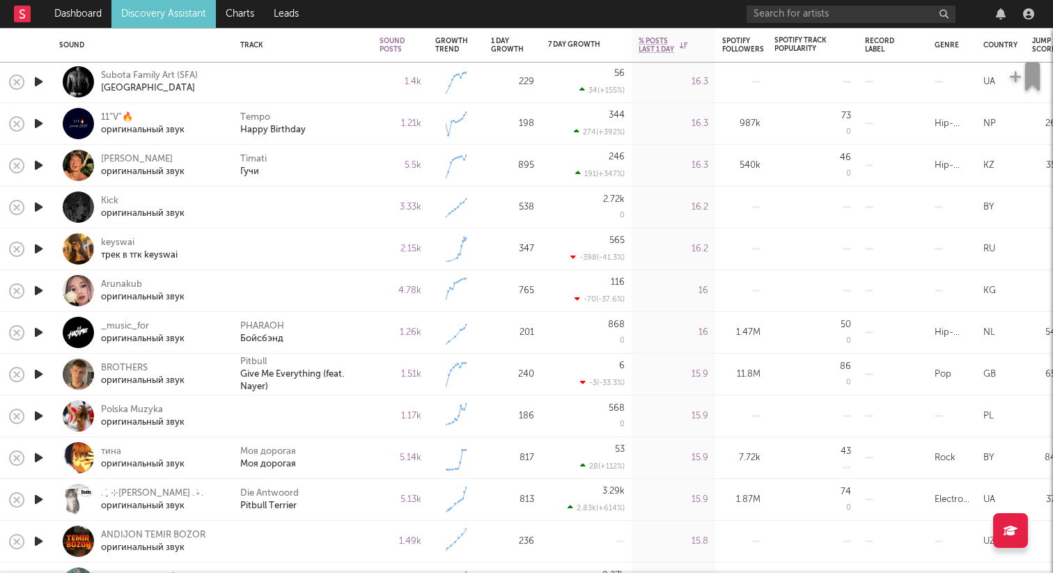
click at [38, 289] on icon "button" at bounding box center [38, 290] width 15 height 17
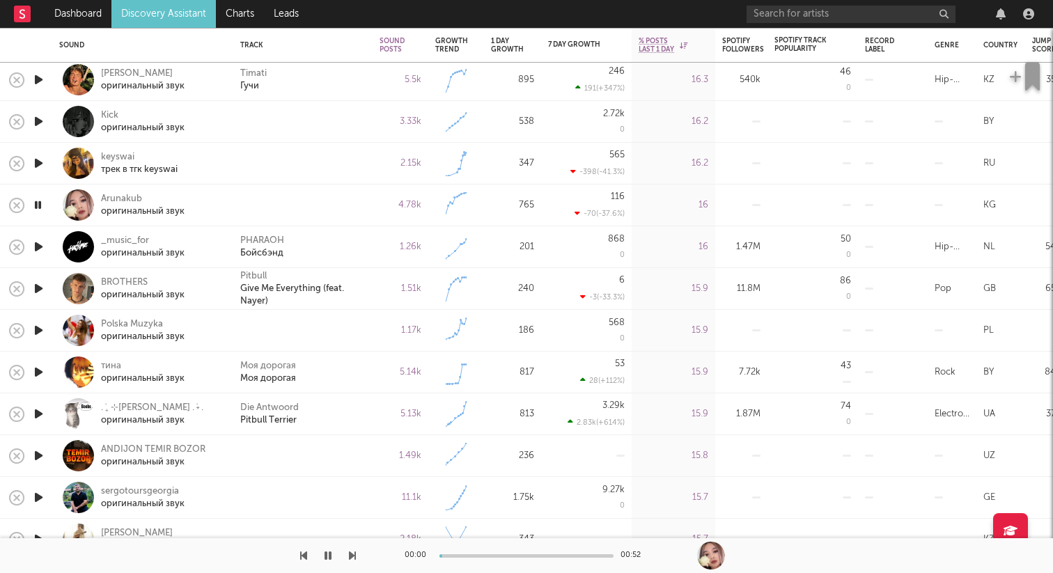
click at [38, 208] on icon "button" at bounding box center [37, 204] width 13 height 17
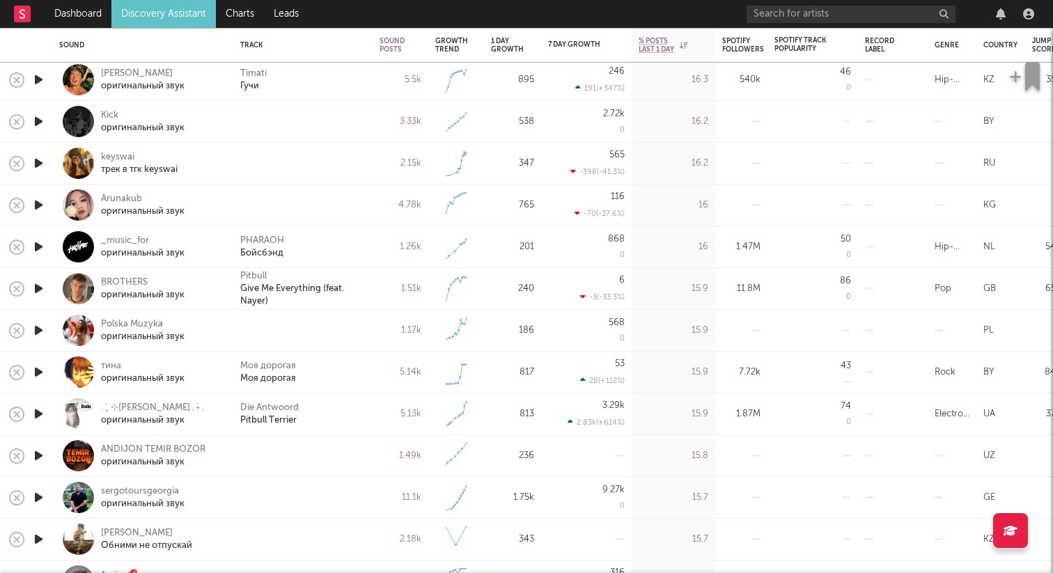
click at [38, 208] on icon "button" at bounding box center [38, 204] width 15 height 17
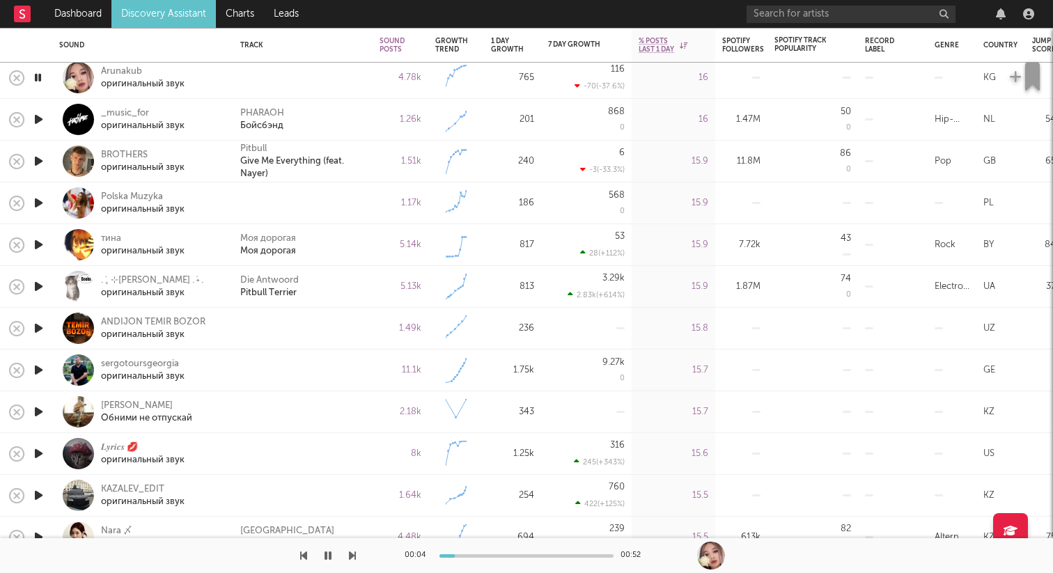
click at [39, 200] on icon "button" at bounding box center [38, 202] width 15 height 17
click at [38, 212] on div at bounding box center [38, 204] width 28 height 42
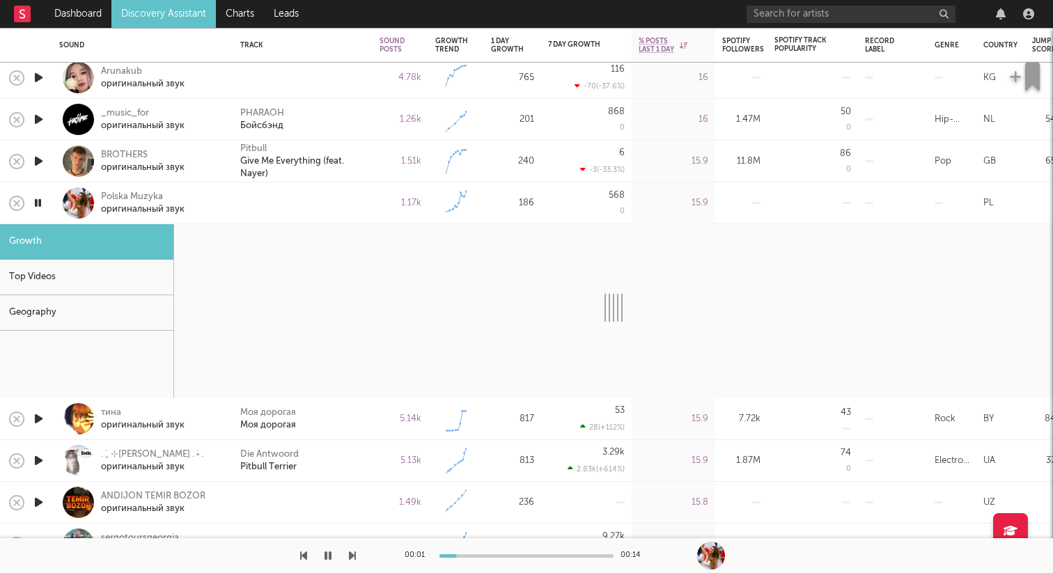
click at [75, 199] on div at bounding box center [78, 202] width 31 height 31
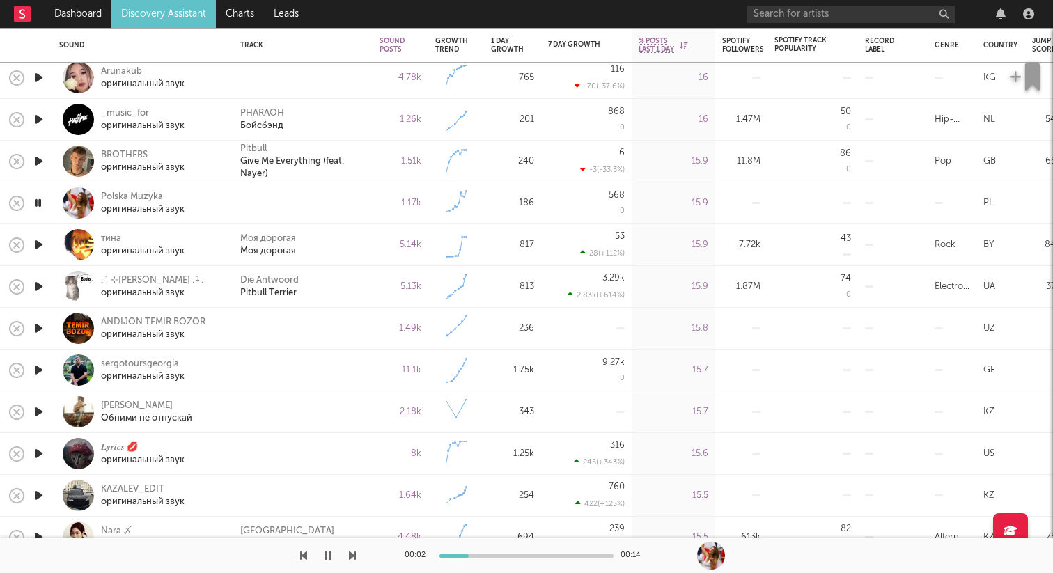
click at [35, 326] on icon "button" at bounding box center [38, 328] width 15 height 17
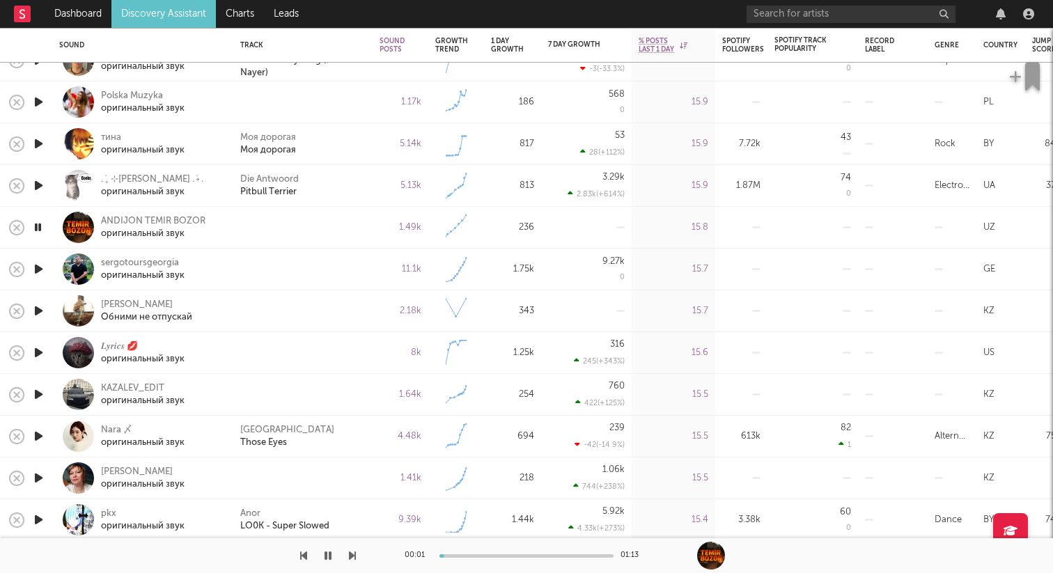
click at [39, 267] on icon "button" at bounding box center [38, 269] width 15 height 17
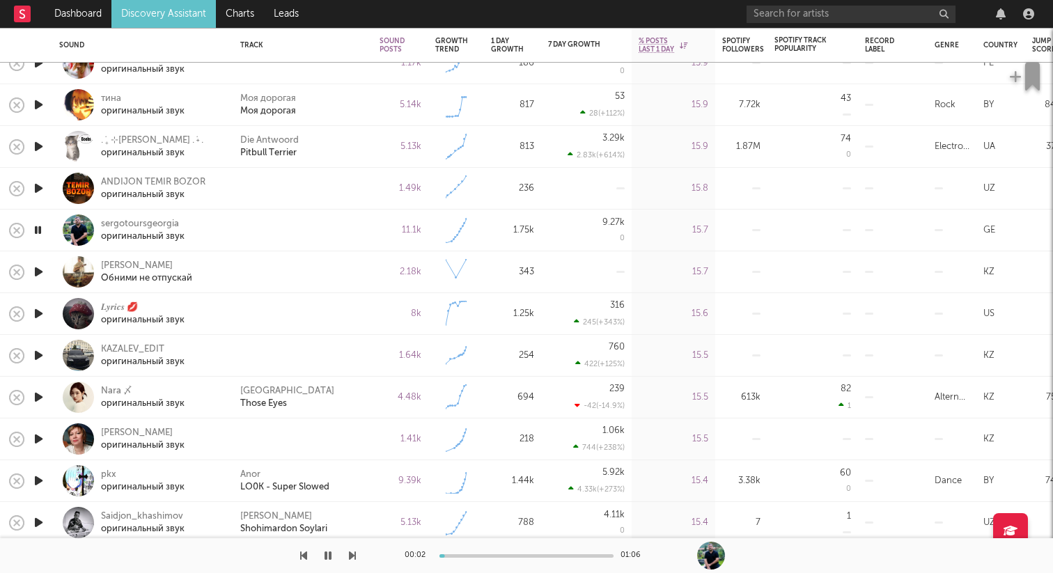
click at [38, 272] on icon "button" at bounding box center [38, 271] width 15 height 17
click at [41, 271] on icon "button" at bounding box center [37, 271] width 13 height 17
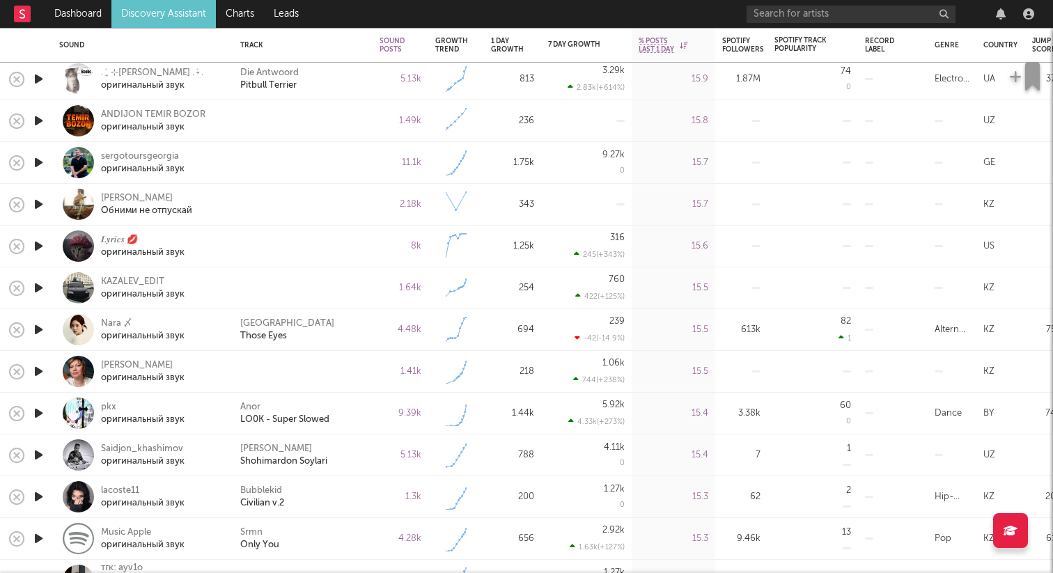
click at [44, 245] on icon "button" at bounding box center [38, 246] width 15 height 17
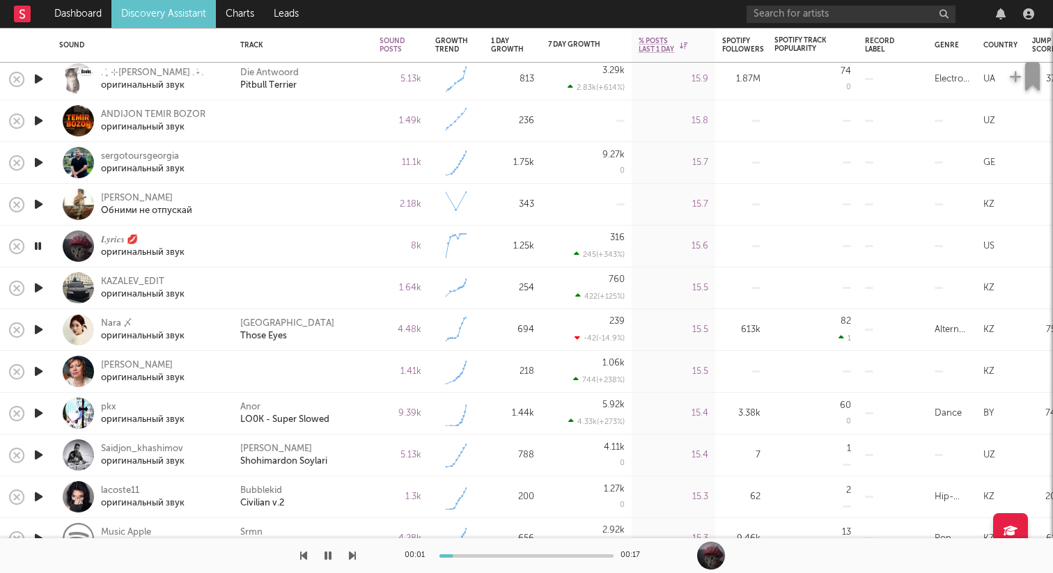
click at [42, 245] on icon "button" at bounding box center [37, 246] width 13 height 17
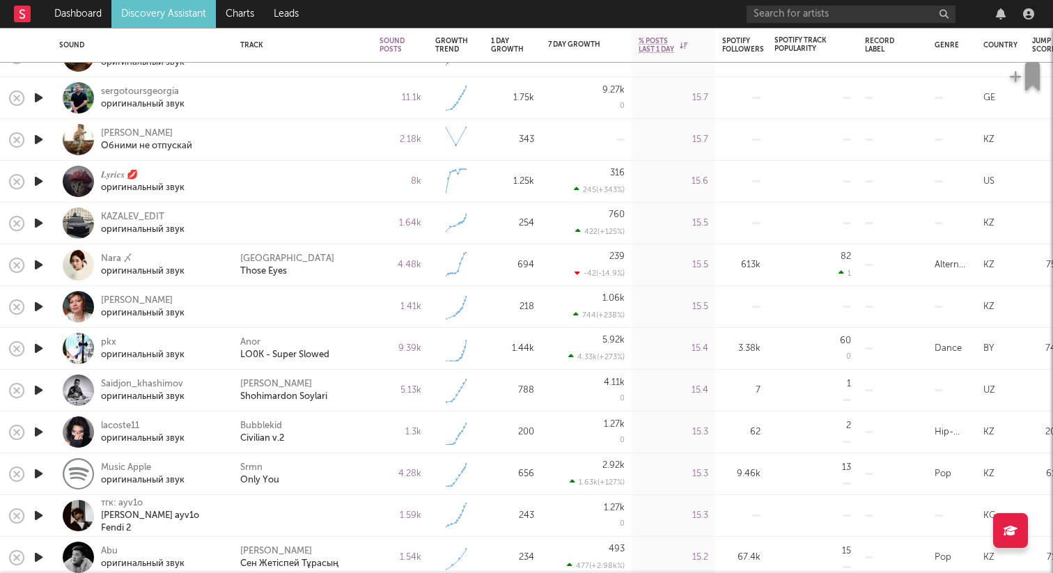
click at [42, 306] on icon "button" at bounding box center [38, 306] width 15 height 17
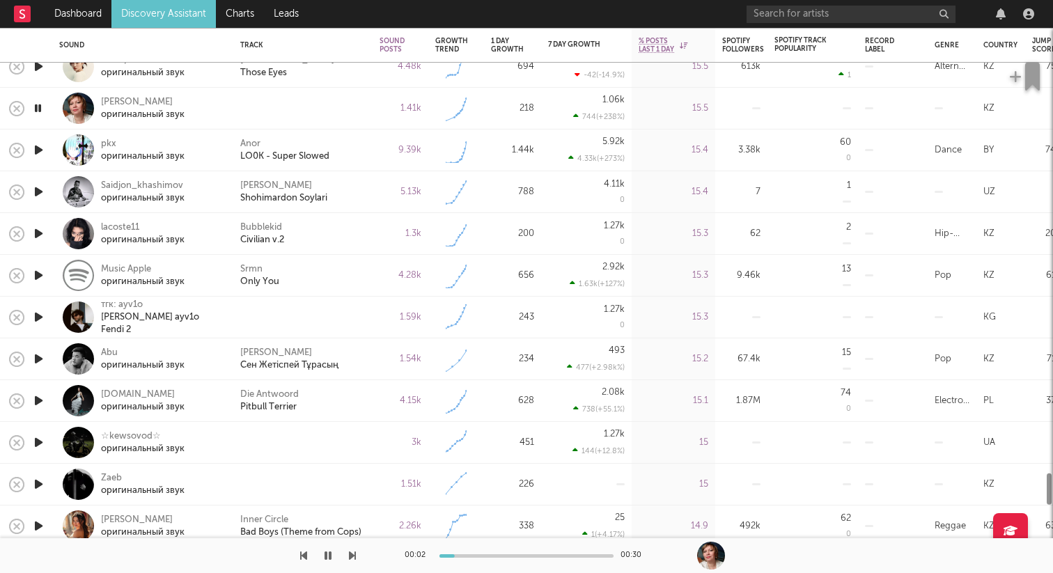
click at [48, 318] on div at bounding box center [38, 318] width 28 height 42
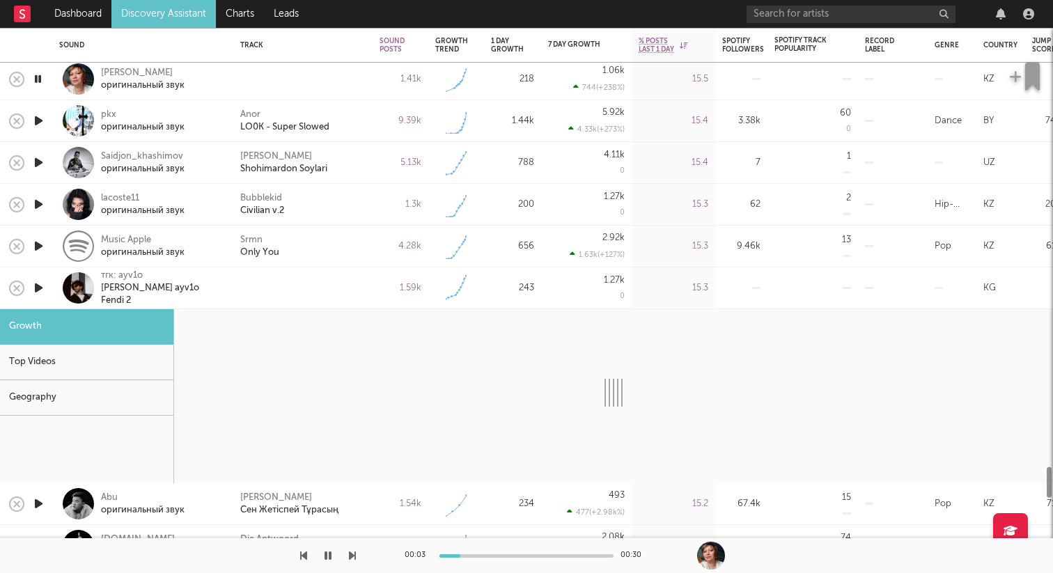
click at [83, 300] on div at bounding box center [78, 287] width 31 height 31
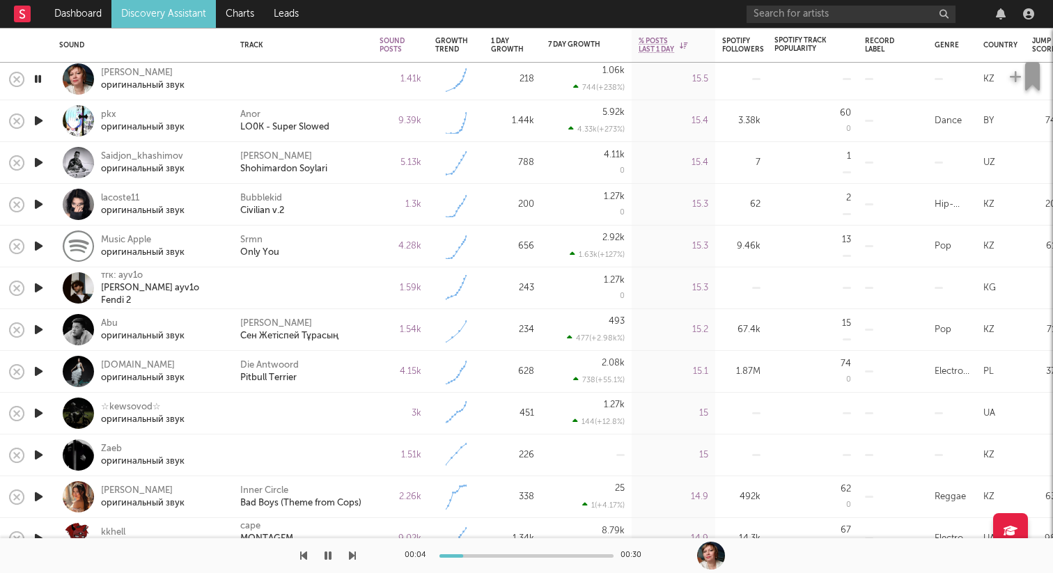
click at [40, 287] on icon "button" at bounding box center [38, 287] width 15 height 17
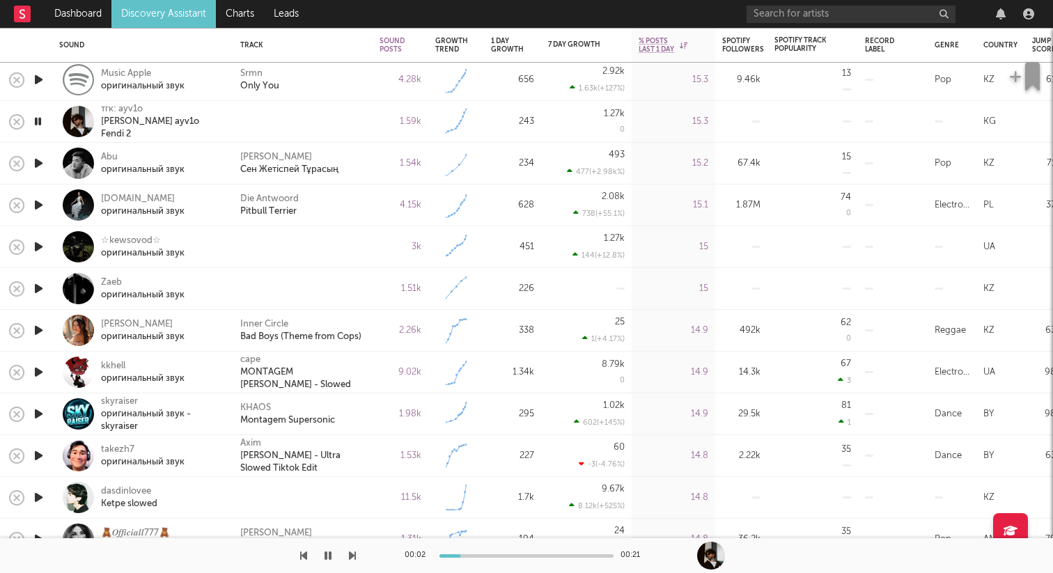
click at [37, 240] on icon "button" at bounding box center [38, 246] width 15 height 17
click at [38, 283] on icon "button" at bounding box center [38, 288] width 15 height 17
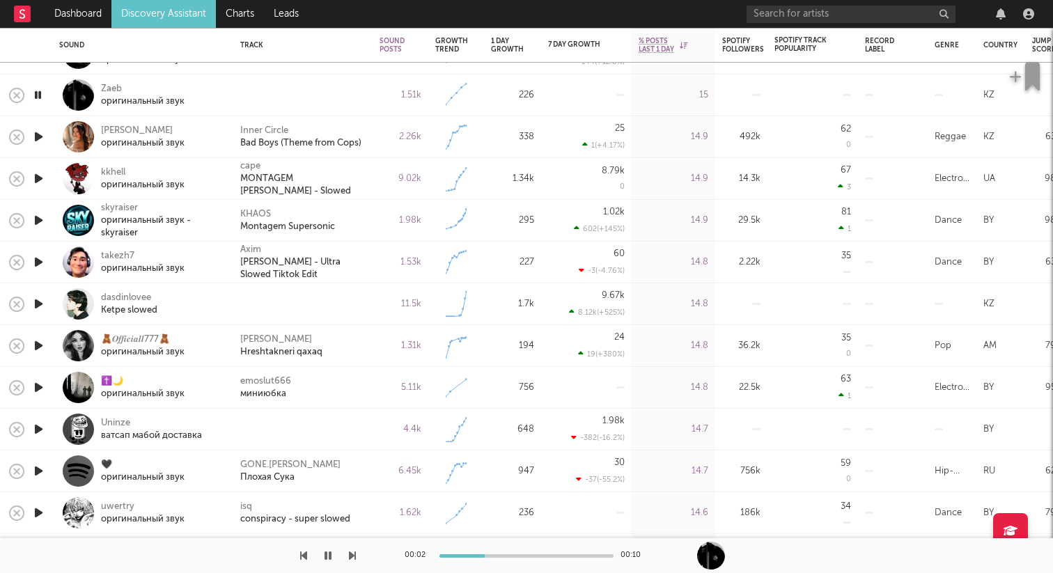
click at [38, 303] on icon "button" at bounding box center [38, 303] width 15 height 17
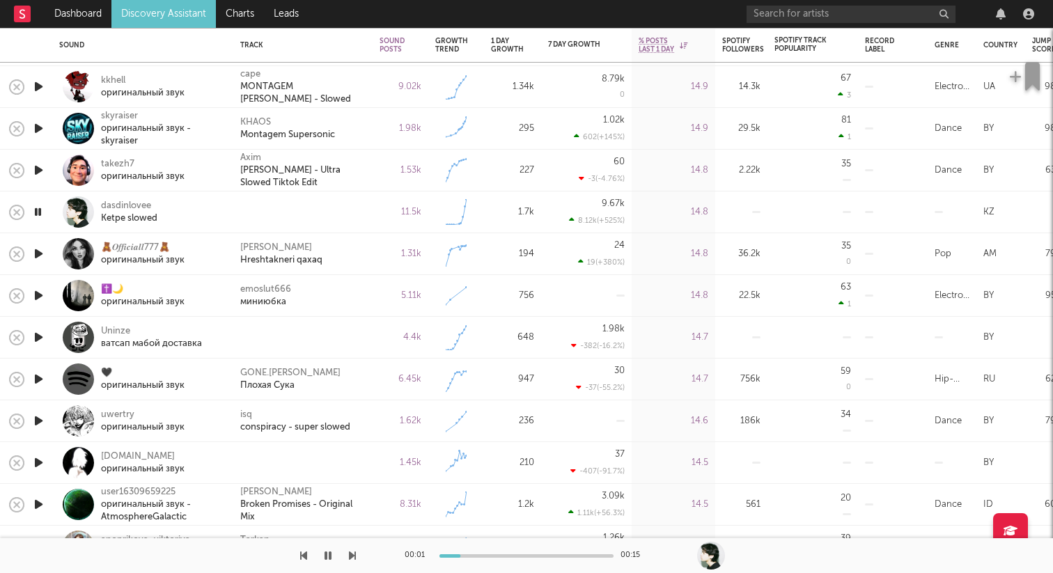
click at [37, 335] on icon "button" at bounding box center [38, 337] width 15 height 17
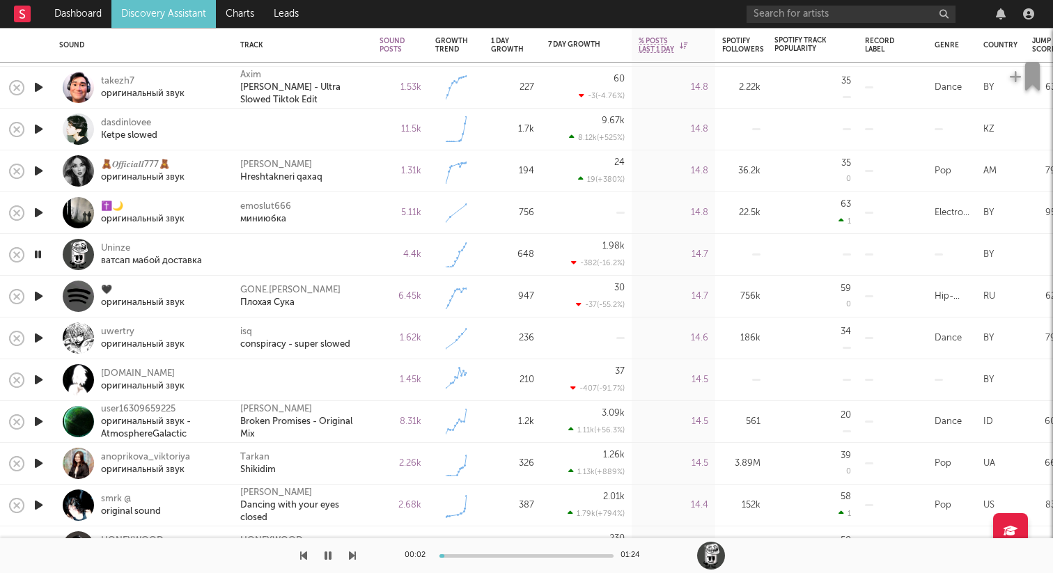
click at [38, 378] on icon "button" at bounding box center [38, 379] width 15 height 17
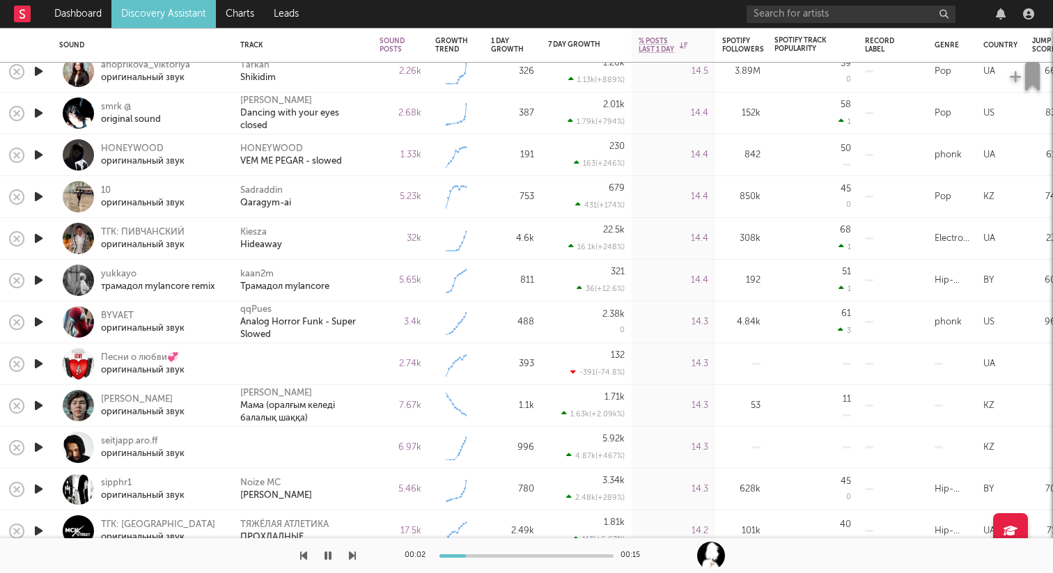
click at [40, 364] on icon "button" at bounding box center [38, 363] width 15 height 17
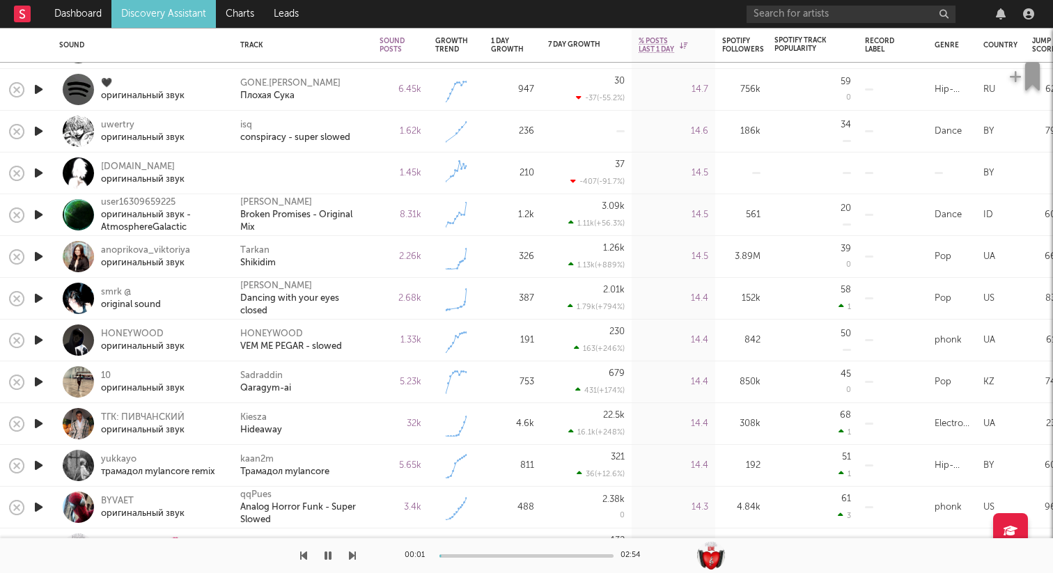
click at [41, 171] on icon "button" at bounding box center [38, 172] width 15 height 17
click at [41, 171] on icon "button" at bounding box center [37, 172] width 13 height 17
